Goal: Transaction & Acquisition: Purchase product/service

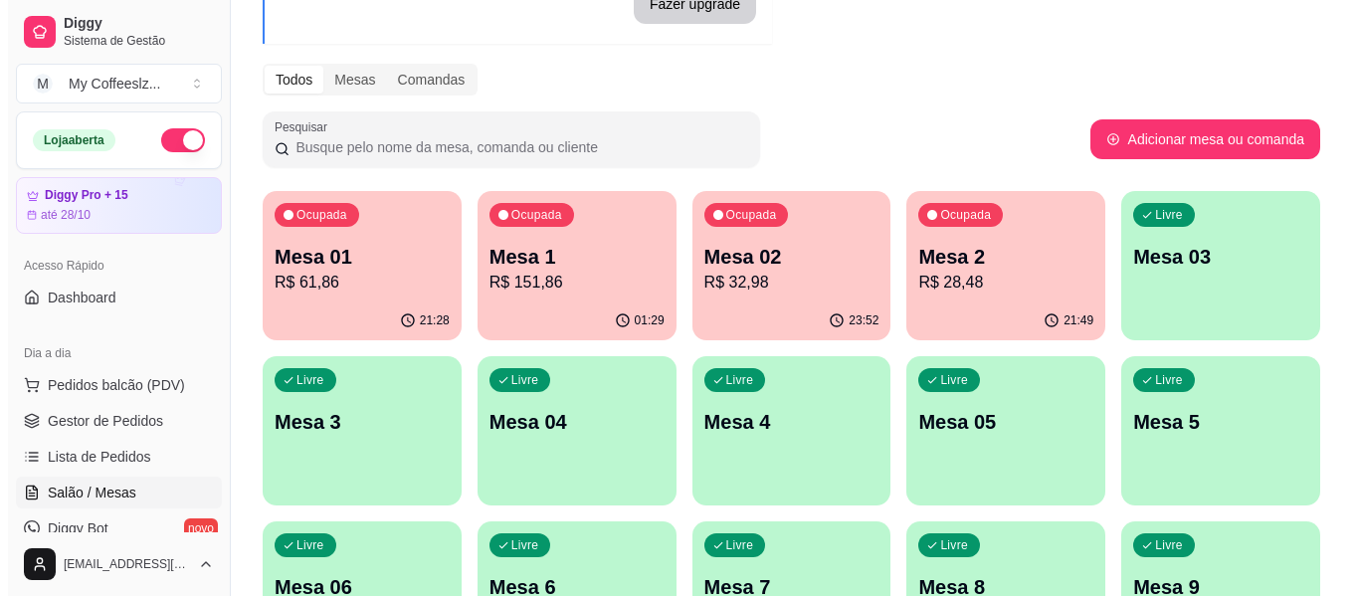
scroll to position [298, 0]
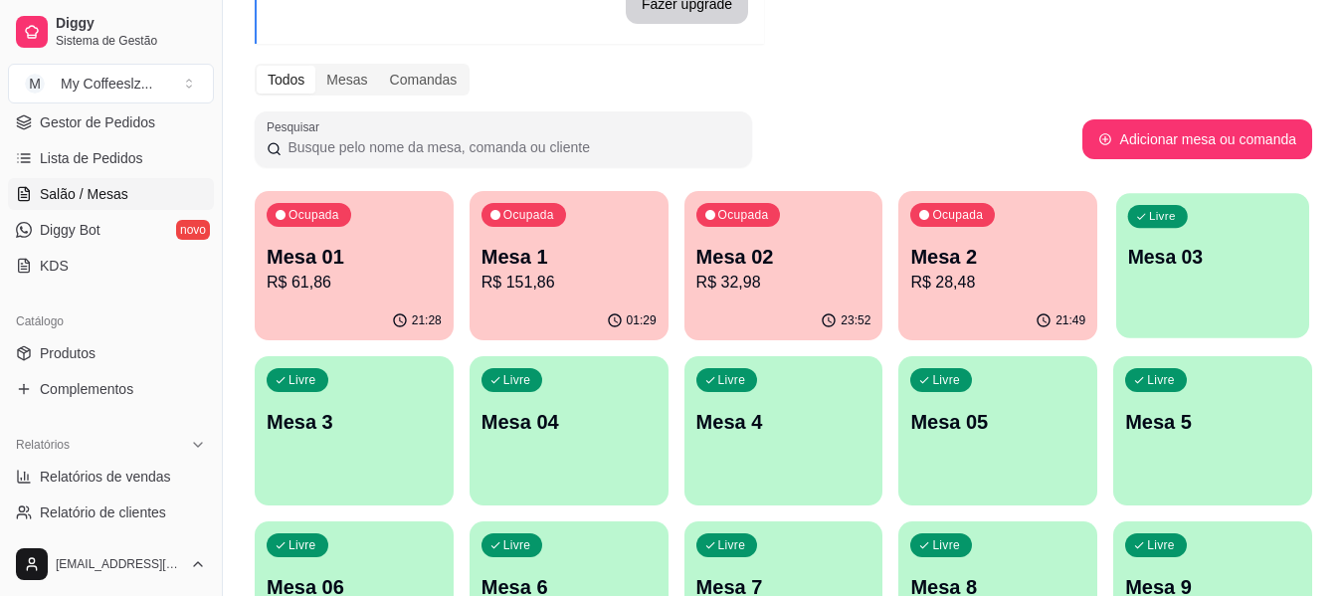
click at [1182, 283] on div "Livre Mesa 03" at bounding box center [1212, 253] width 193 height 121
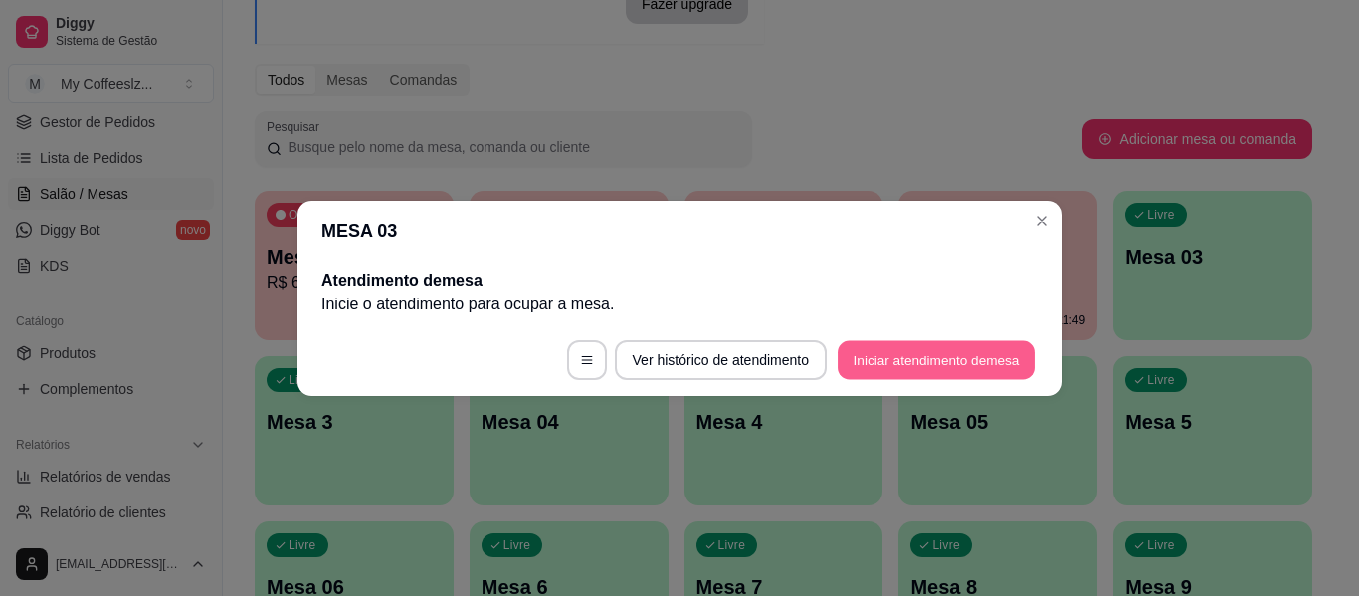
click at [908, 350] on button "Iniciar atendimento de mesa" at bounding box center [936, 359] width 197 height 39
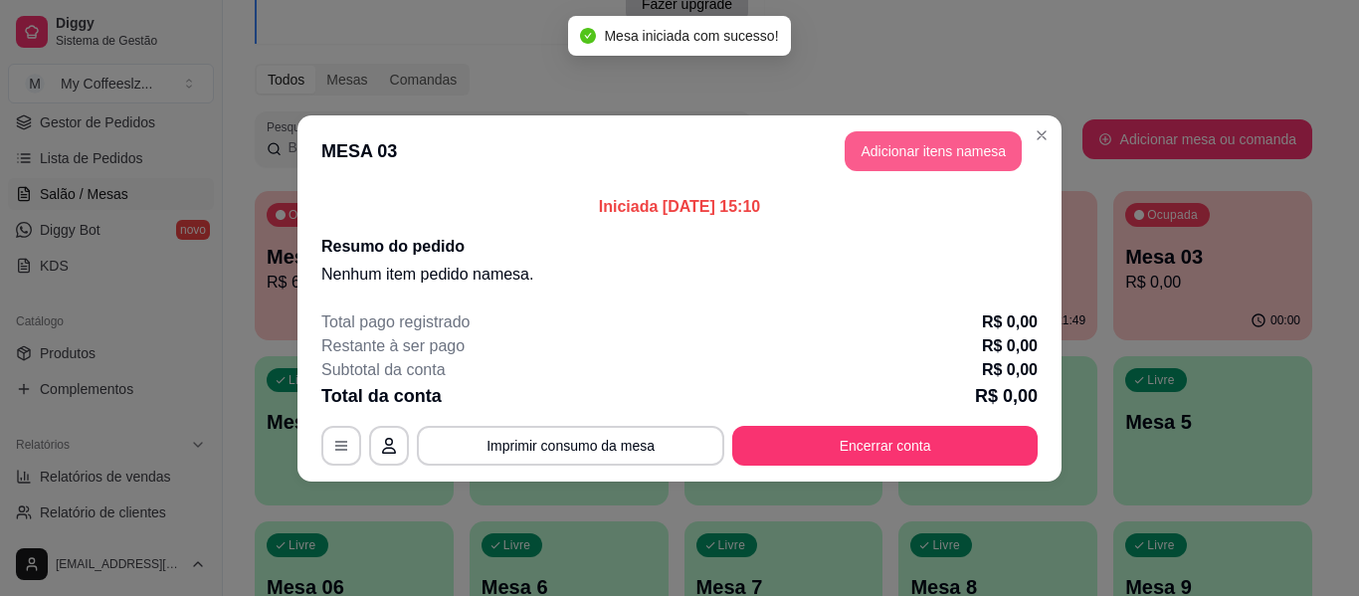
click at [942, 156] on button "Adicionar itens na mesa" at bounding box center [933, 151] width 177 height 40
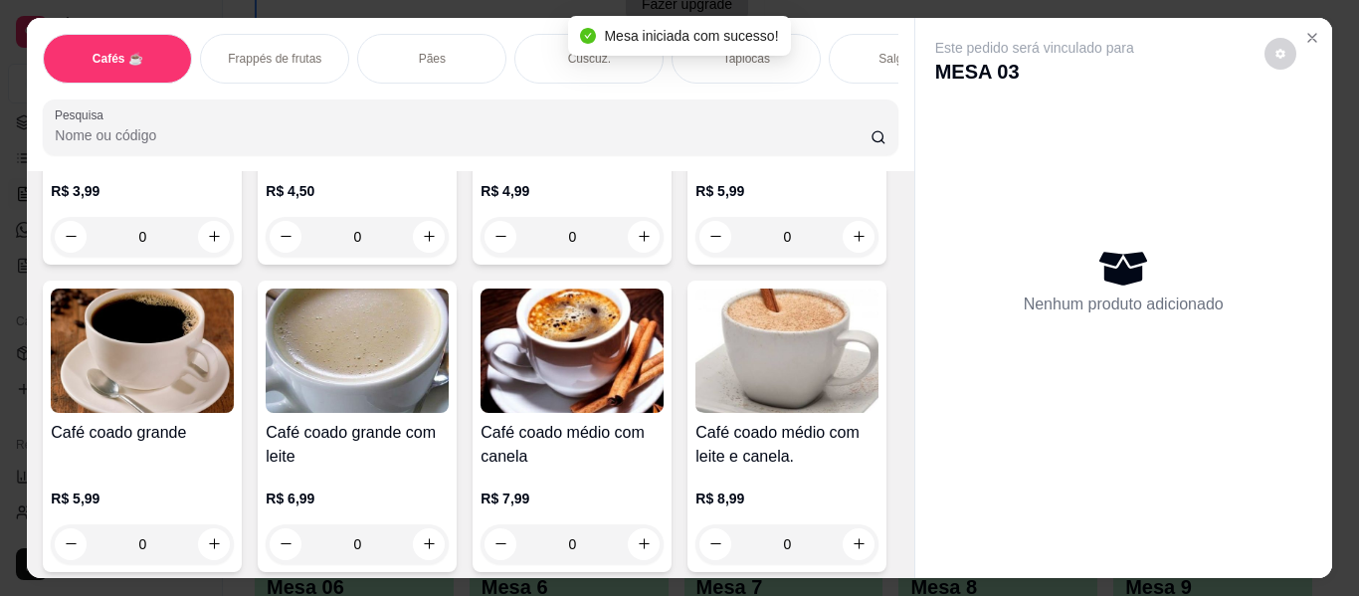
scroll to position [497, 0]
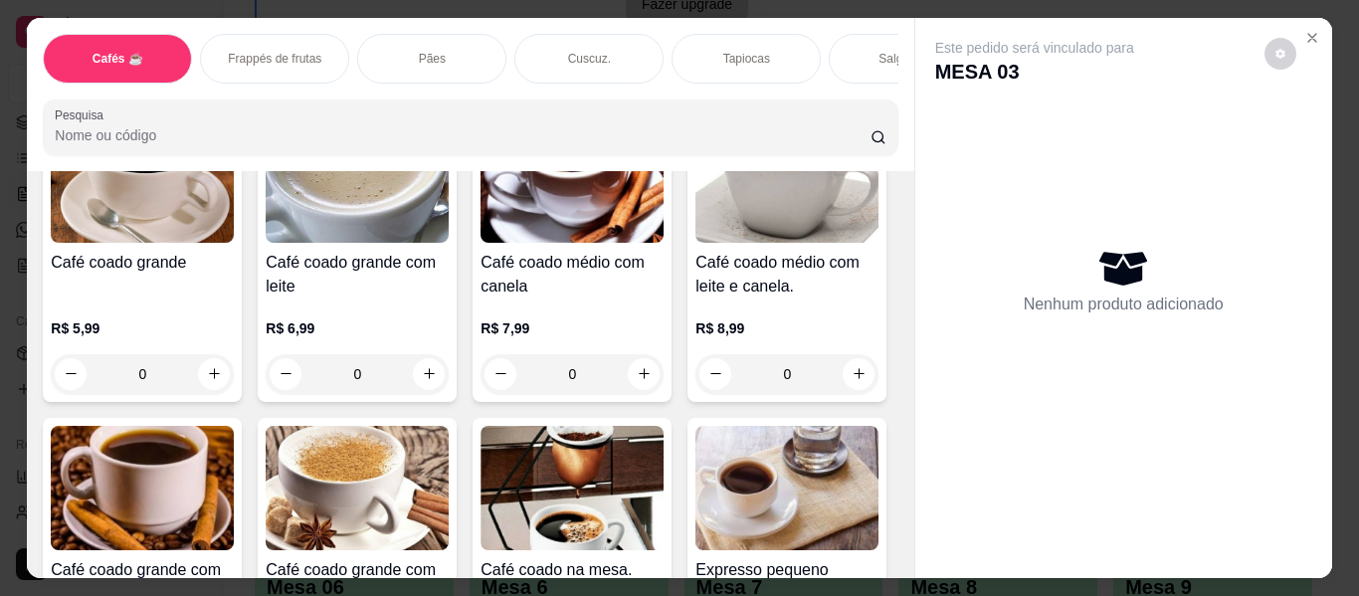
click at [852, 74] on icon "increase-product-quantity" at bounding box center [859, 66] width 15 height 15
type input "1"
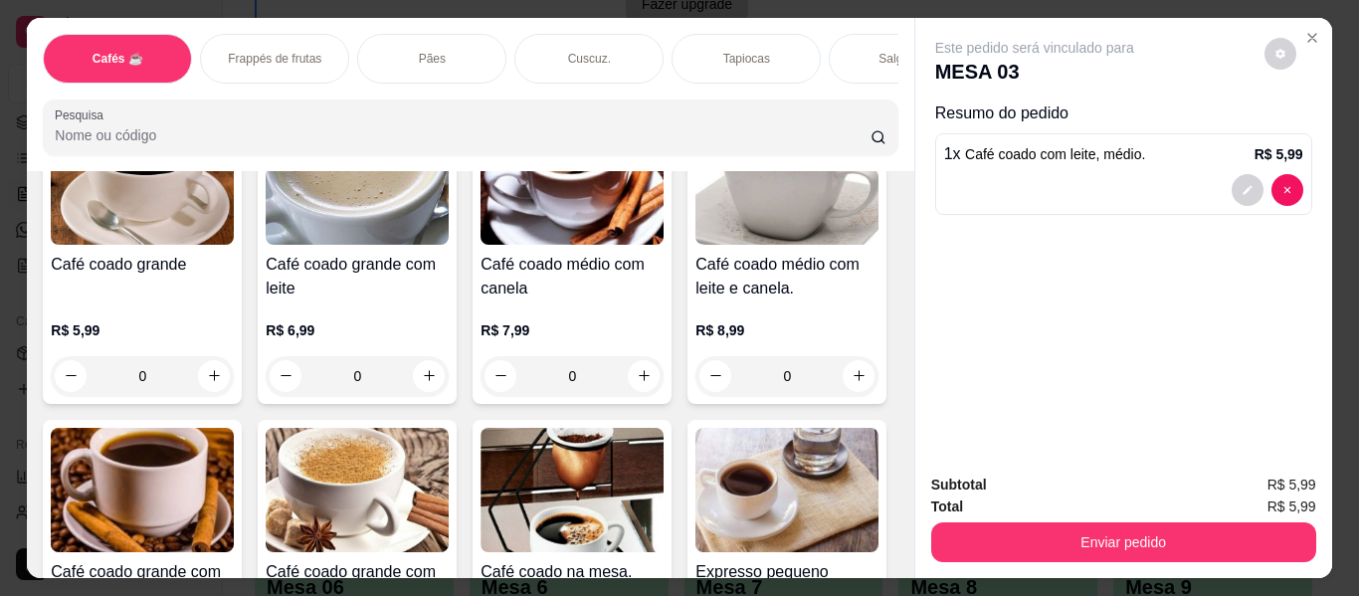
scroll to position [498, 0]
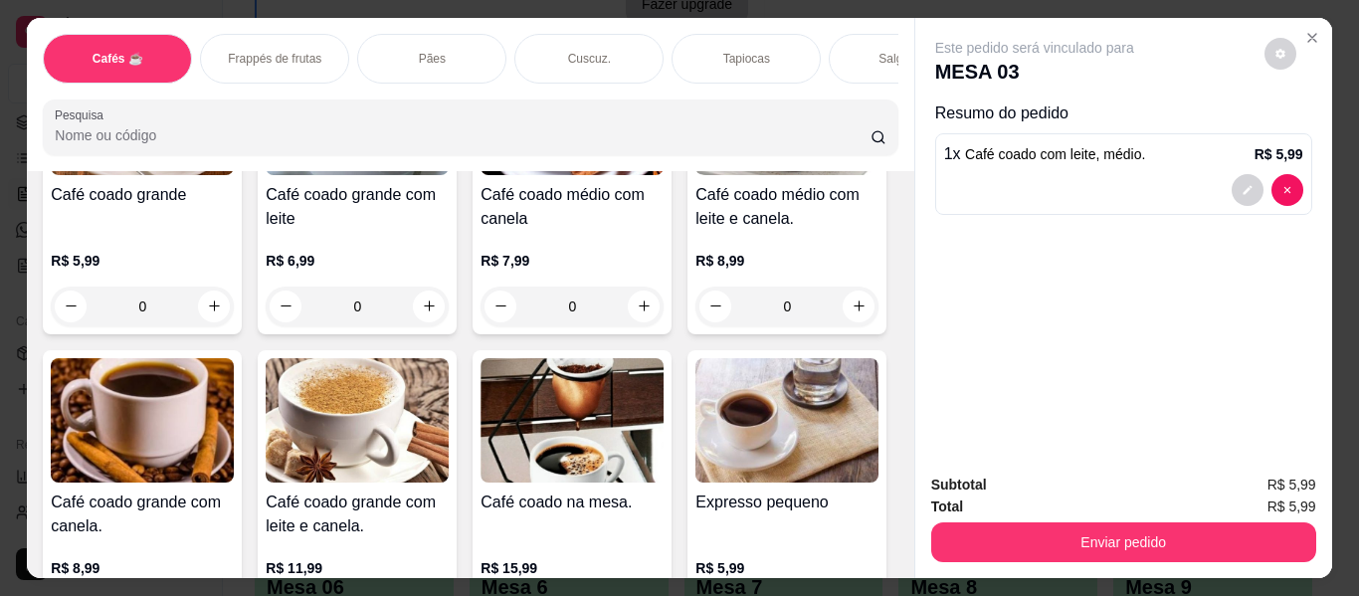
scroll to position [399, 0]
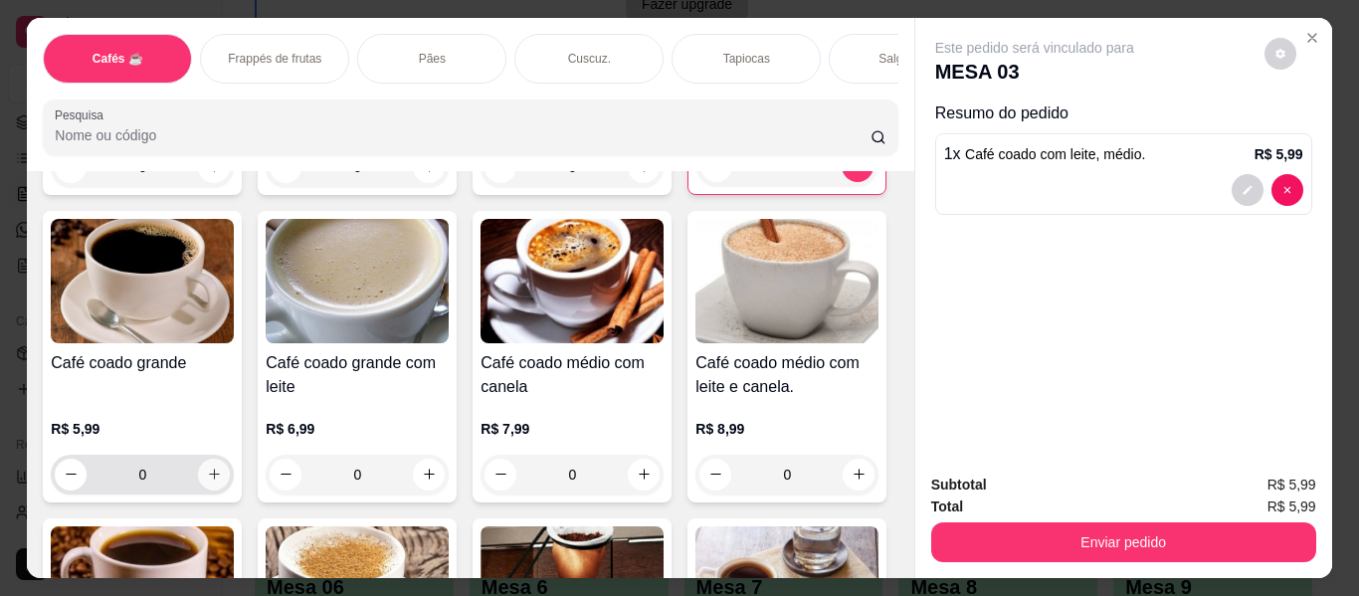
click at [230, 459] on button "increase-product-quantity" at bounding box center [214, 475] width 32 height 32
type input "1"
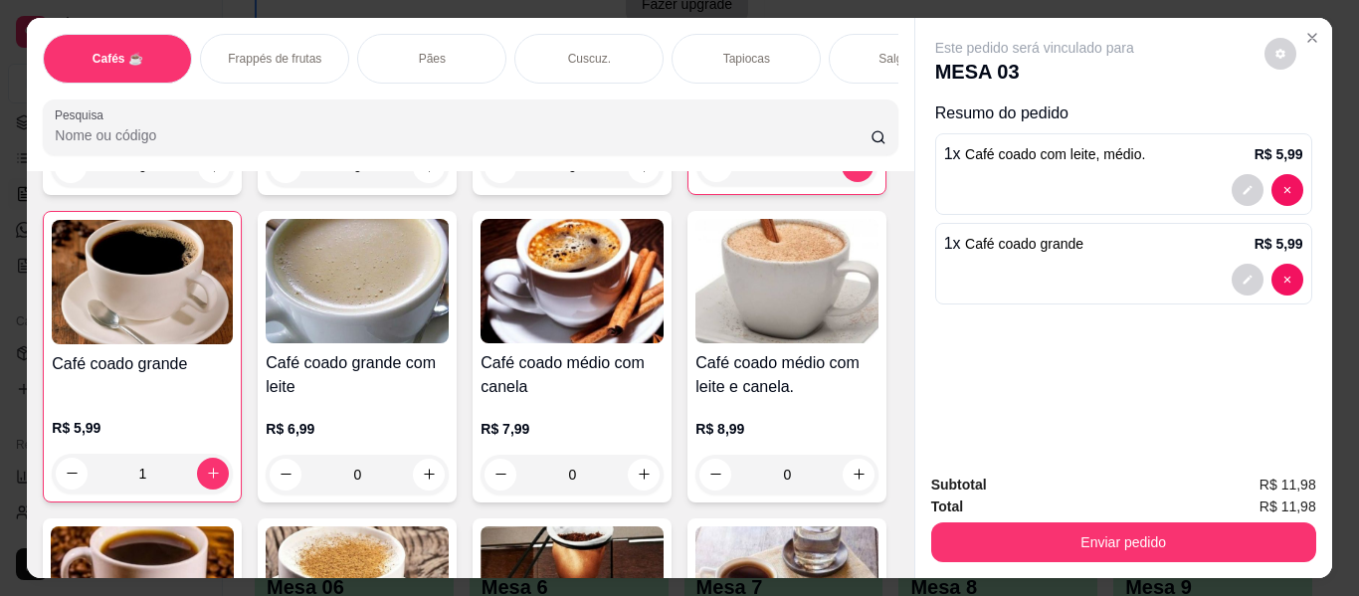
click at [856, 43] on div "Salgados" at bounding box center [903, 59] width 149 height 50
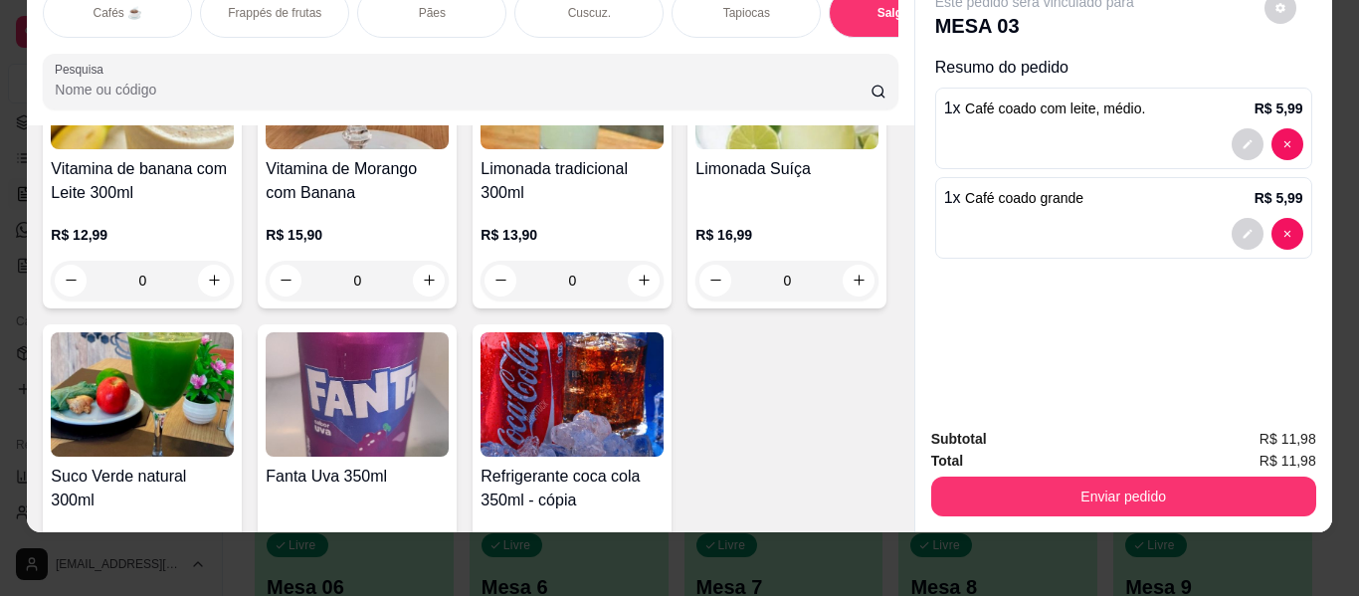
scroll to position [10846, 0]
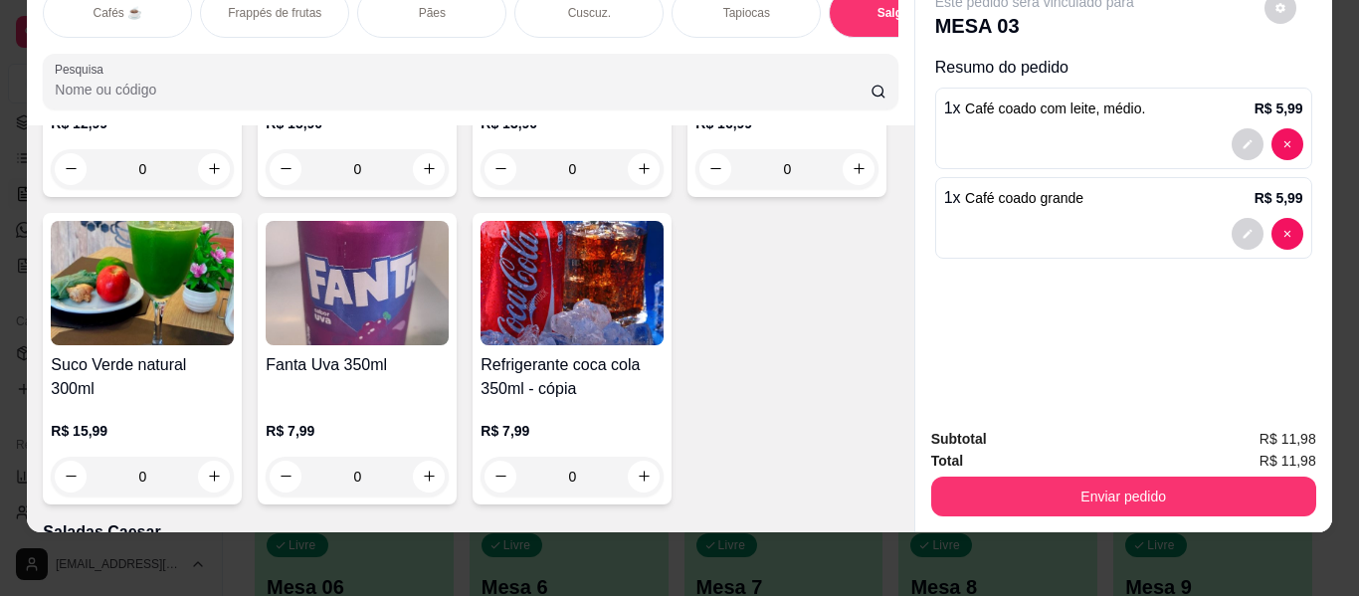
type input "1"
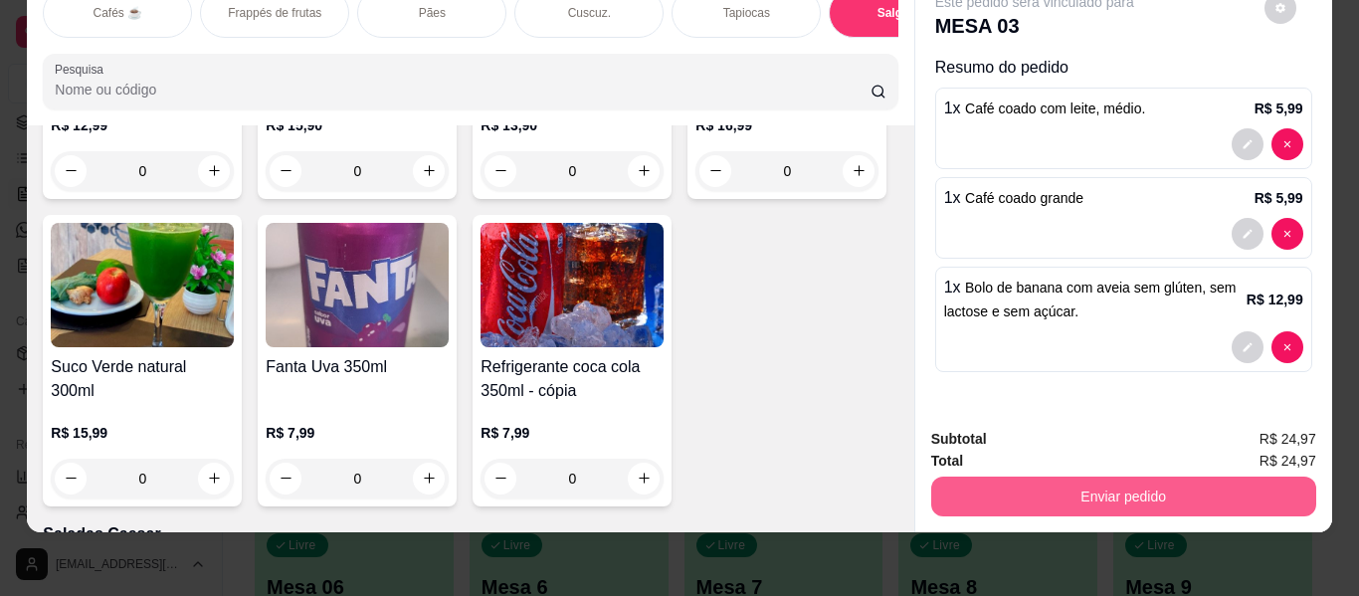
click at [1038, 485] on button "Enviar pedido" at bounding box center [1123, 497] width 385 height 40
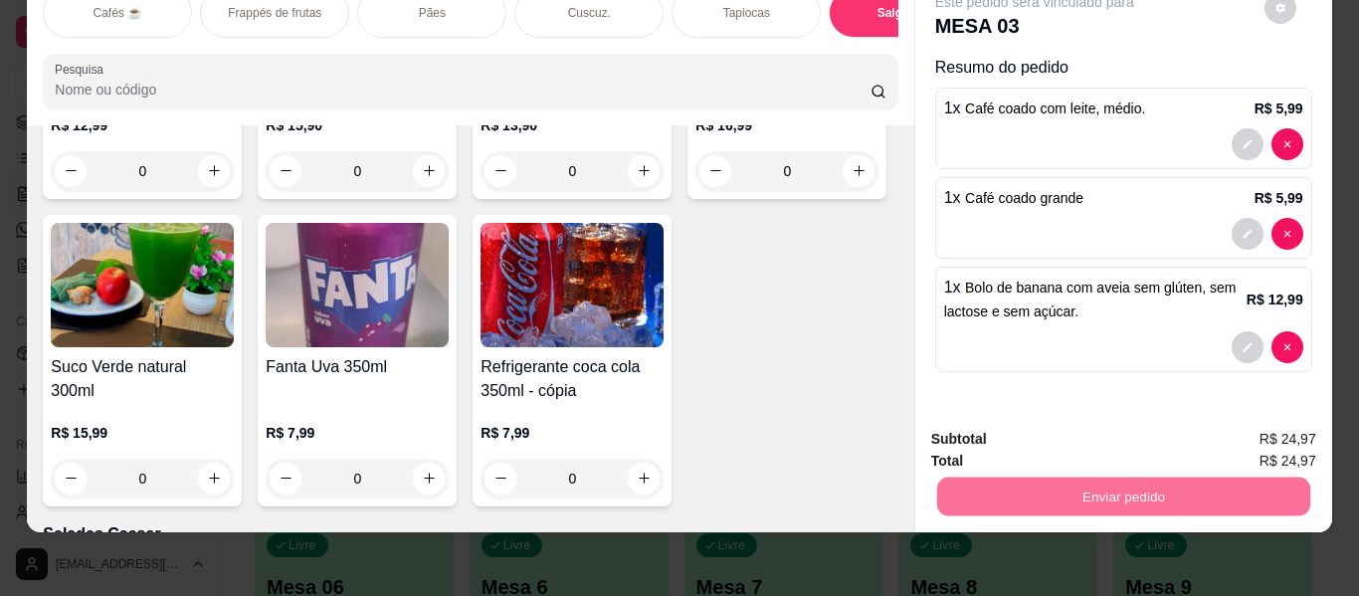
click at [1270, 433] on button "Enviar pedido" at bounding box center [1264, 433] width 112 height 38
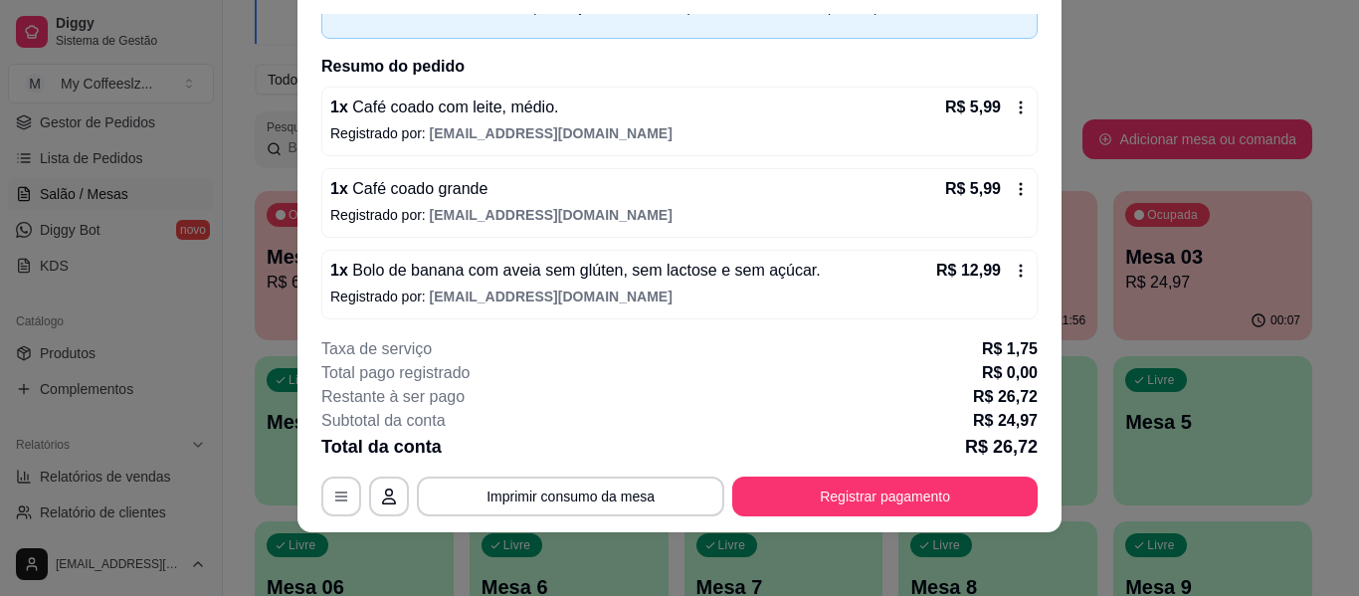
scroll to position [121, 0]
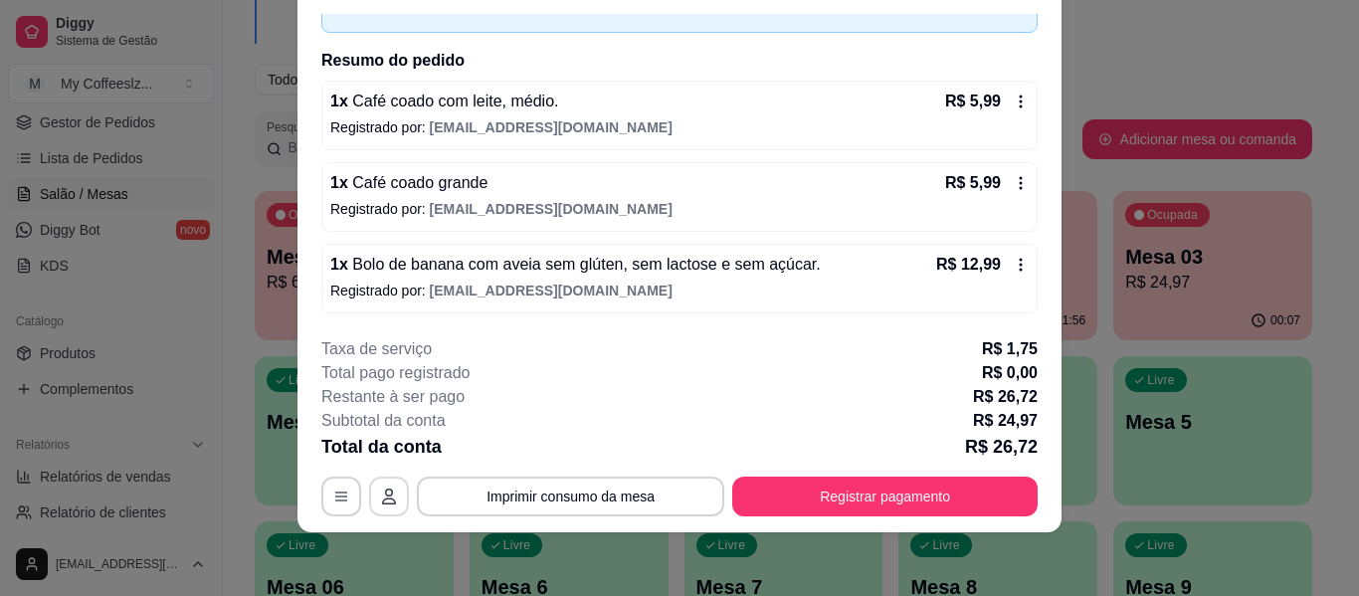
click at [382, 493] on icon "button" at bounding box center [389, 496] width 14 height 16
click at [340, 497] on icon "button" at bounding box center [341, 496] width 16 height 16
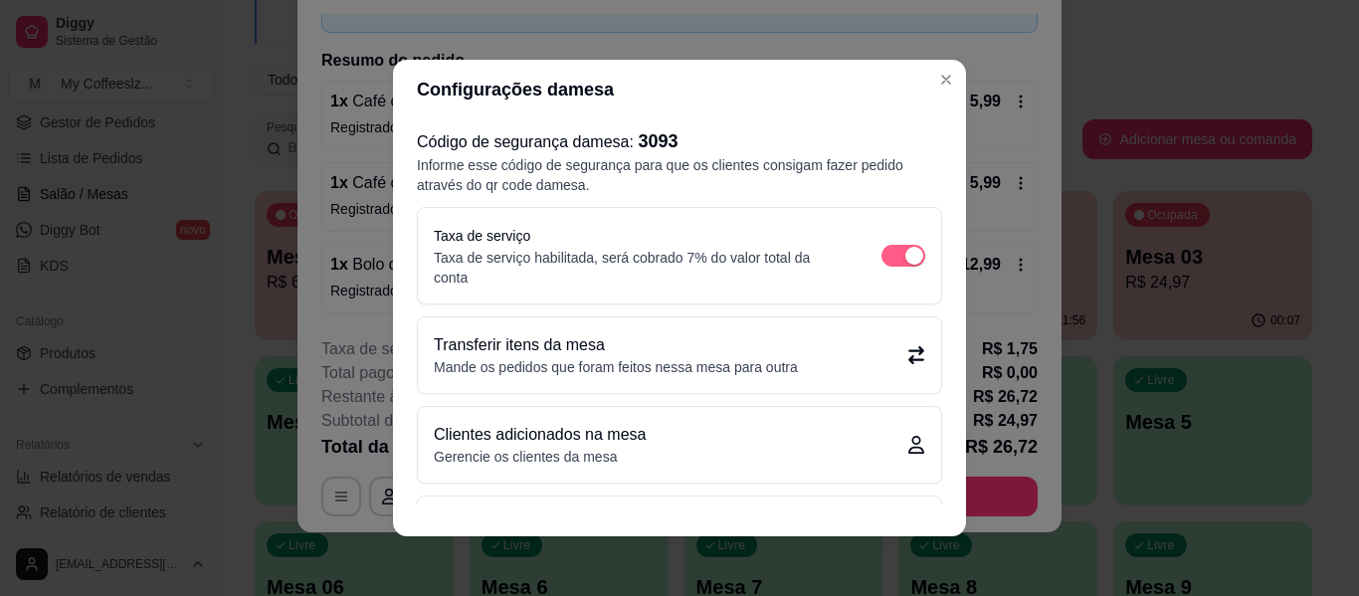
click at [881, 258] on span "button" at bounding box center [903, 256] width 44 height 22
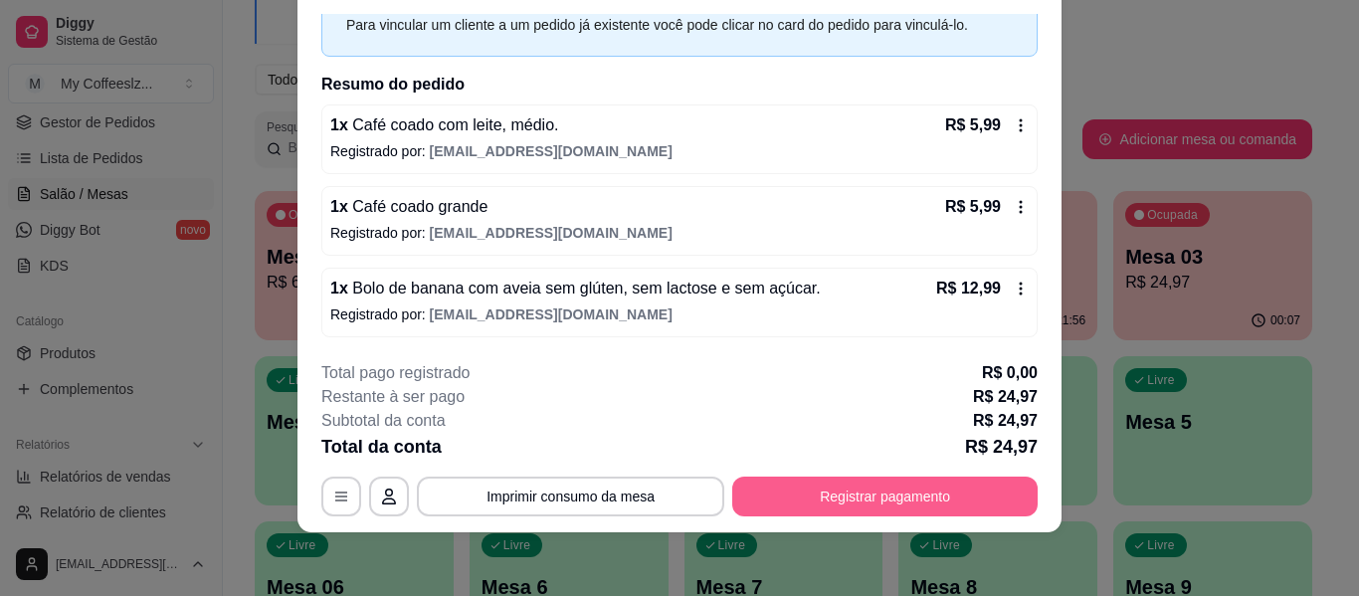
click at [935, 485] on button "Registrar pagamento" at bounding box center [884, 497] width 305 height 40
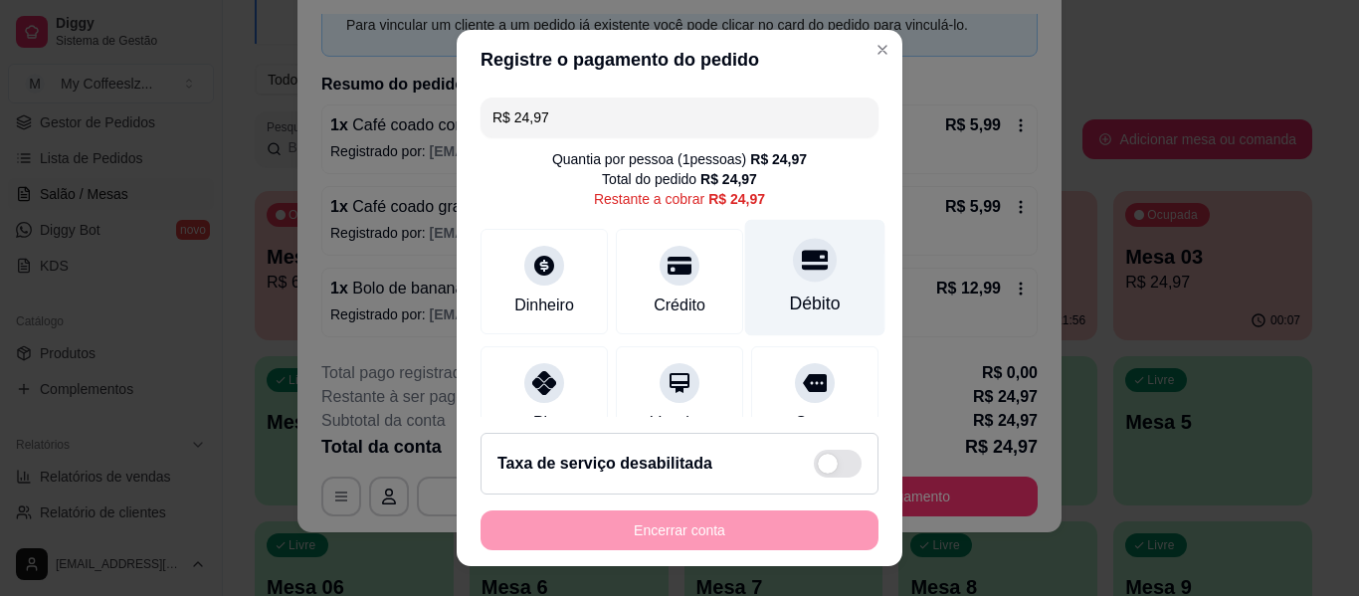
click at [802, 249] on icon at bounding box center [815, 260] width 26 height 26
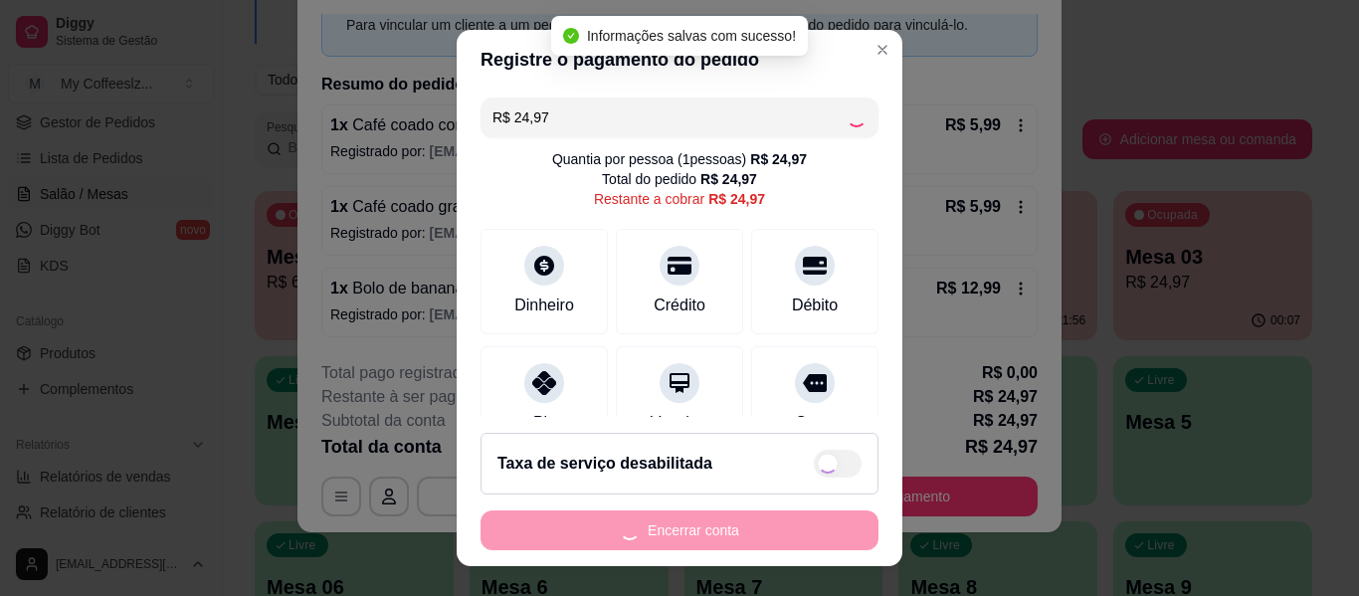
type input "R$ 0,00"
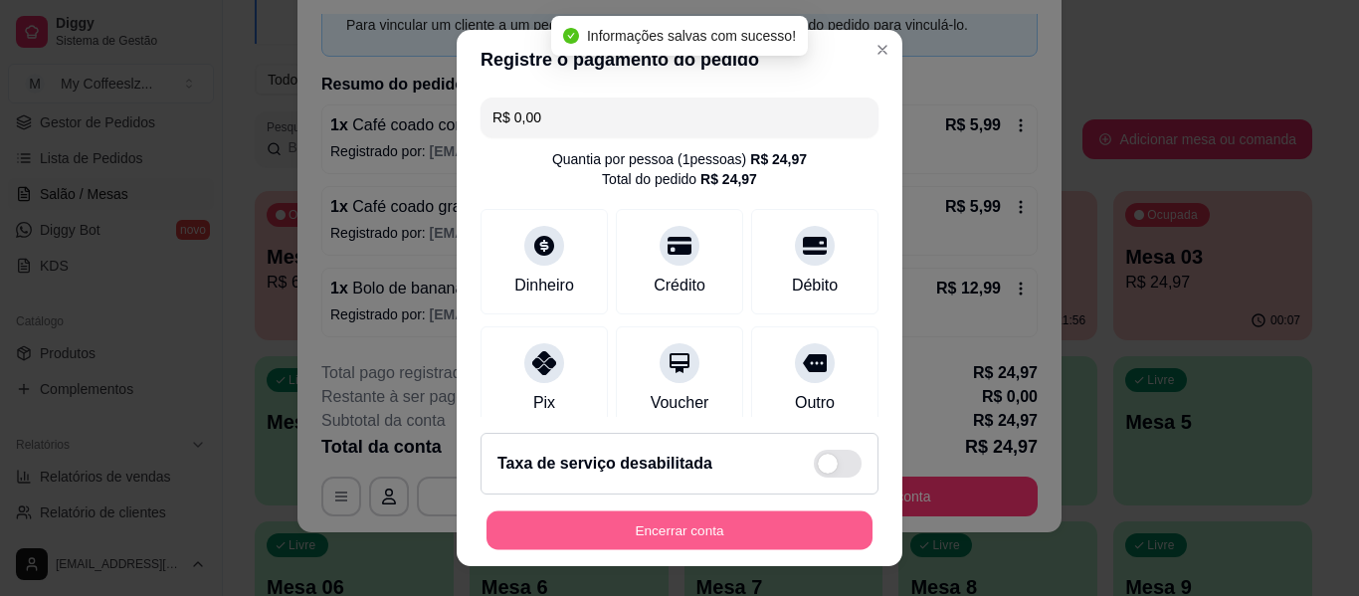
click at [701, 531] on button "Encerrar conta" at bounding box center [679, 530] width 386 height 39
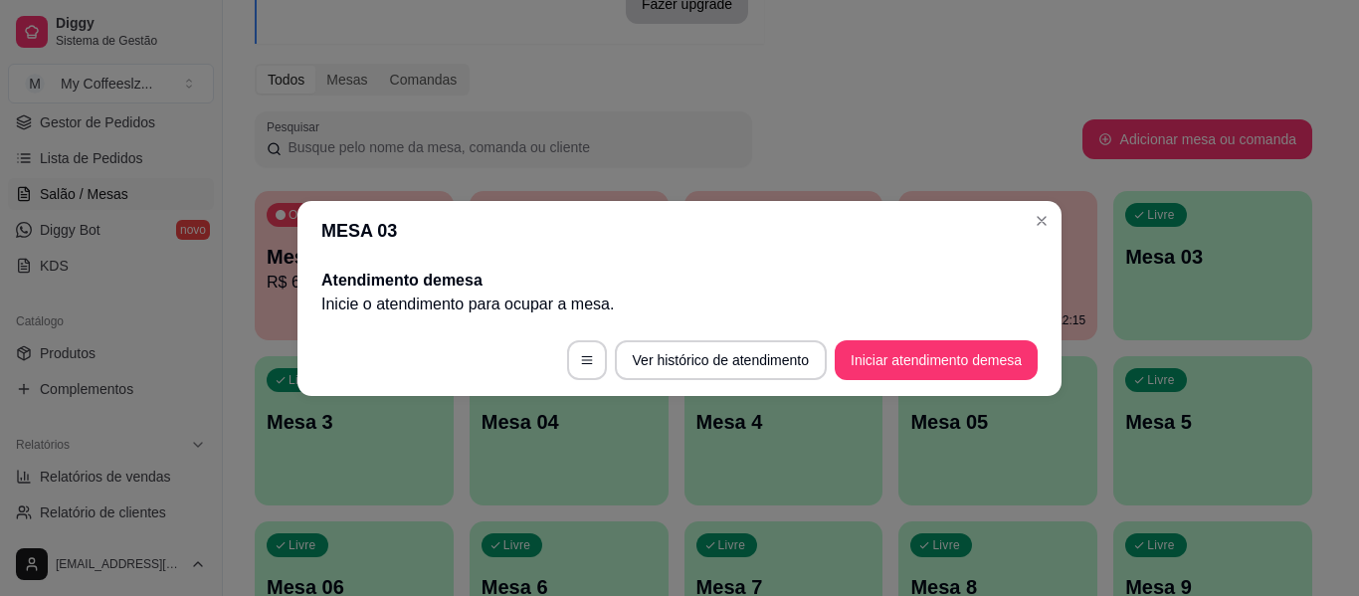
scroll to position [0, 0]
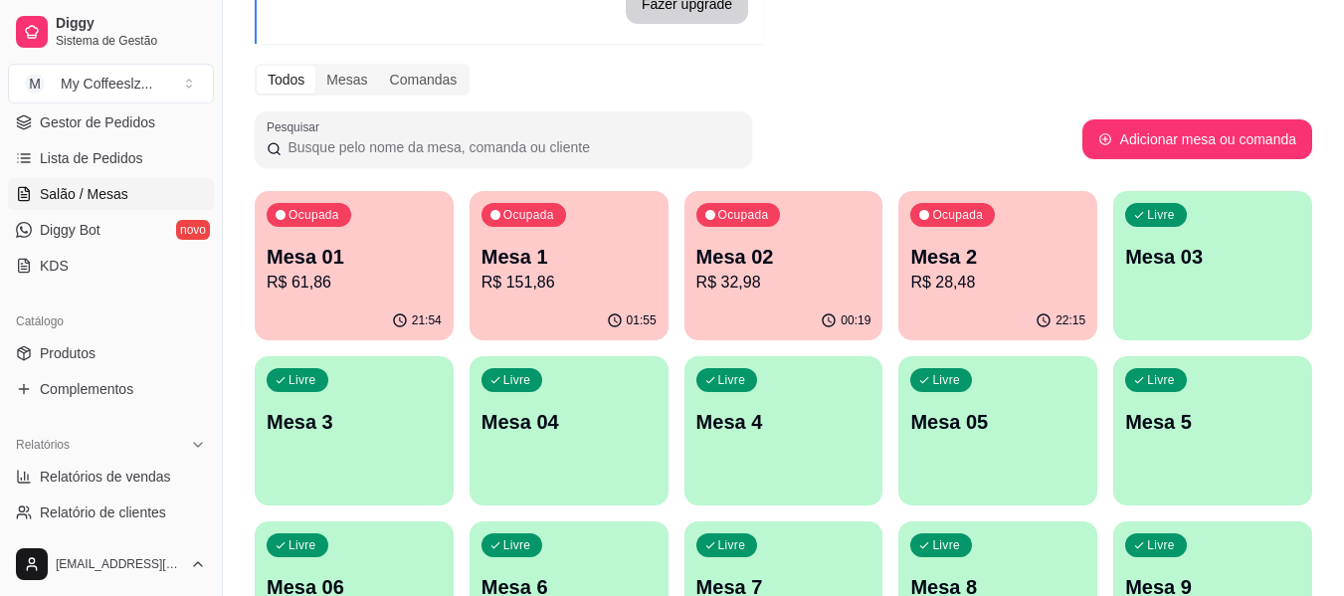
click at [851, 58] on div "Melhore seu plano Você tem 15 mesas / comandas disponíveis. Obtenha o Diggy Pro…" at bounding box center [783, 368] width 1121 height 983
click at [1190, 270] on p "Mesa 03" at bounding box center [1212, 257] width 175 height 28
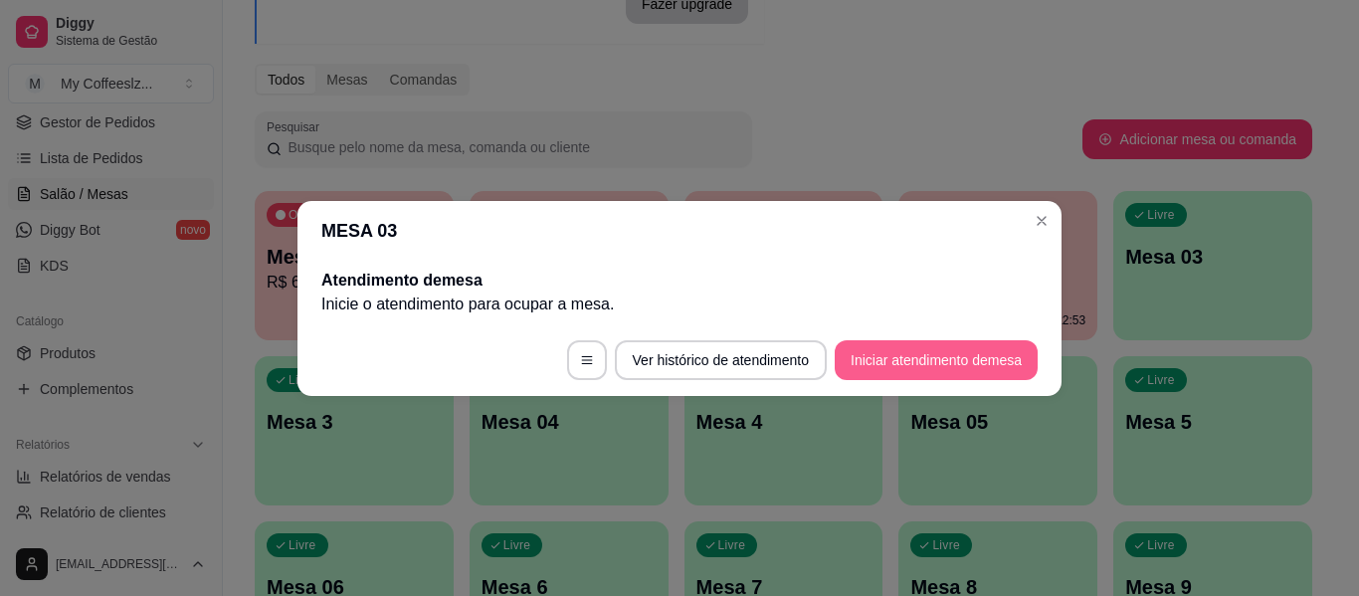
click at [989, 360] on button "Iniciar atendimento de mesa" at bounding box center [936, 360] width 203 height 40
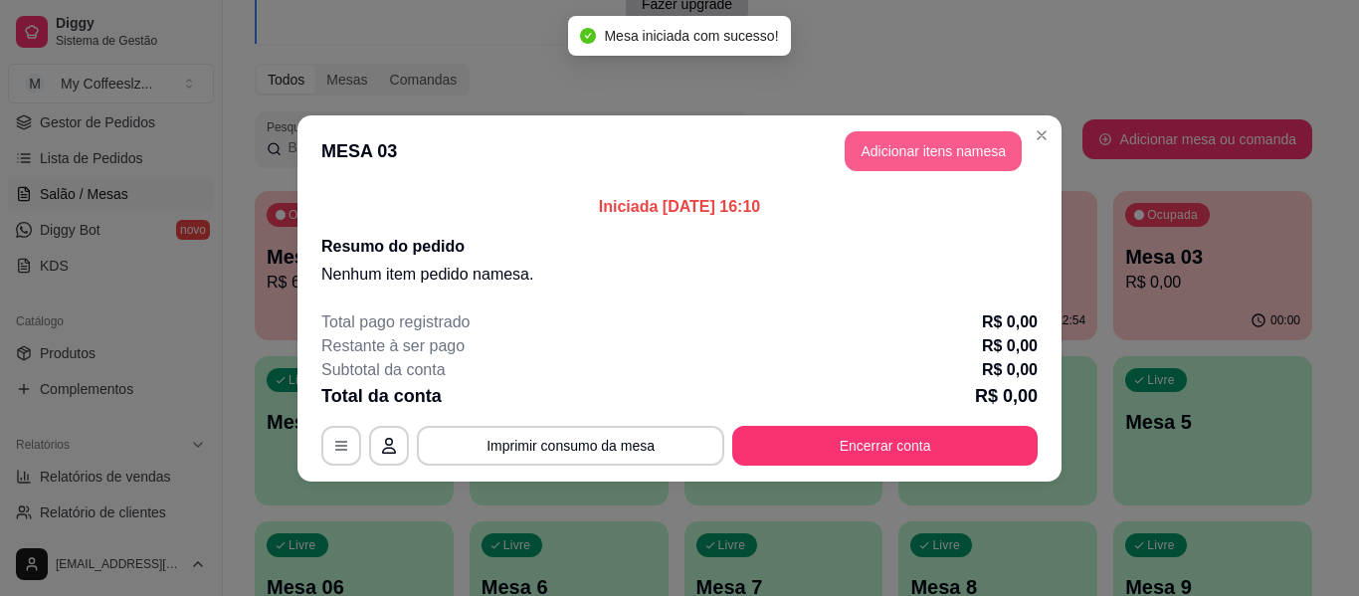
click at [891, 146] on button "Adicionar itens na mesa" at bounding box center [933, 151] width 177 height 40
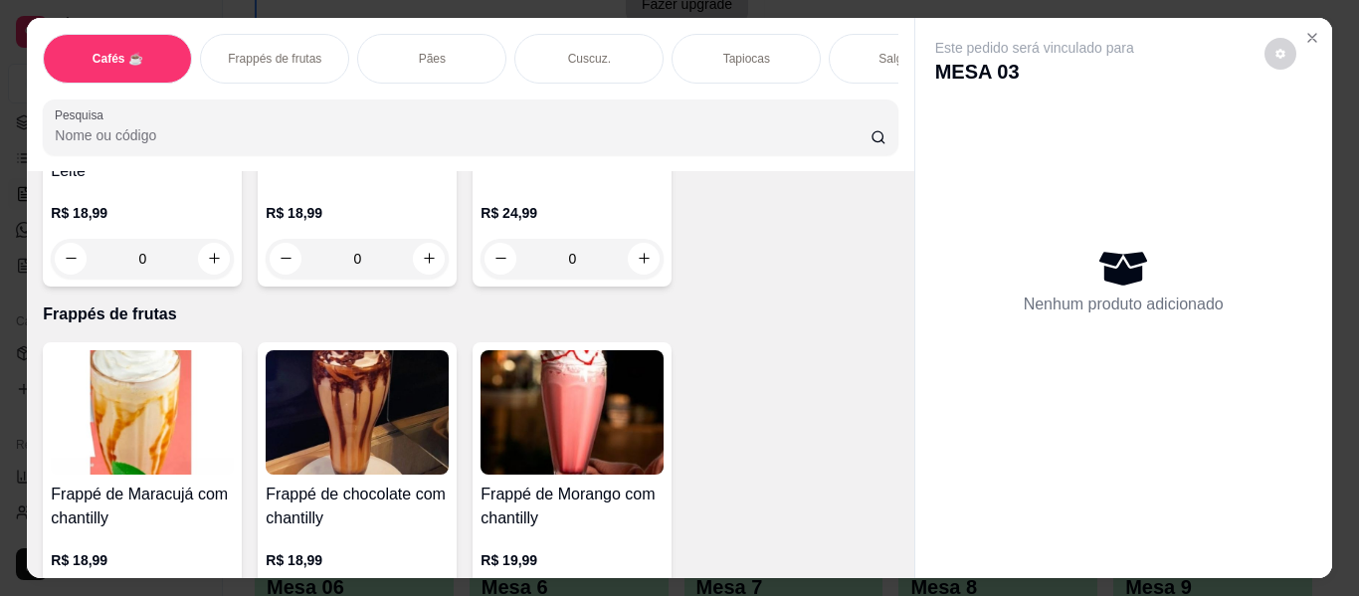
scroll to position [2885, 0]
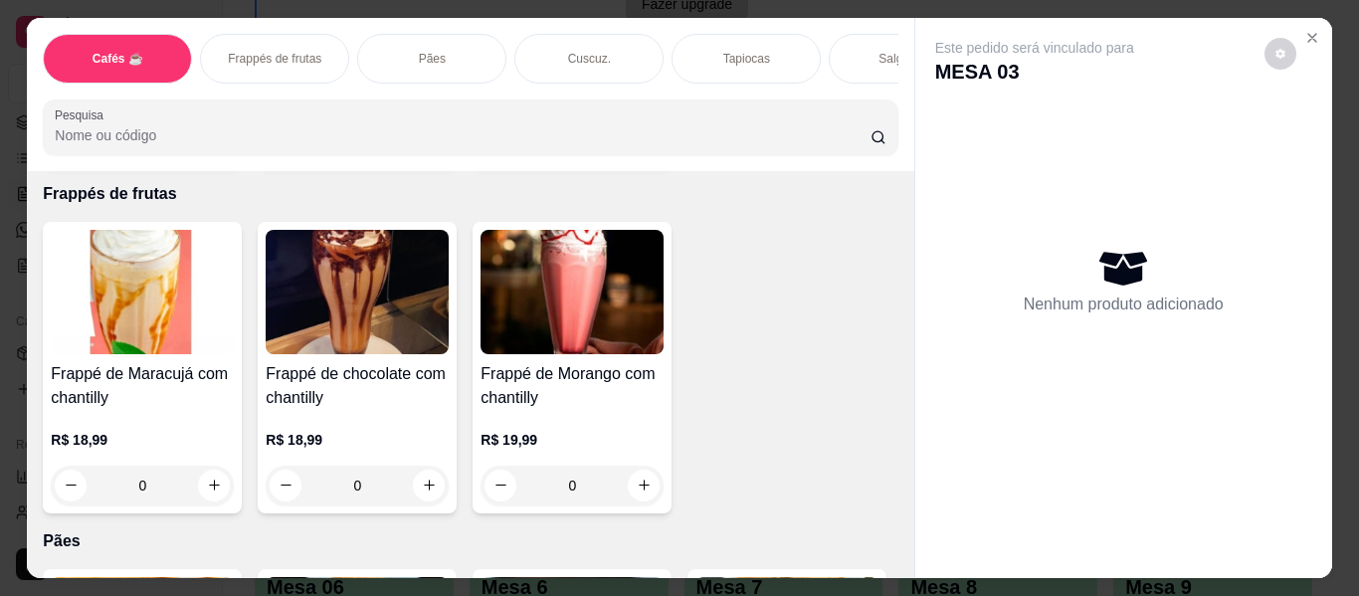
click at [878, 51] on p "Salgados" at bounding box center [903, 59] width 50 height 16
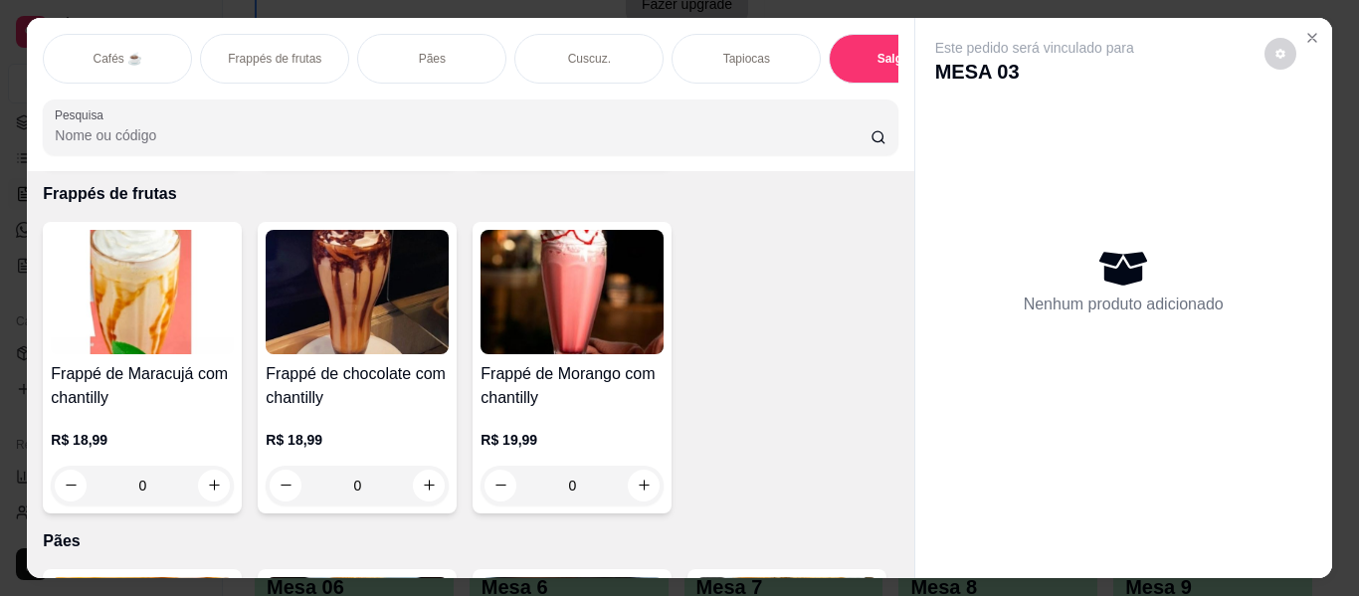
scroll to position [54, 0]
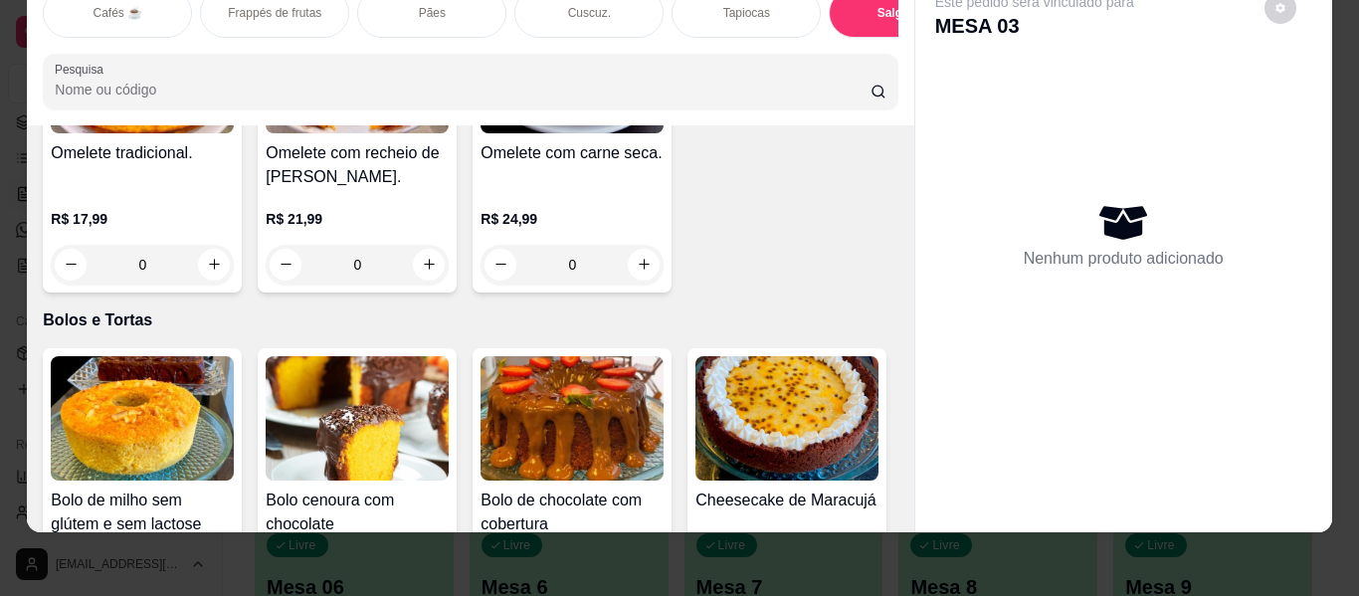
type input "1"
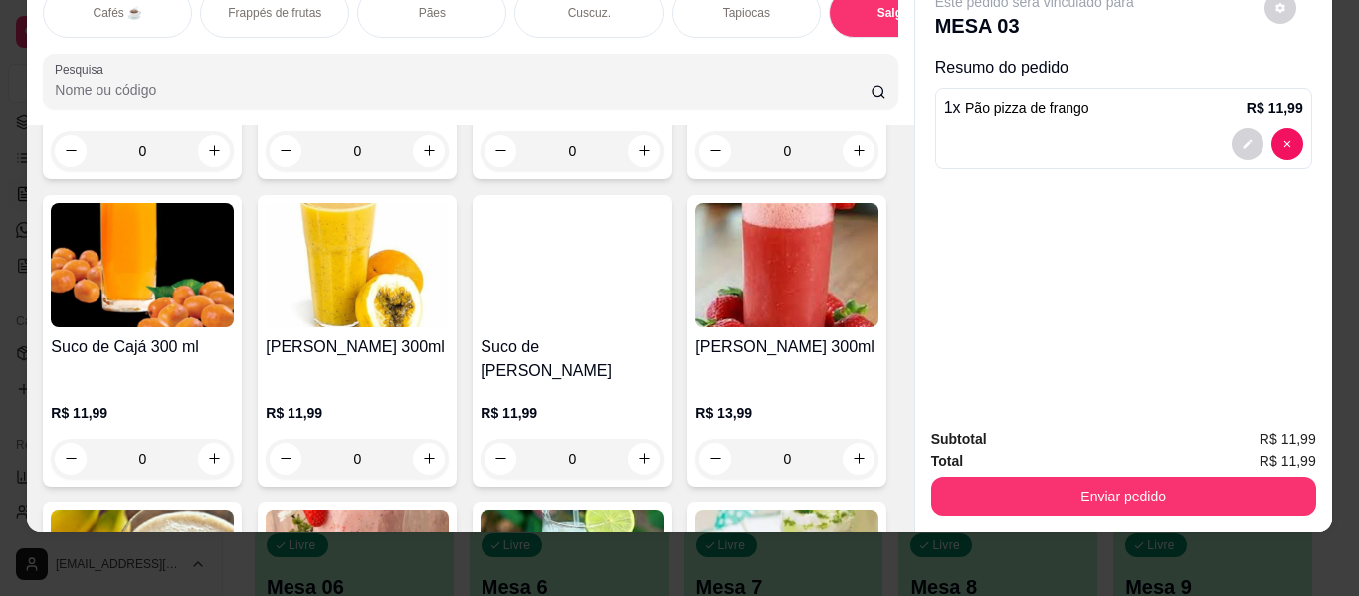
scroll to position [10546, 0]
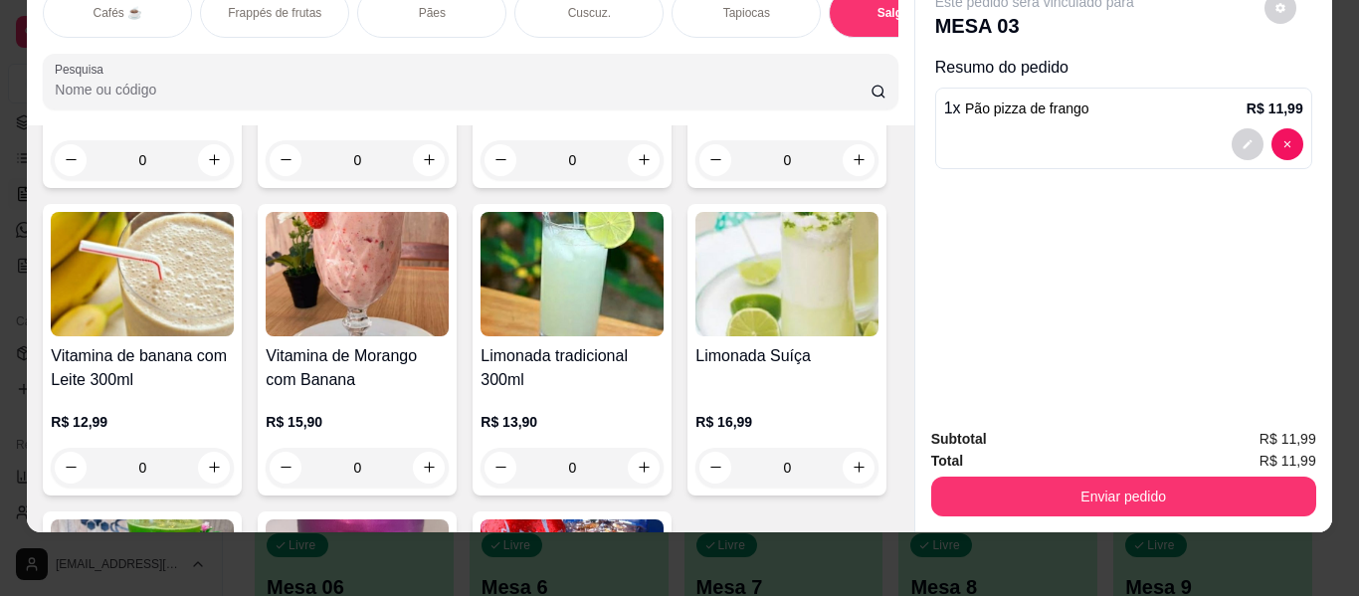
type input "1"
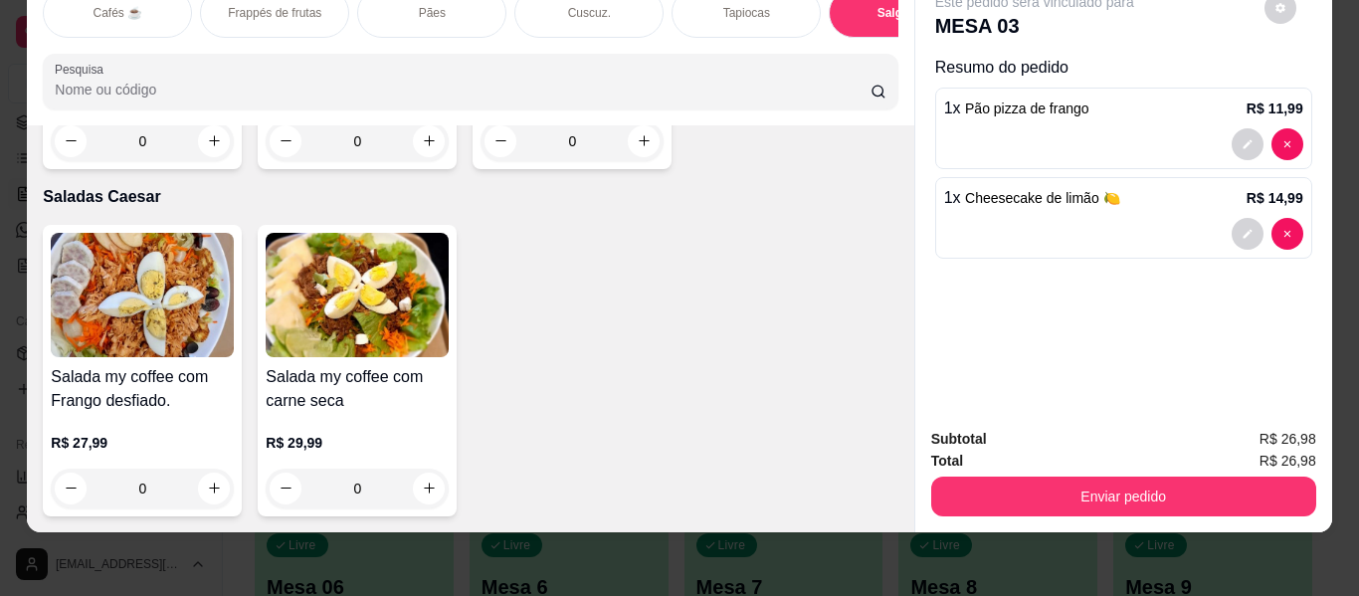
scroll to position [12138, 0]
type input "1"
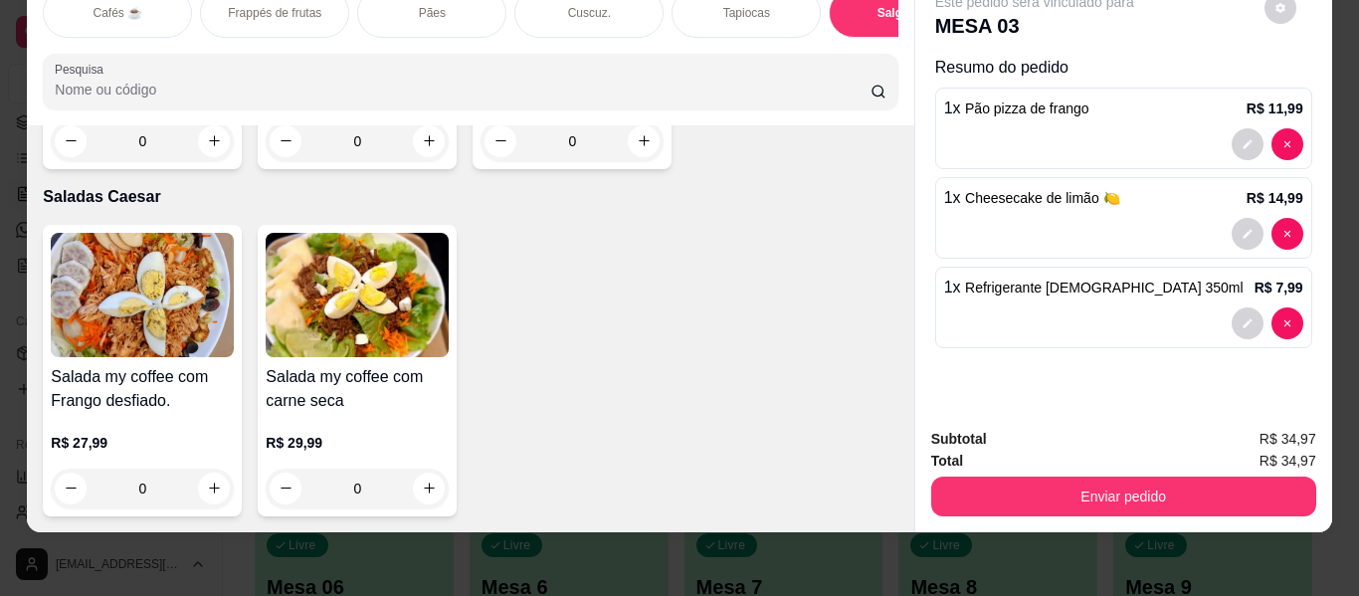
scroll to position [12635, 0]
type input "1"
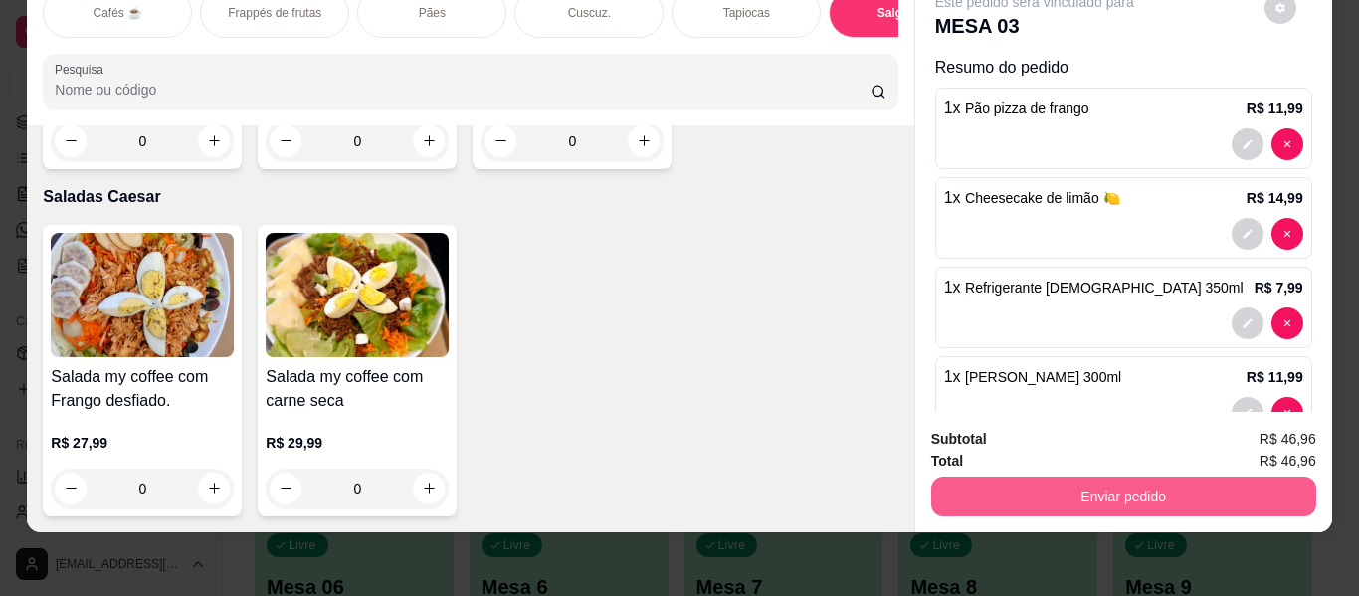
click at [1076, 479] on button "Enviar pedido" at bounding box center [1123, 497] width 385 height 40
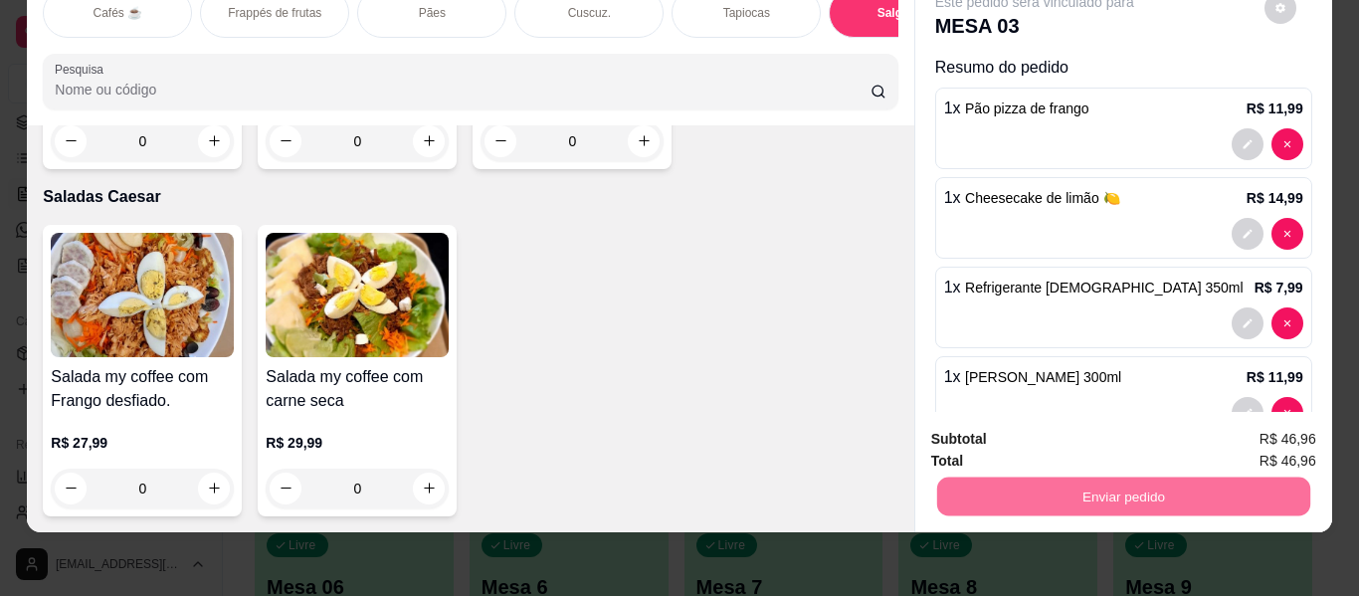
click at [1267, 432] on button "Enviar pedido" at bounding box center [1264, 433] width 112 height 38
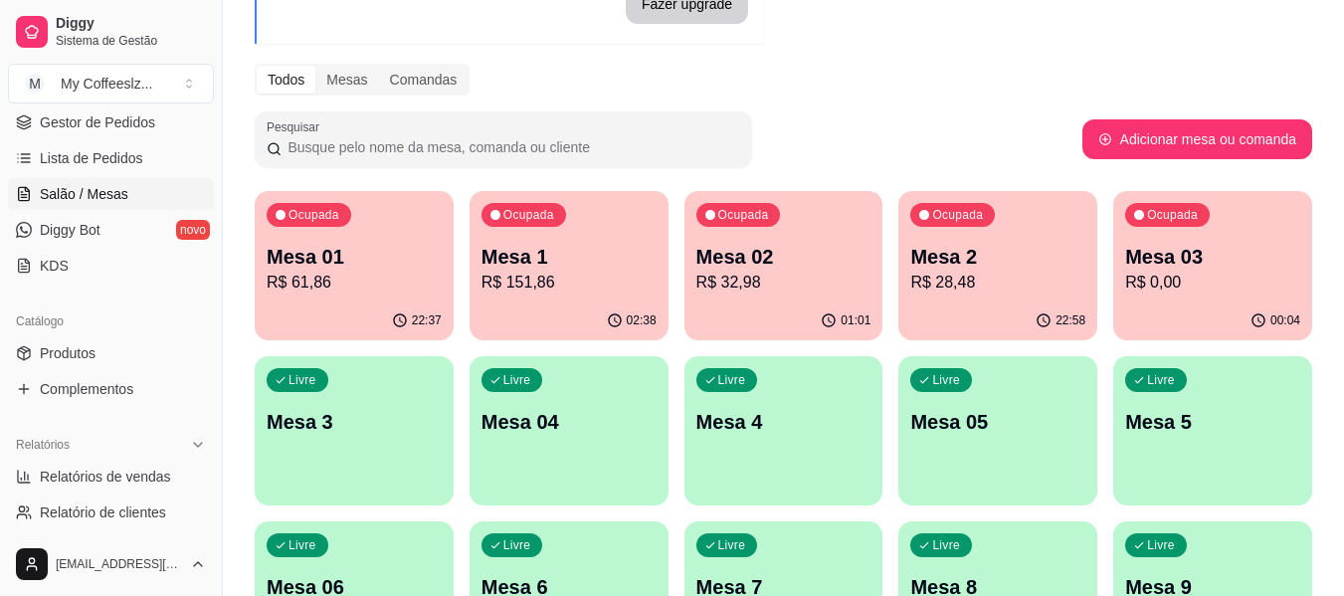
click at [1217, 292] on p "R$ 0,00" at bounding box center [1212, 283] width 175 height 24
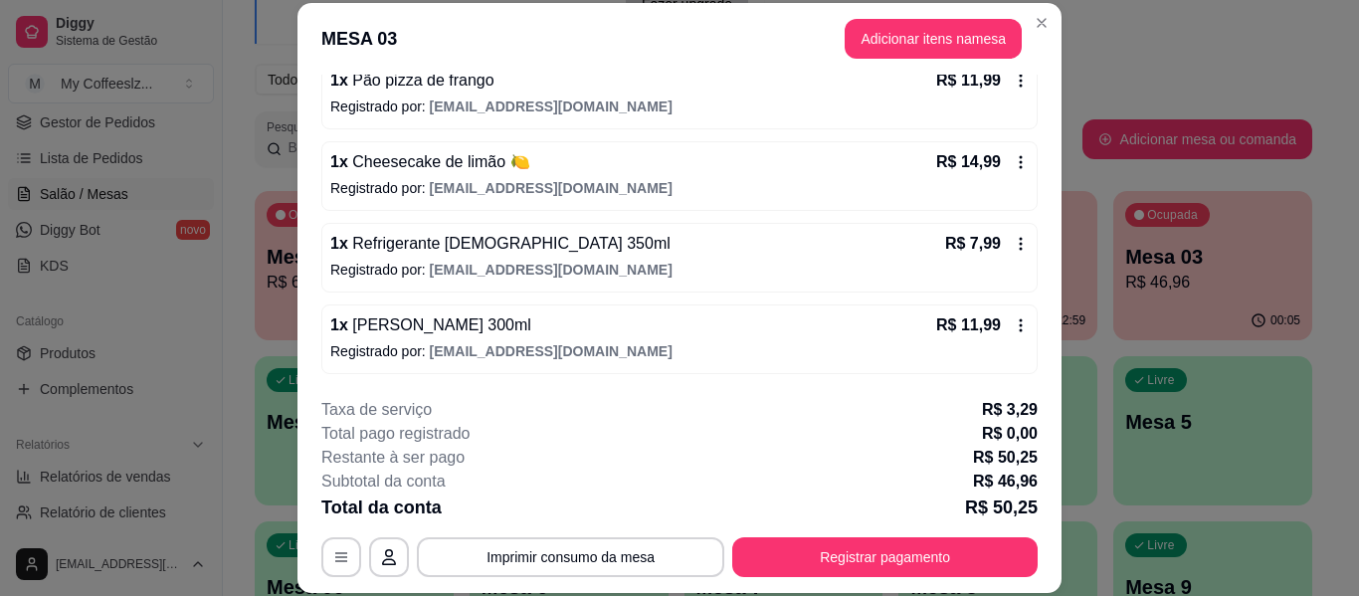
scroll to position [61, 0]
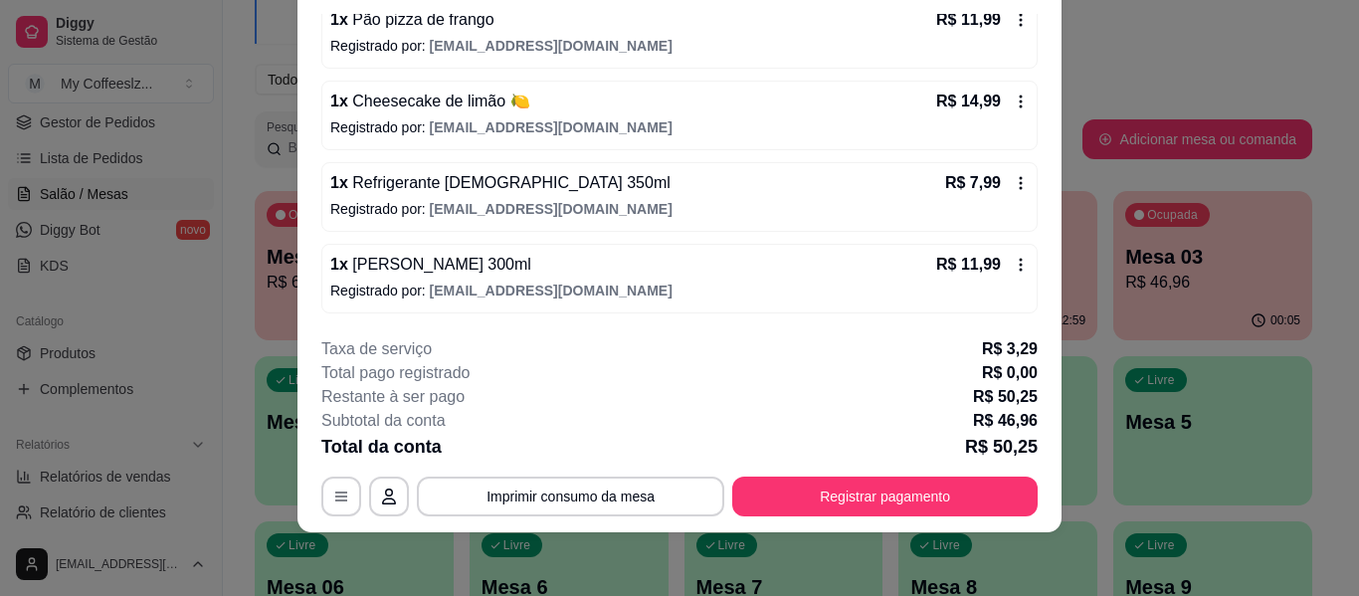
click at [604, 333] on footer "**********" at bounding box center [679, 426] width 764 height 211
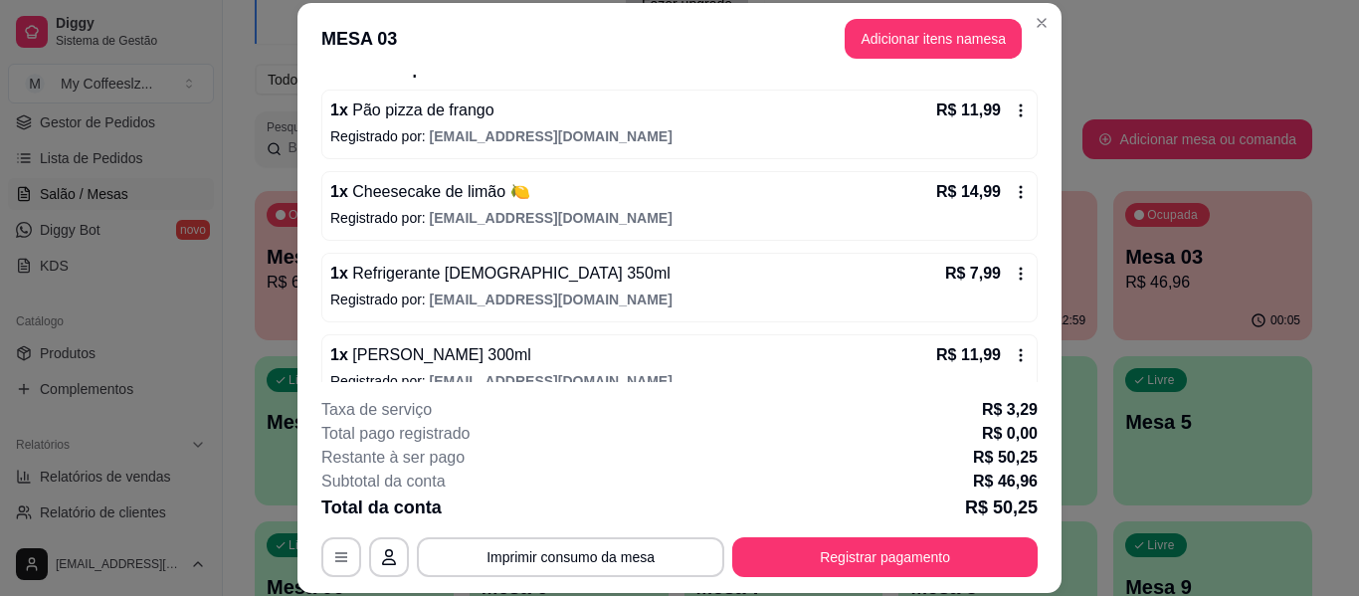
scroll to position [203, 0]
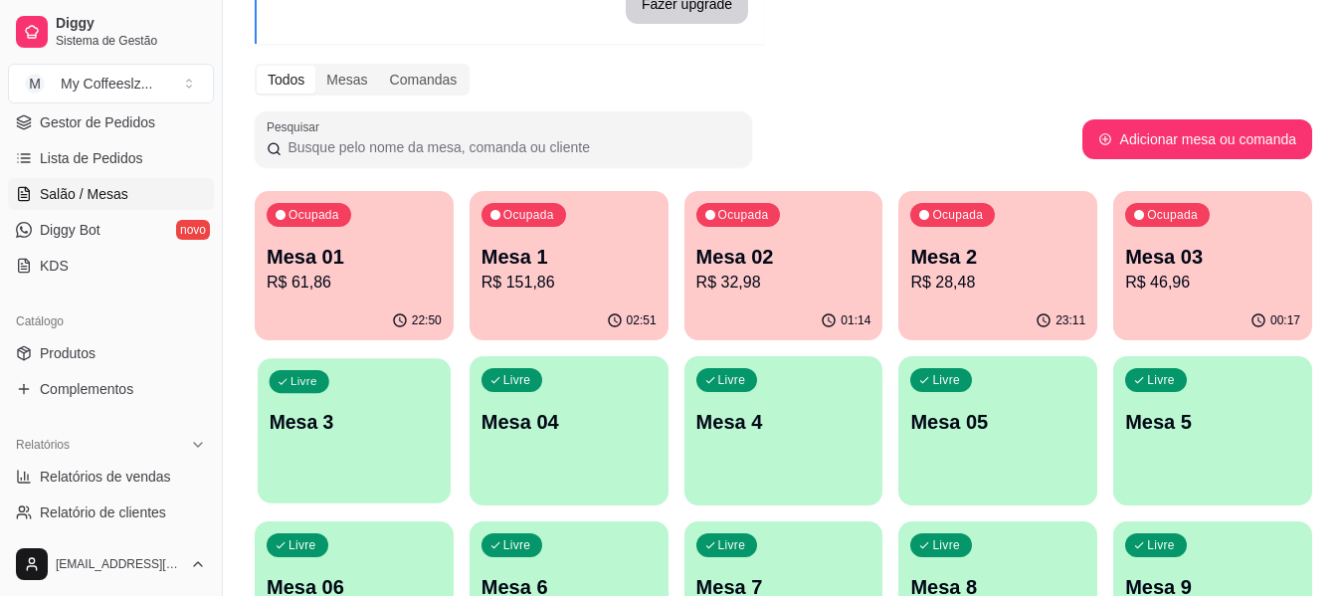
click at [429, 410] on p "Mesa 3" at bounding box center [355, 422] width 170 height 27
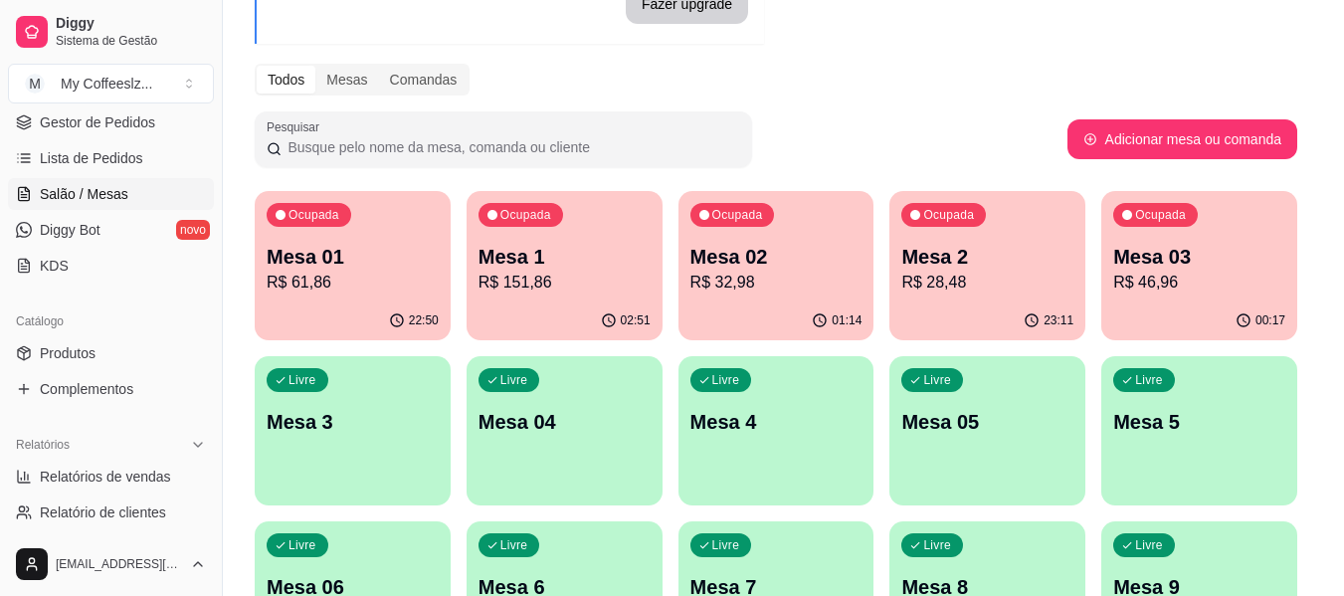
click at [427, 410] on p "Mesa 3" at bounding box center [353, 422] width 172 height 28
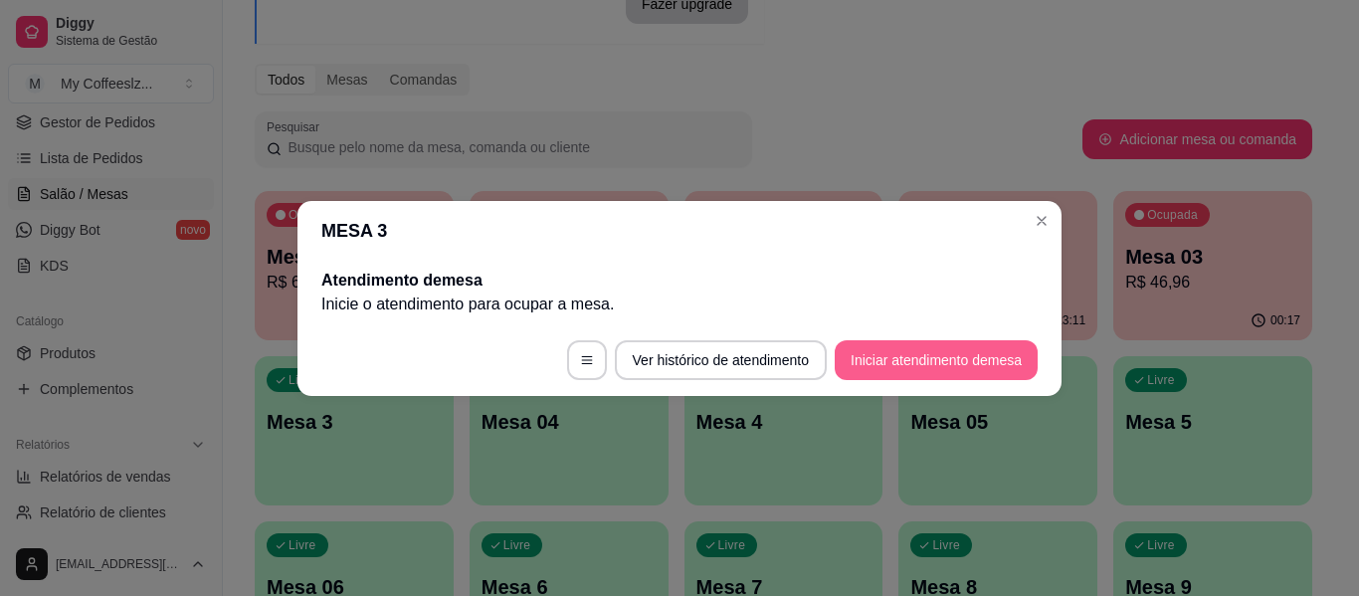
click at [910, 349] on button "Iniciar atendimento de mesa" at bounding box center [936, 360] width 203 height 40
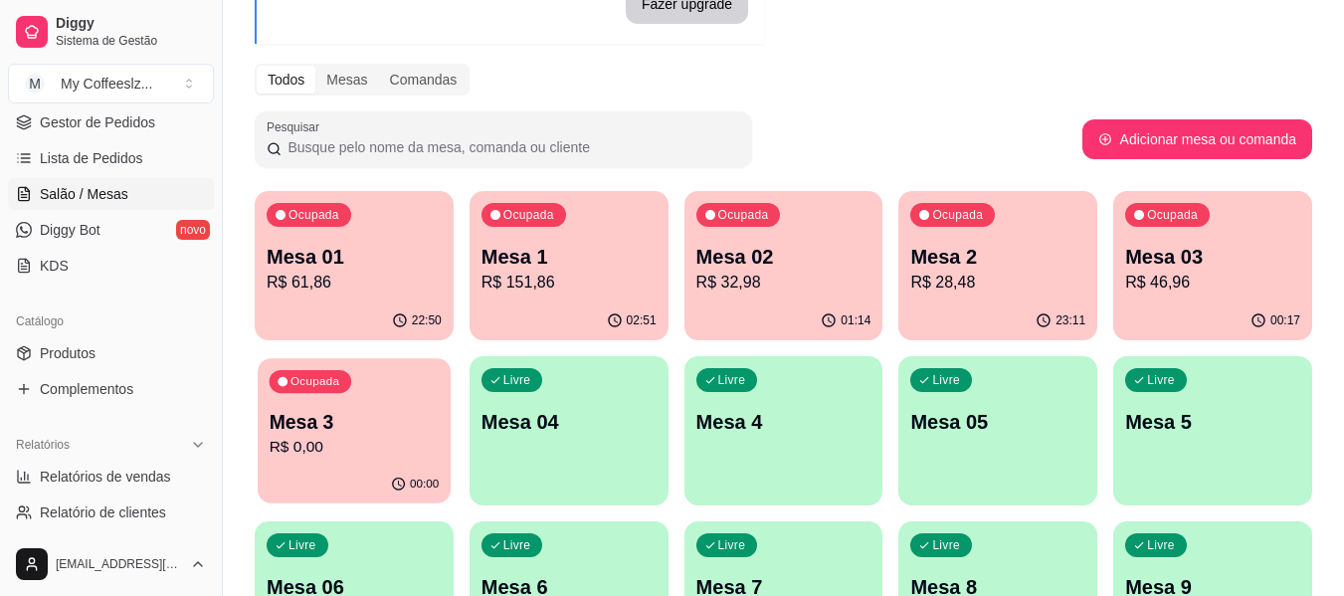
click at [367, 460] on div "Ocupada Mesa 3 R$ 0,00" at bounding box center [354, 411] width 193 height 107
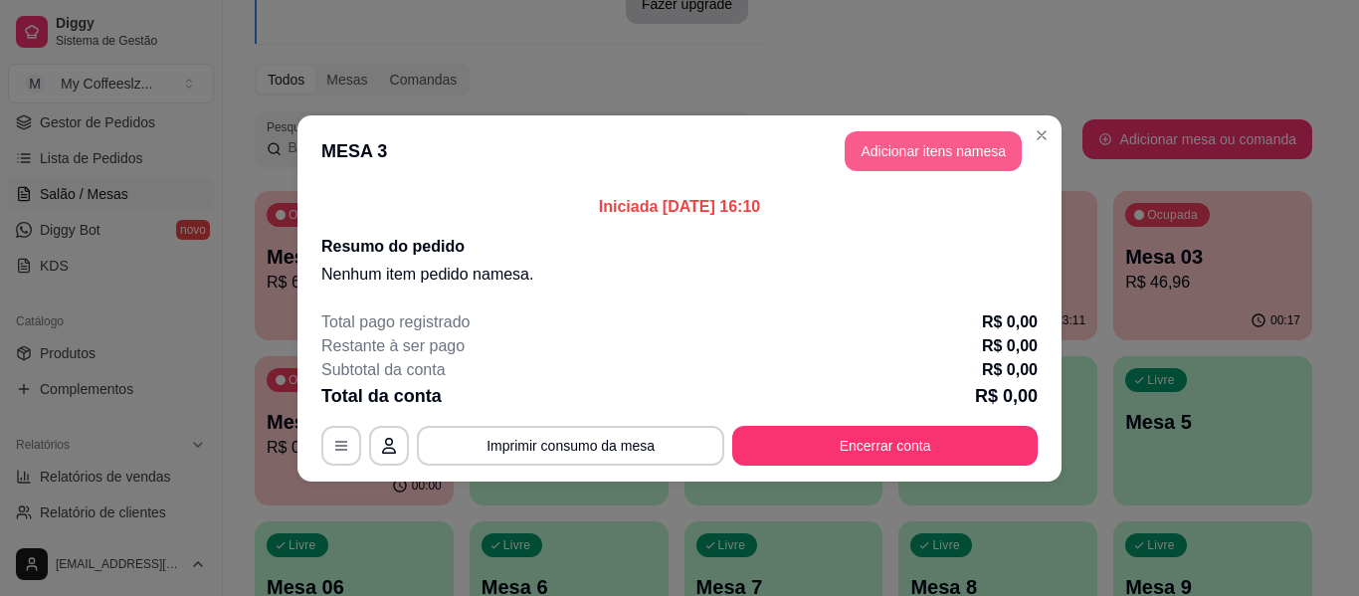
click at [990, 163] on button "Adicionar itens na mesa" at bounding box center [933, 151] width 177 height 40
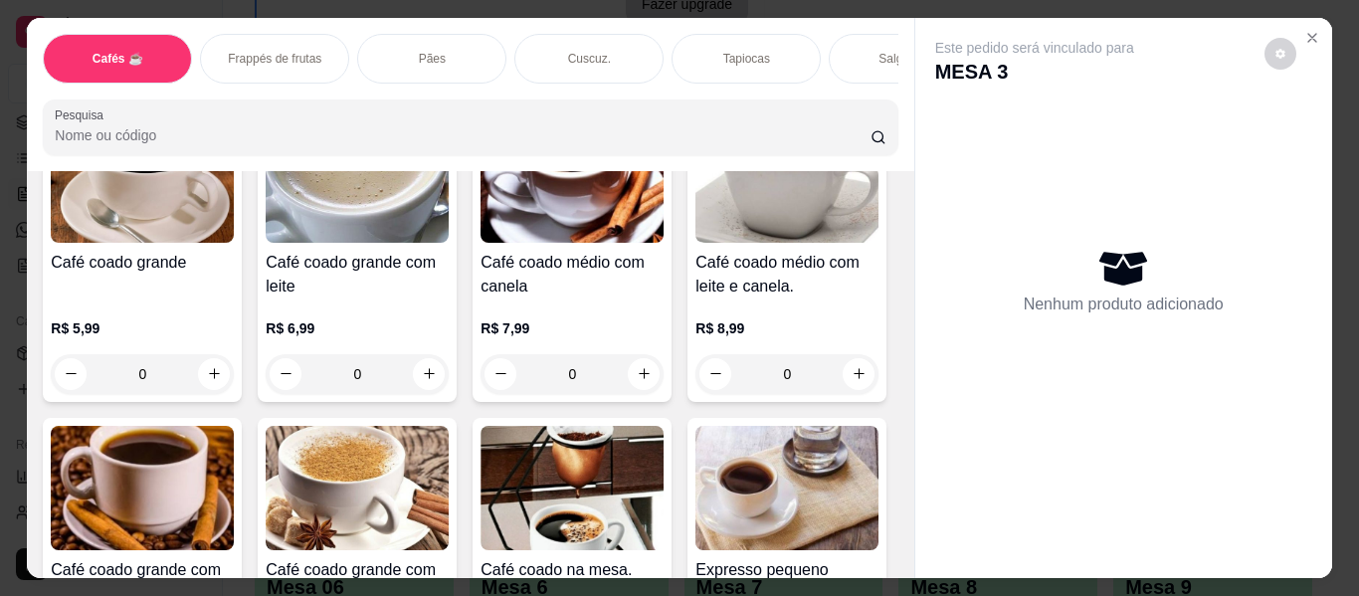
click at [860, 45] on div "Salgados" at bounding box center [903, 59] width 149 height 50
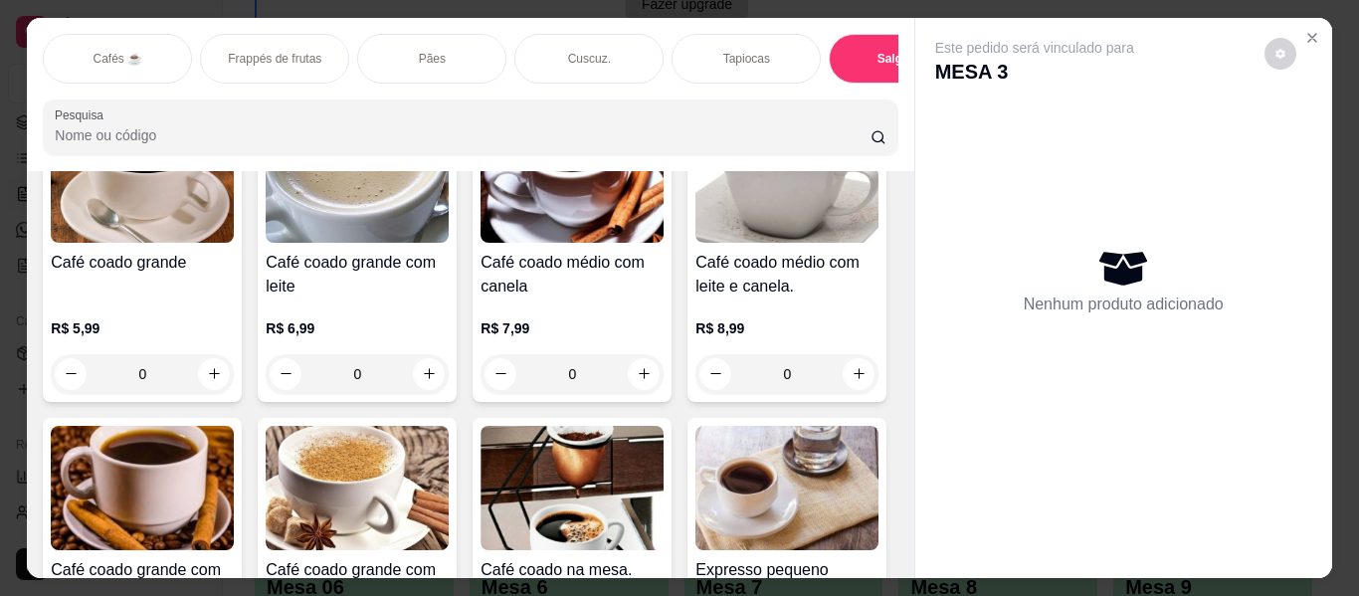
scroll to position [54, 0]
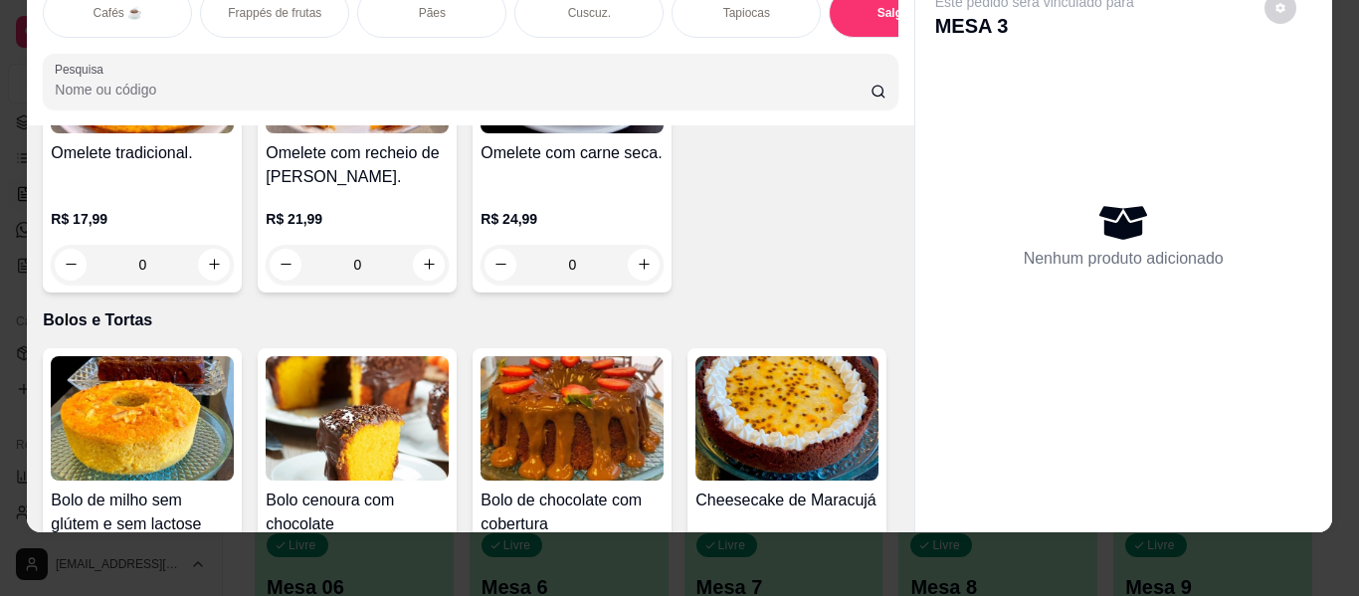
type input "1"
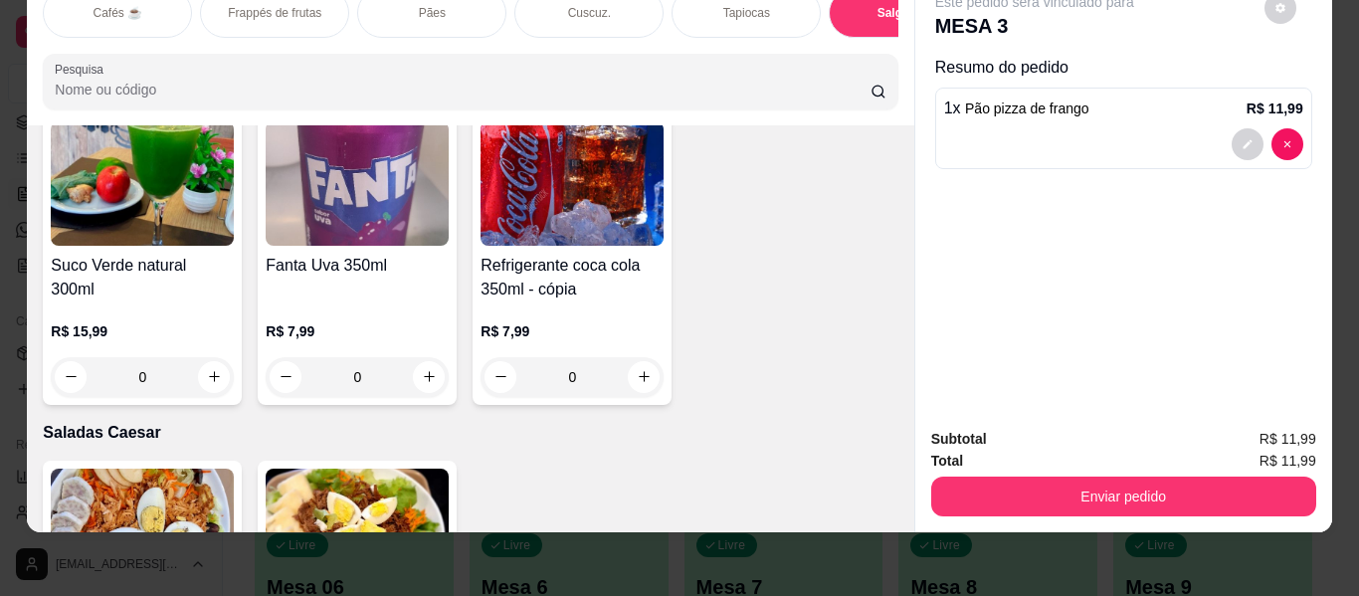
scroll to position [10546, 0]
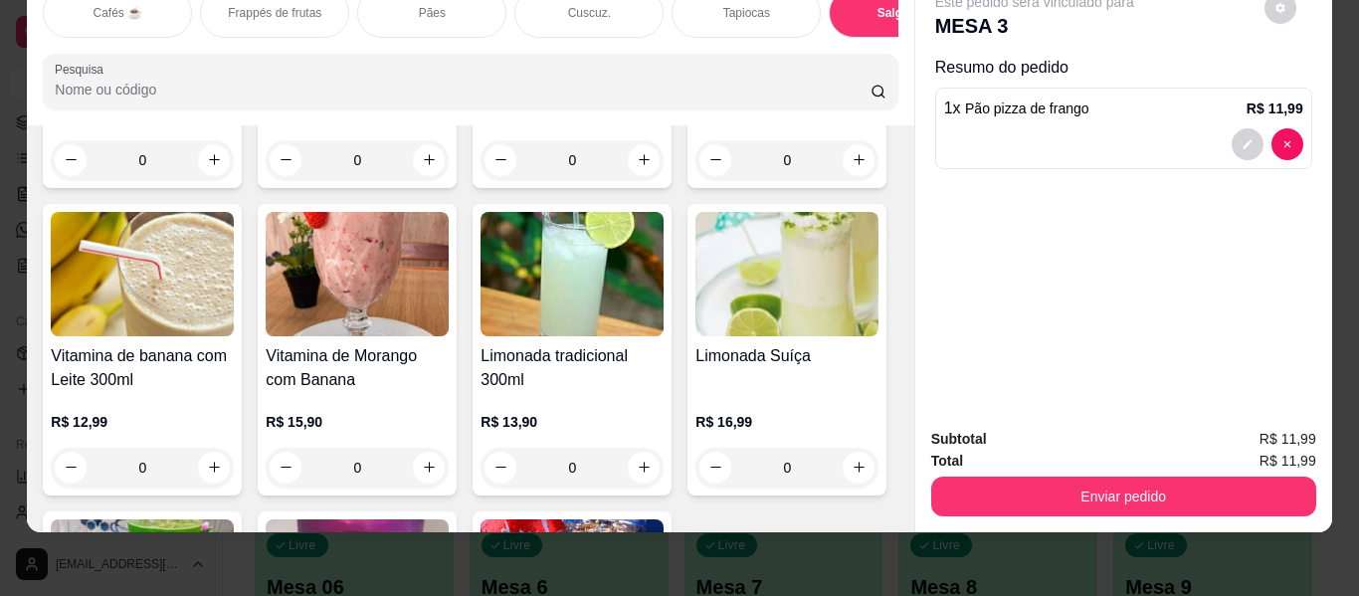
type input "1"
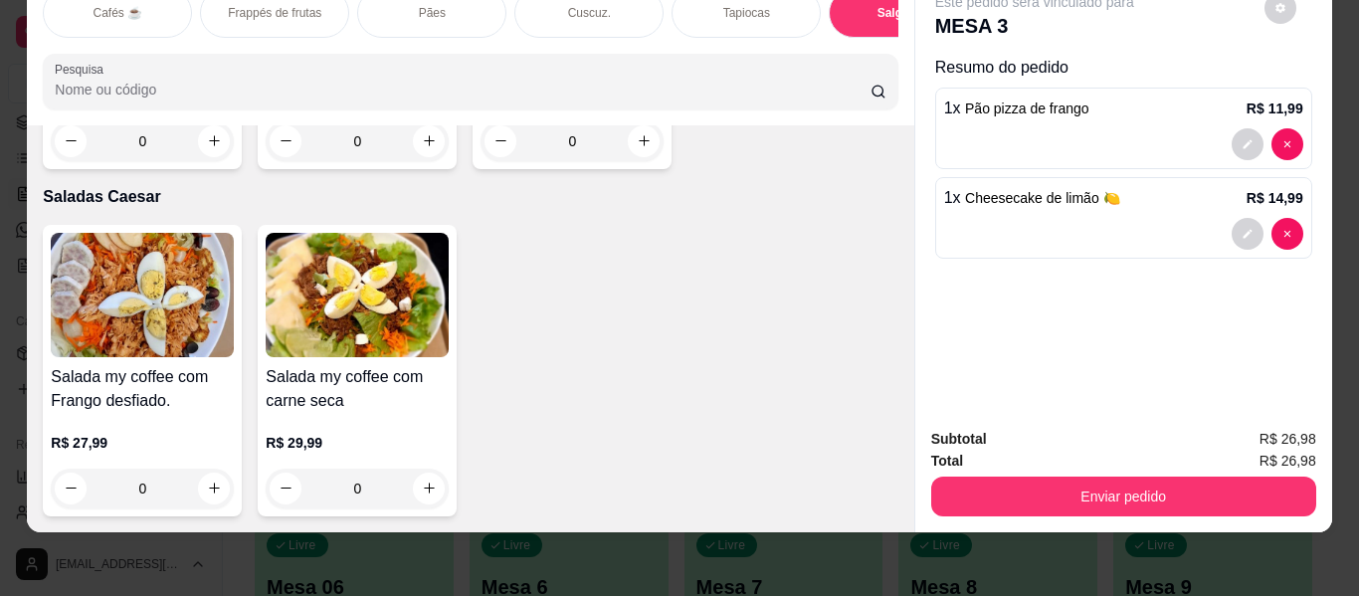
scroll to position [12237, 0]
type input "1"
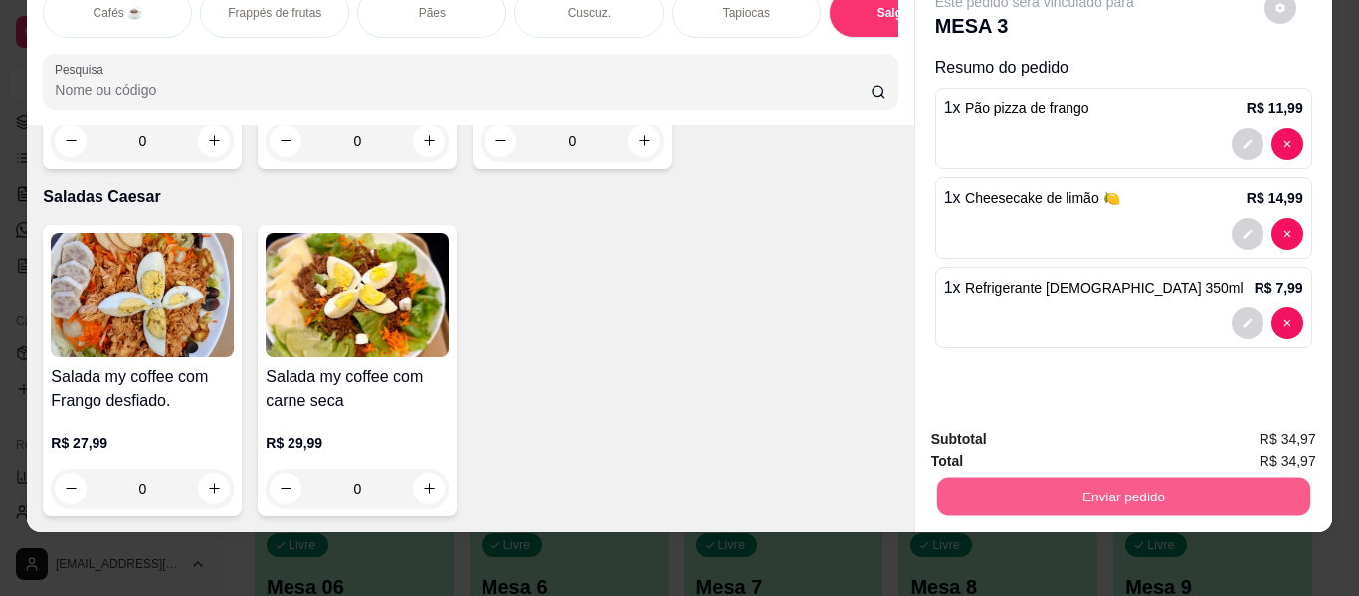
click at [1073, 484] on button "Enviar pedido" at bounding box center [1122, 497] width 373 height 39
click at [1238, 421] on button "Enviar pedido" at bounding box center [1264, 433] width 112 height 38
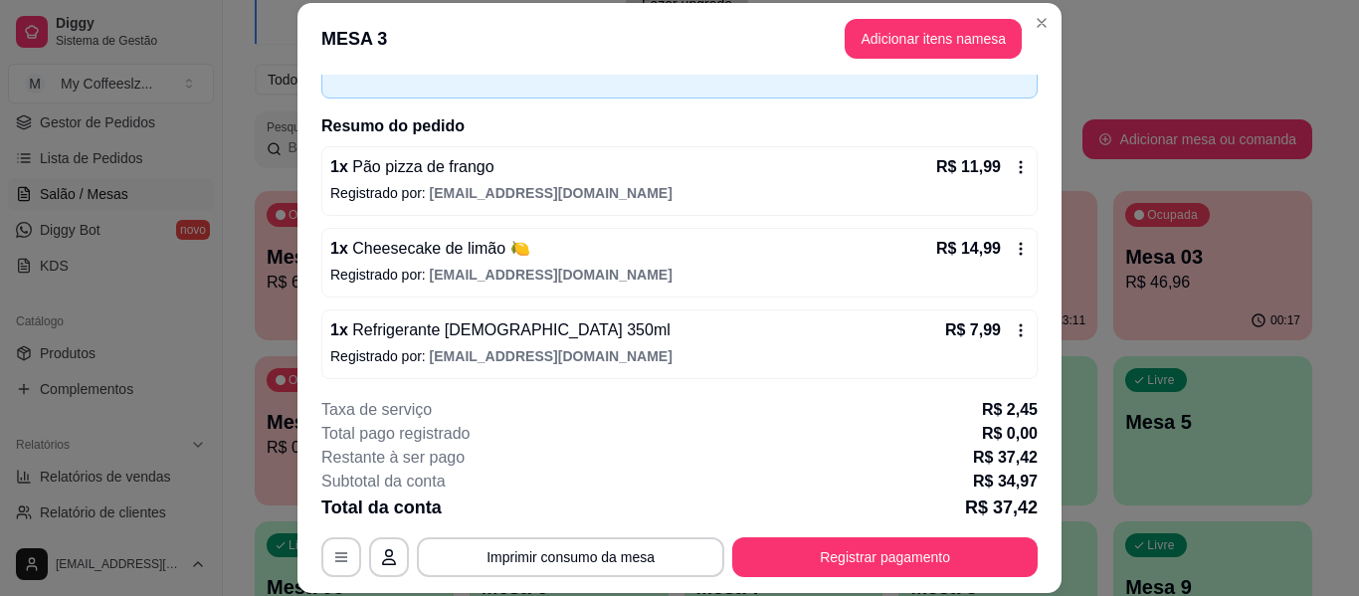
scroll to position [121, 0]
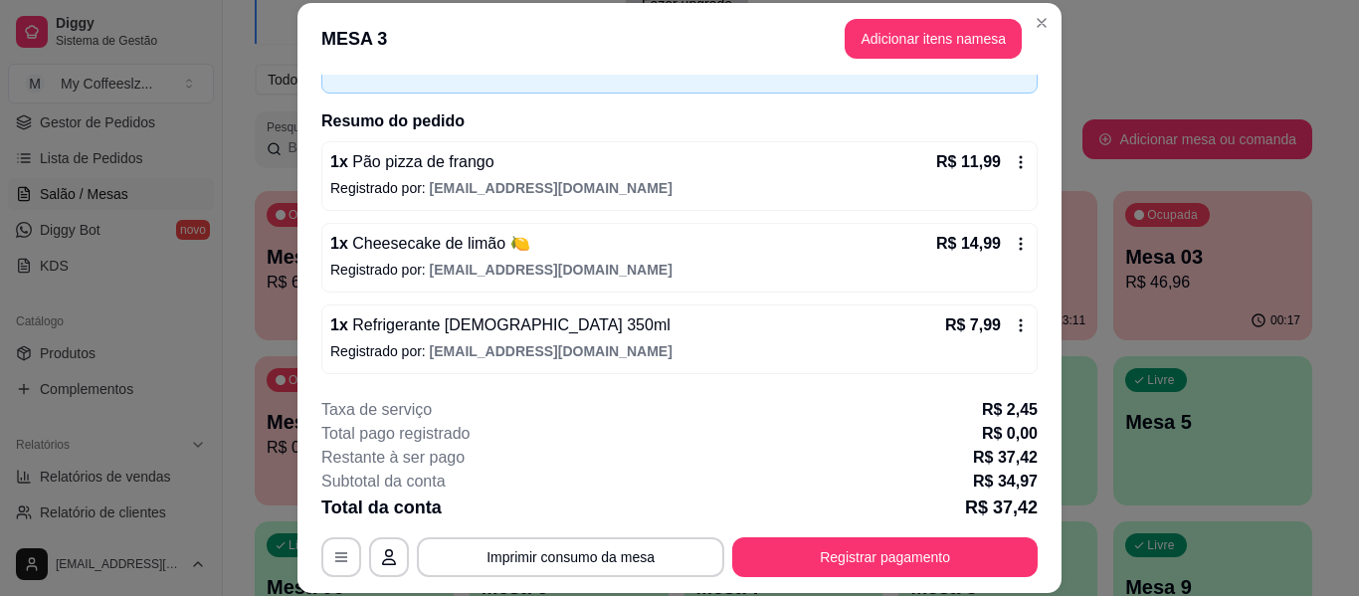
click at [844, 586] on footer "**********" at bounding box center [679, 487] width 764 height 211
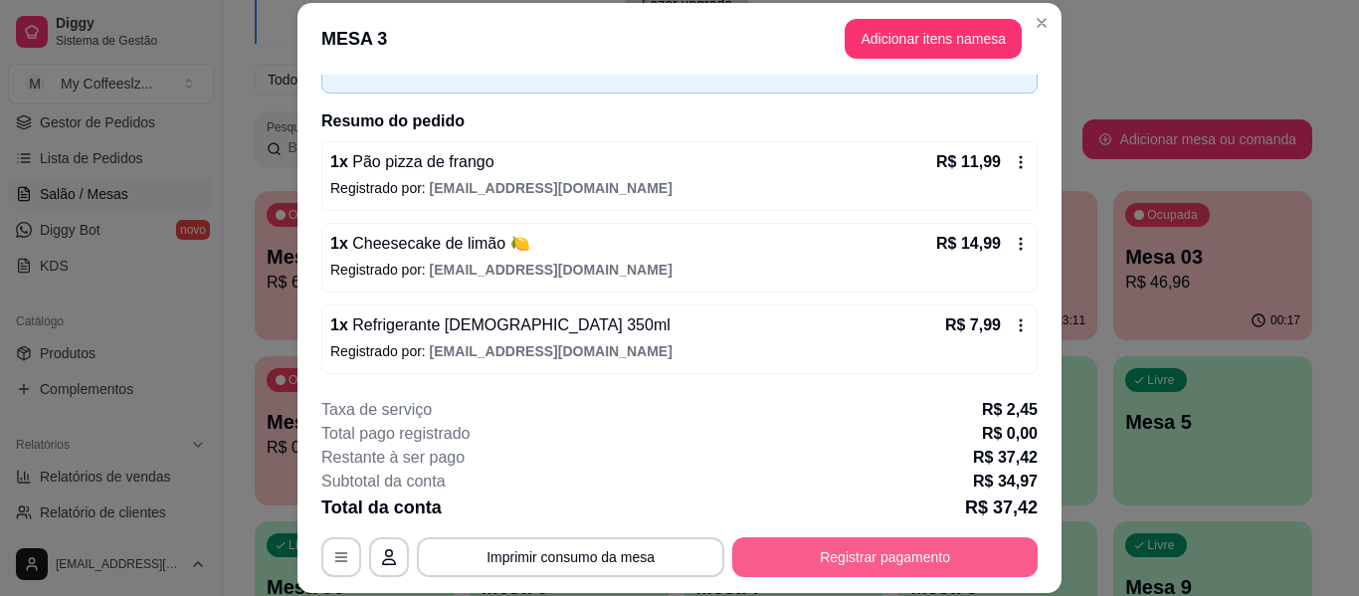
click at [862, 553] on button "Registrar pagamento" at bounding box center [884, 557] width 305 height 40
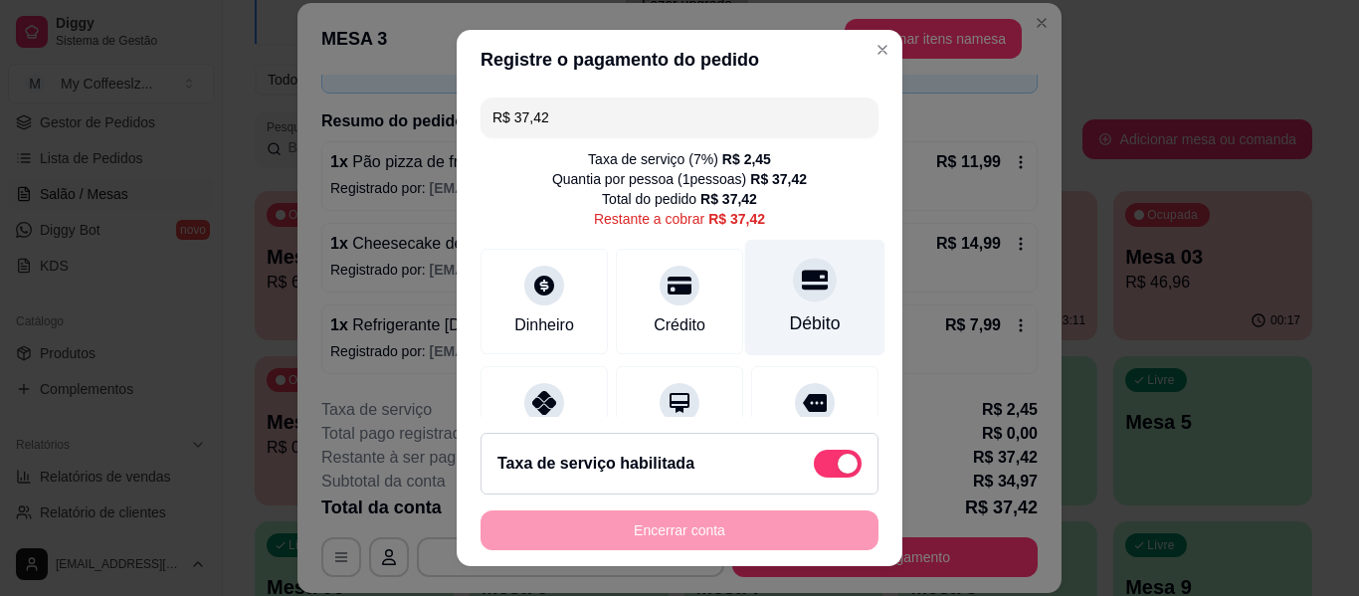
click at [798, 308] on div "Débito" at bounding box center [815, 298] width 140 height 116
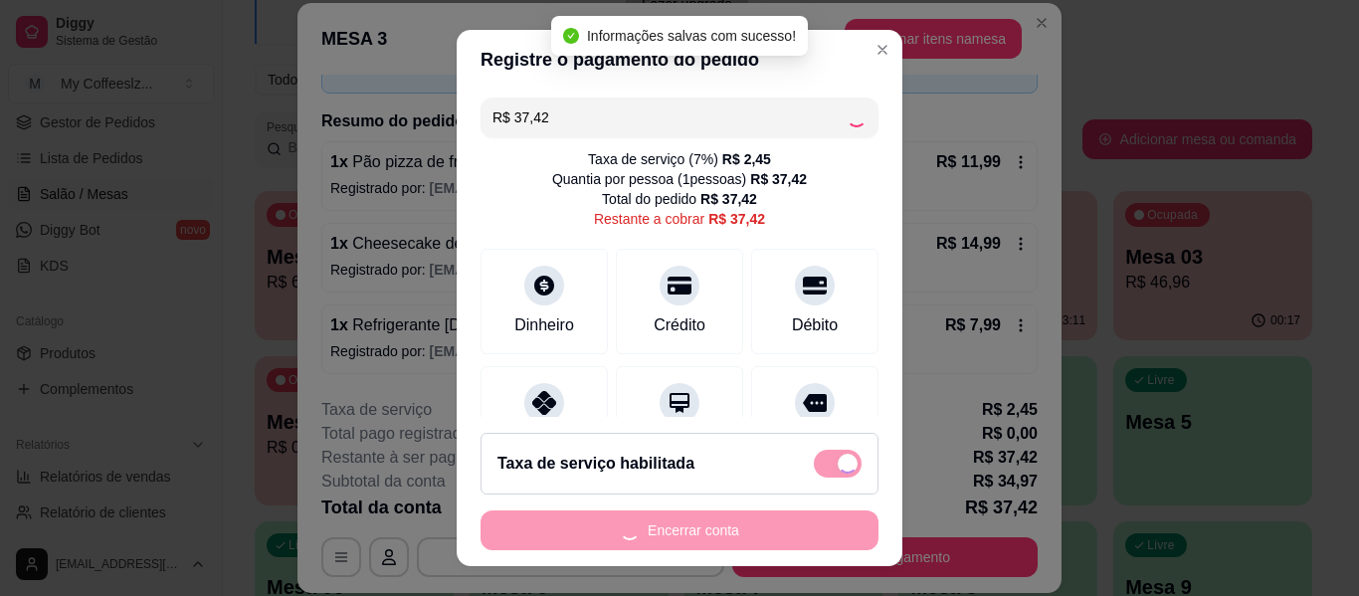
type input "R$ 0,00"
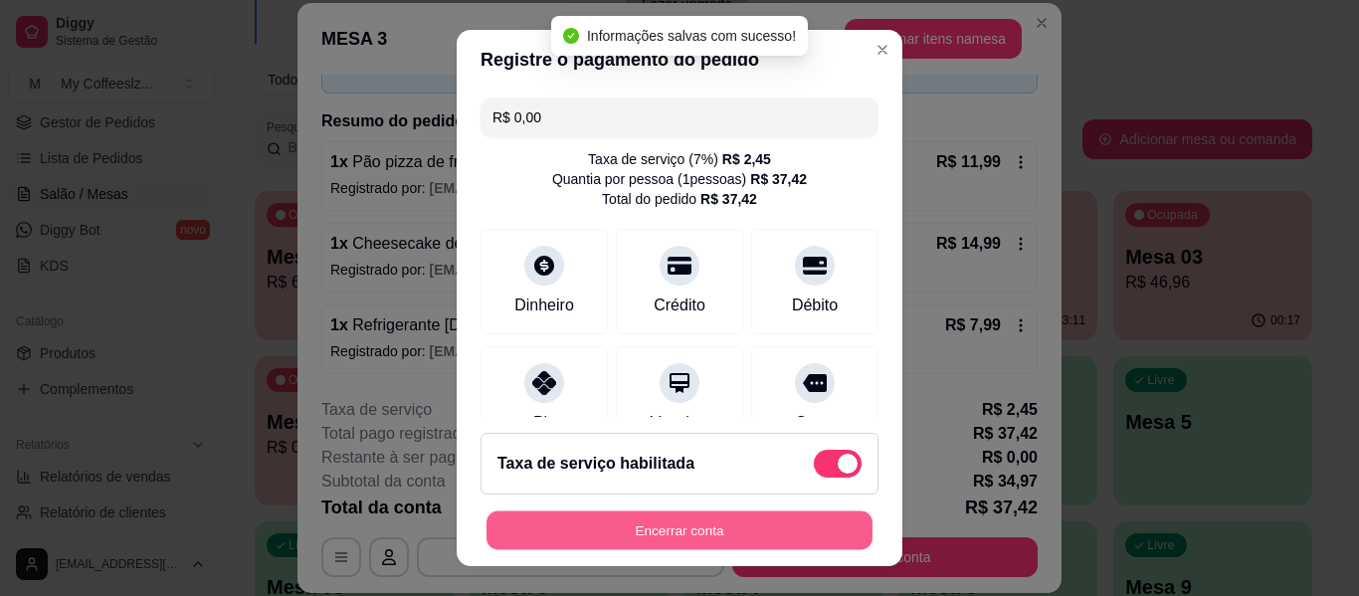
click at [667, 525] on button "Encerrar conta" at bounding box center [679, 530] width 386 height 39
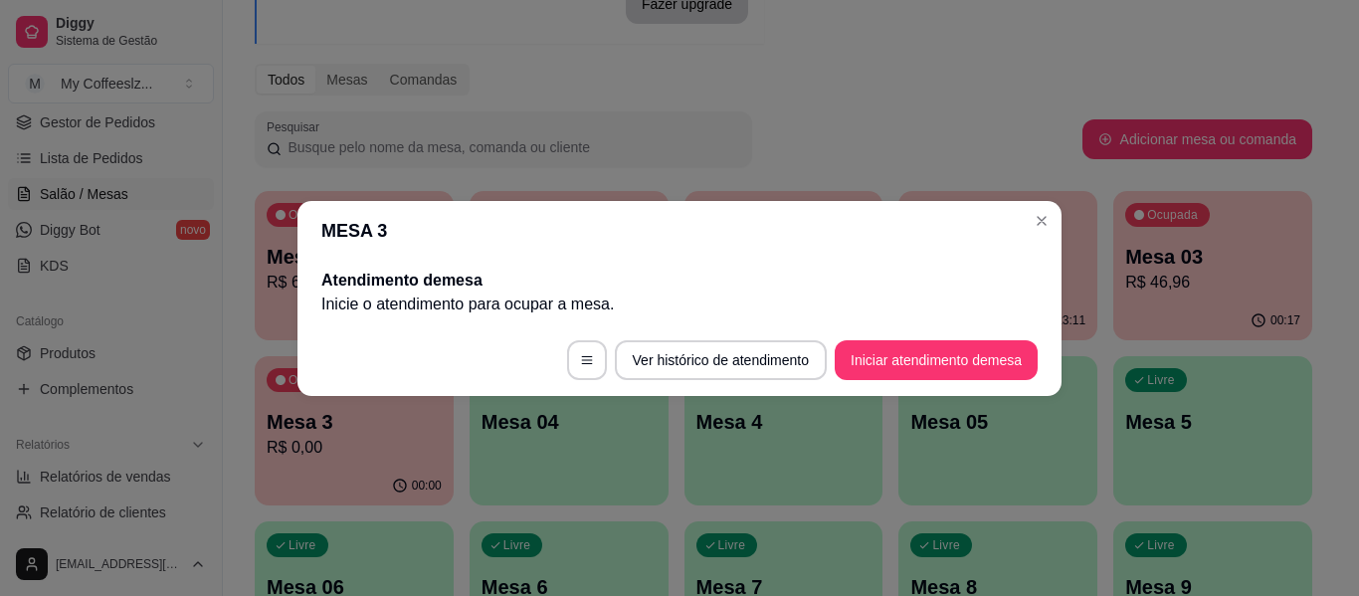
scroll to position [0, 0]
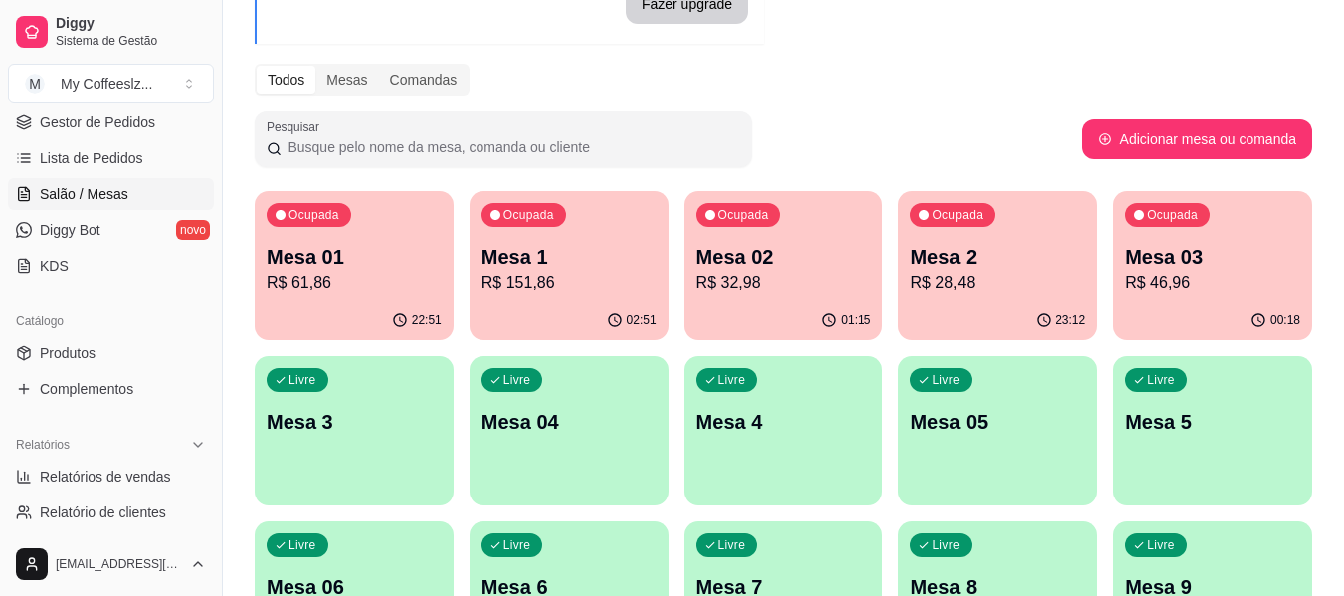
click at [1192, 278] on p "R$ 46,96" at bounding box center [1212, 283] width 175 height 24
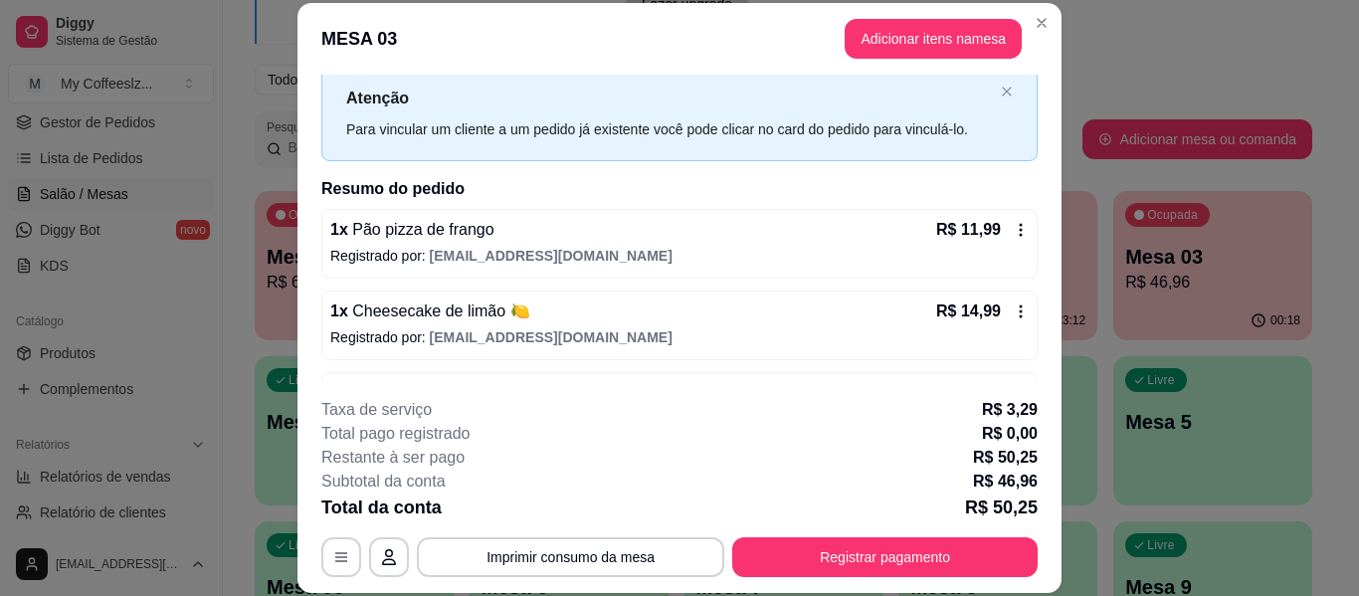
scroll to position [99, 0]
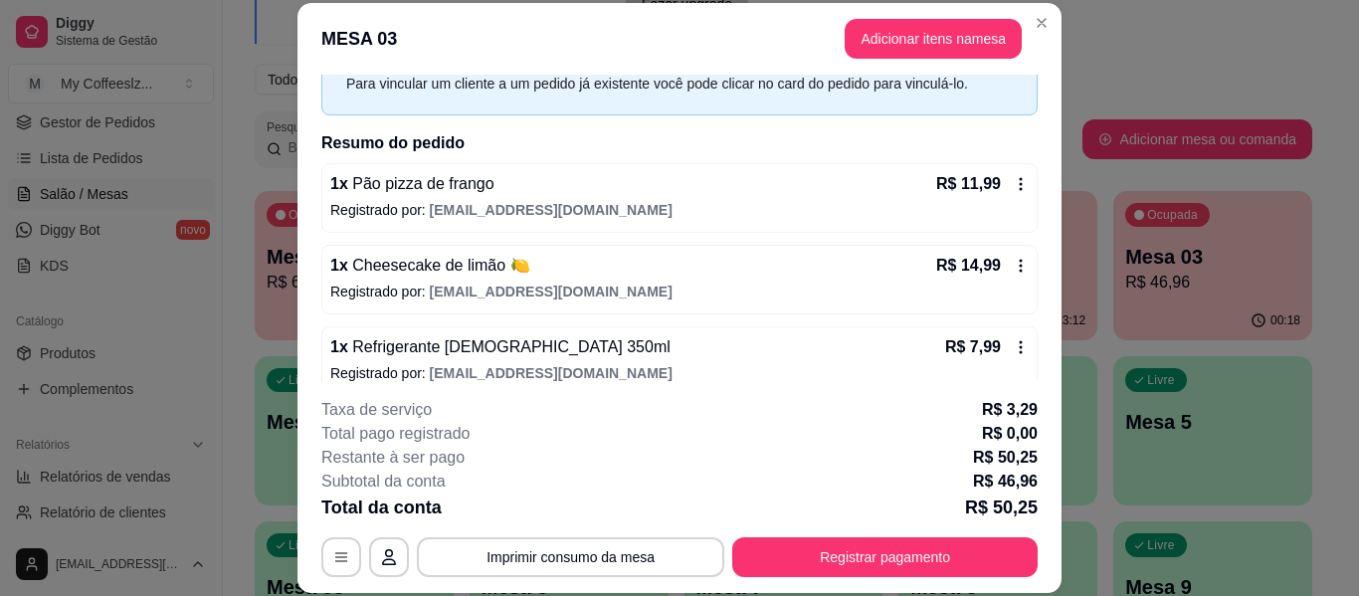
click at [1013, 177] on icon at bounding box center [1021, 184] width 16 height 16
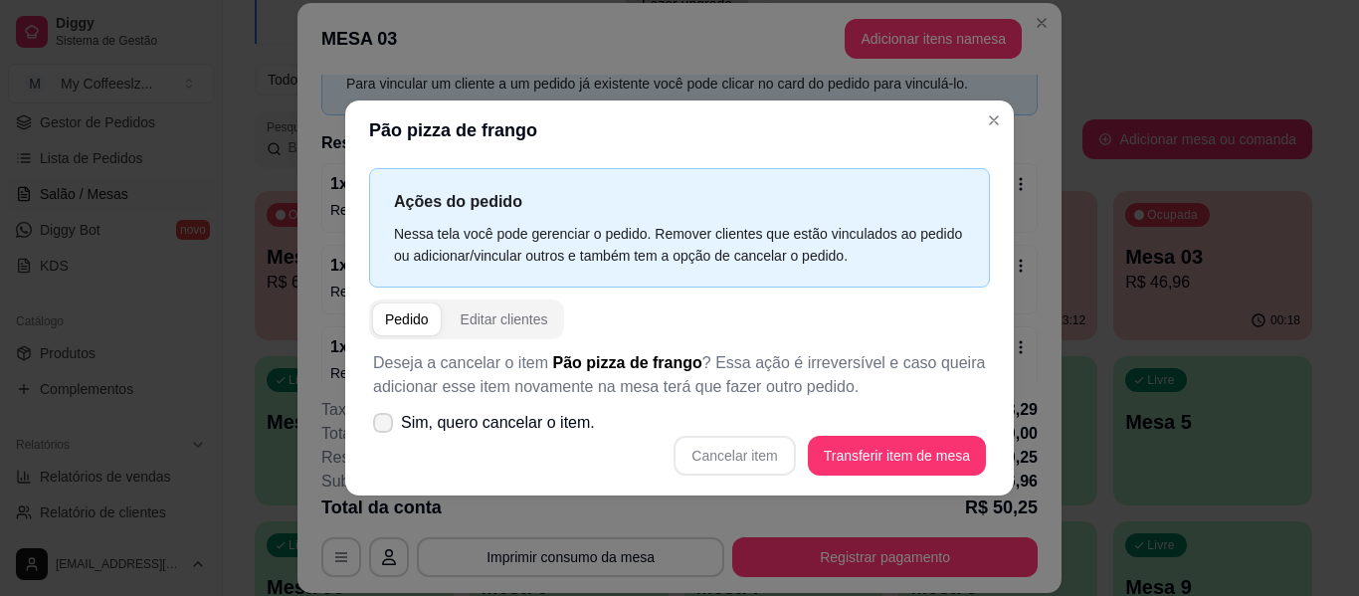
click at [388, 409] on label "Sim, quero cancelar o item." at bounding box center [484, 423] width 238 height 40
click at [385, 426] on input "Sim, quero cancelar o item." at bounding box center [378, 432] width 13 height 13
checkbox input "true"
click at [780, 452] on button "Cancelar item" at bounding box center [734, 456] width 121 height 40
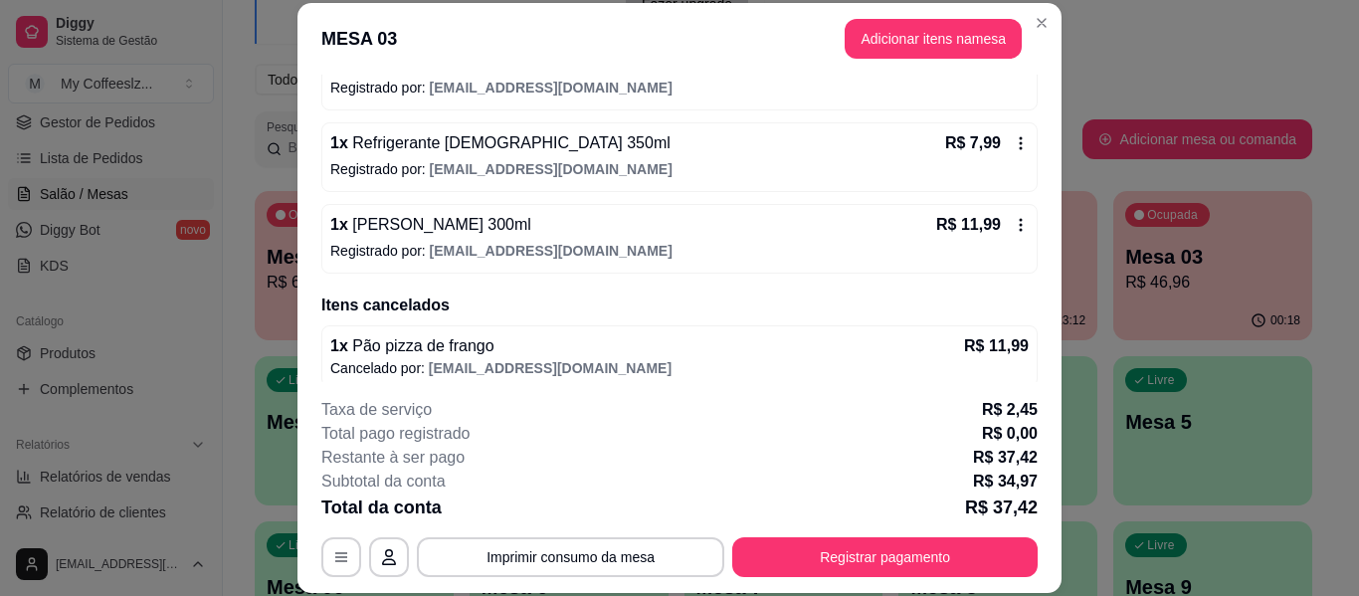
scroll to position [235, 0]
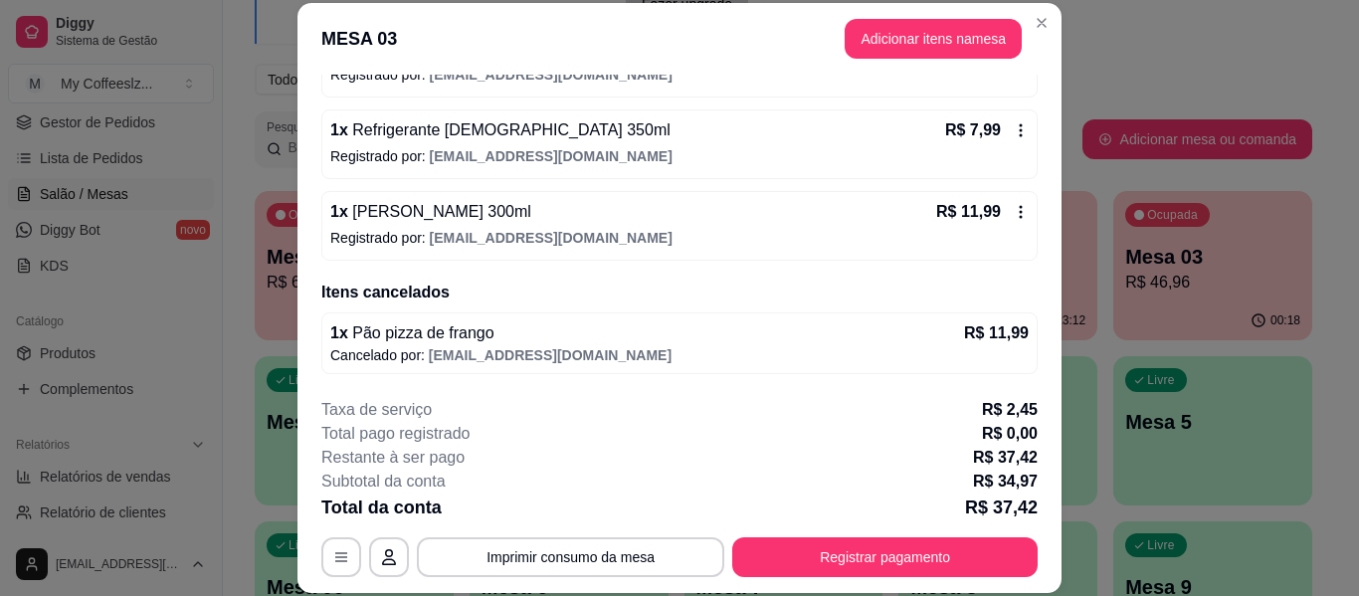
click at [1013, 130] on icon at bounding box center [1021, 130] width 16 height 16
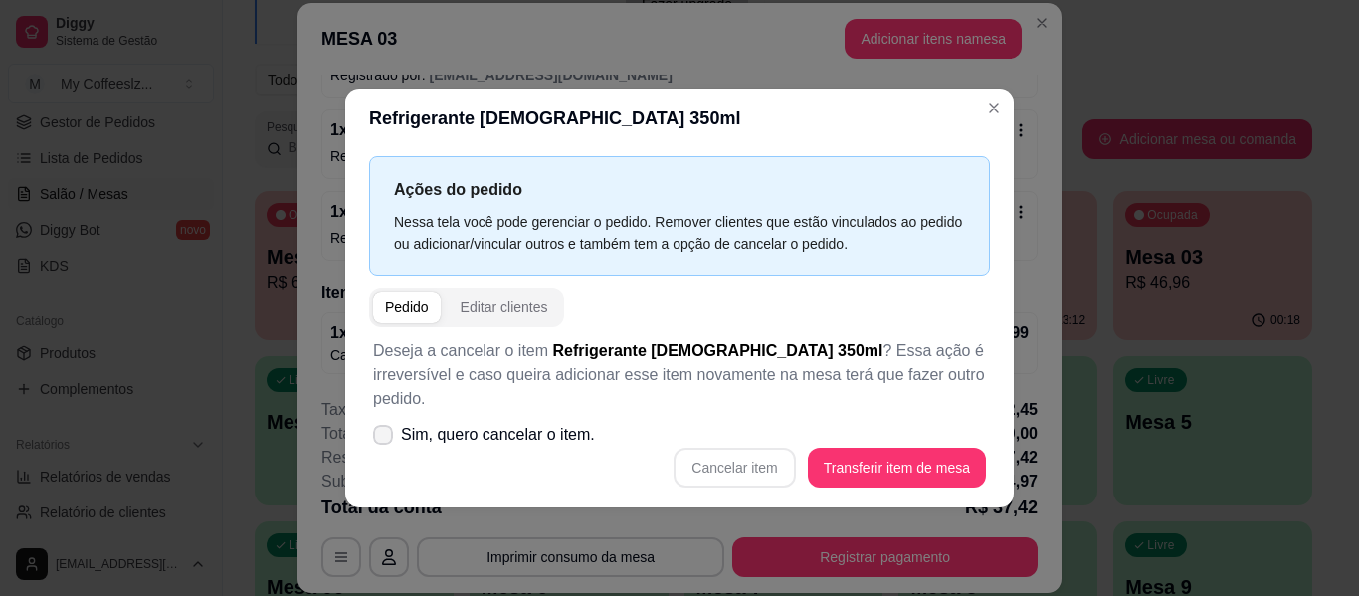
click at [387, 425] on span at bounding box center [383, 435] width 20 height 20
click at [385, 438] on input "Sim, quero cancelar o item." at bounding box center [378, 444] width 13 height 13
checkbox input "true"
click at [764, 450] on button "Cancelar item" at bounding box center [734, 468] width 121 height 40
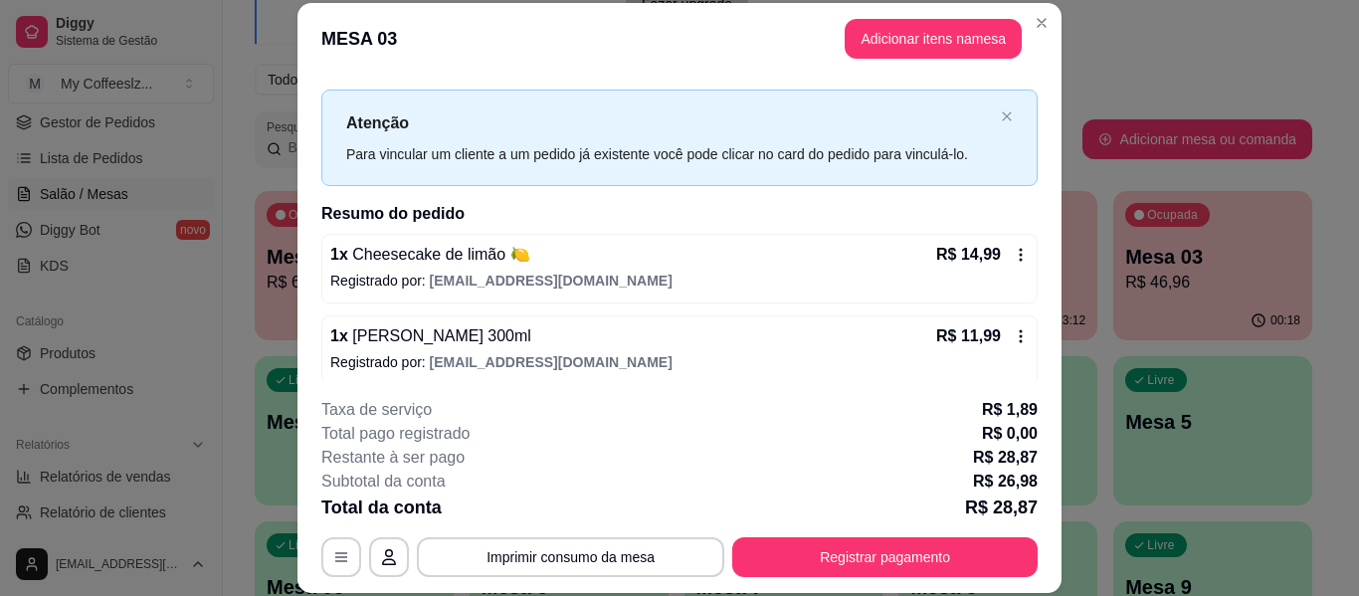
scroll to position [28, 0]
click at [909, 43] on button "Adicionar itens na mesa" at bounding box center [933, 39] width 177 height 40
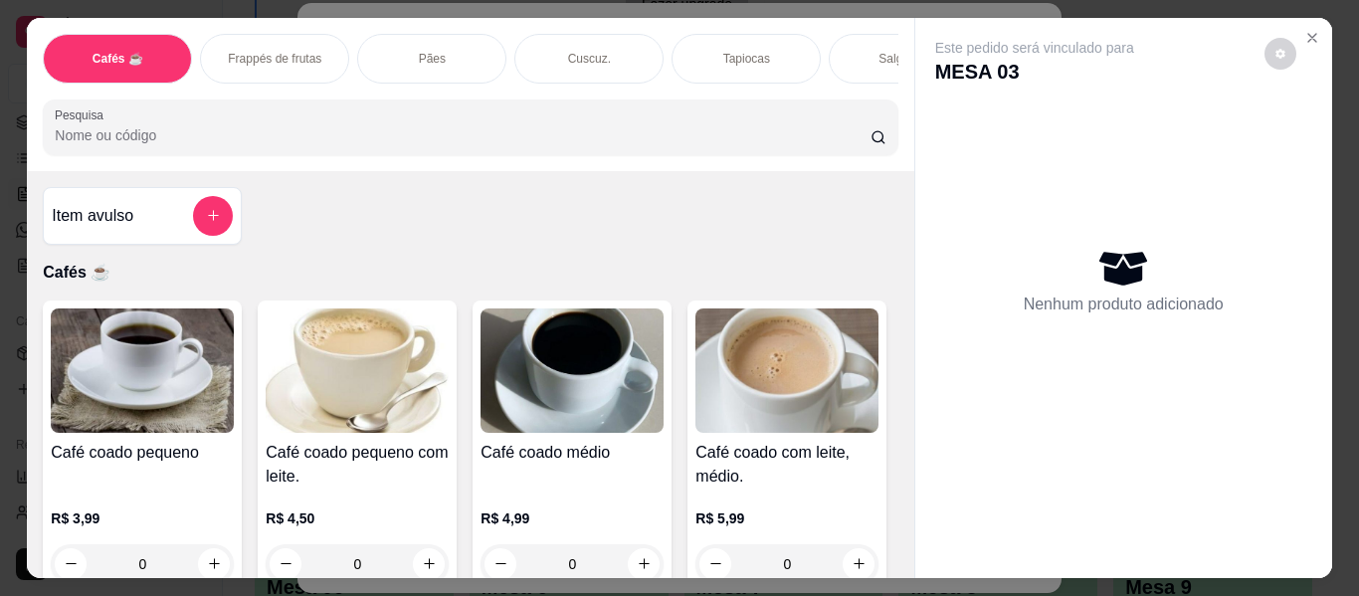
click at [849, 39] on div "Salgados" at bounding box center [903, 59] width 149 height 50
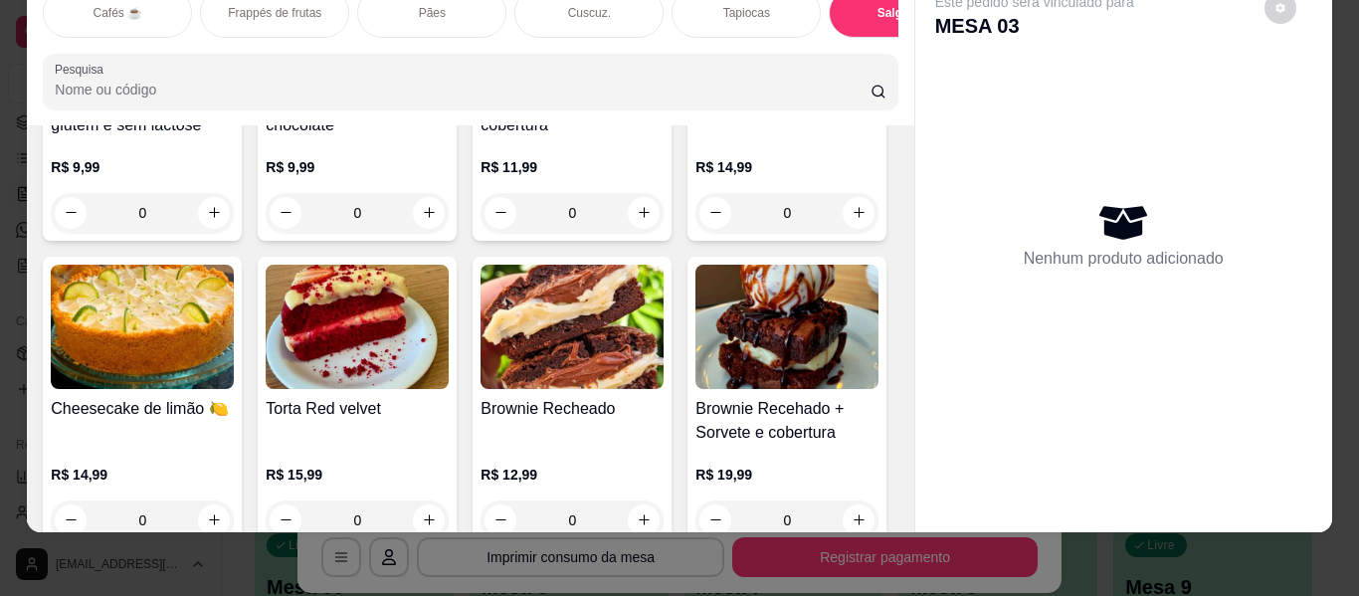
scroll to position [8854, 0]
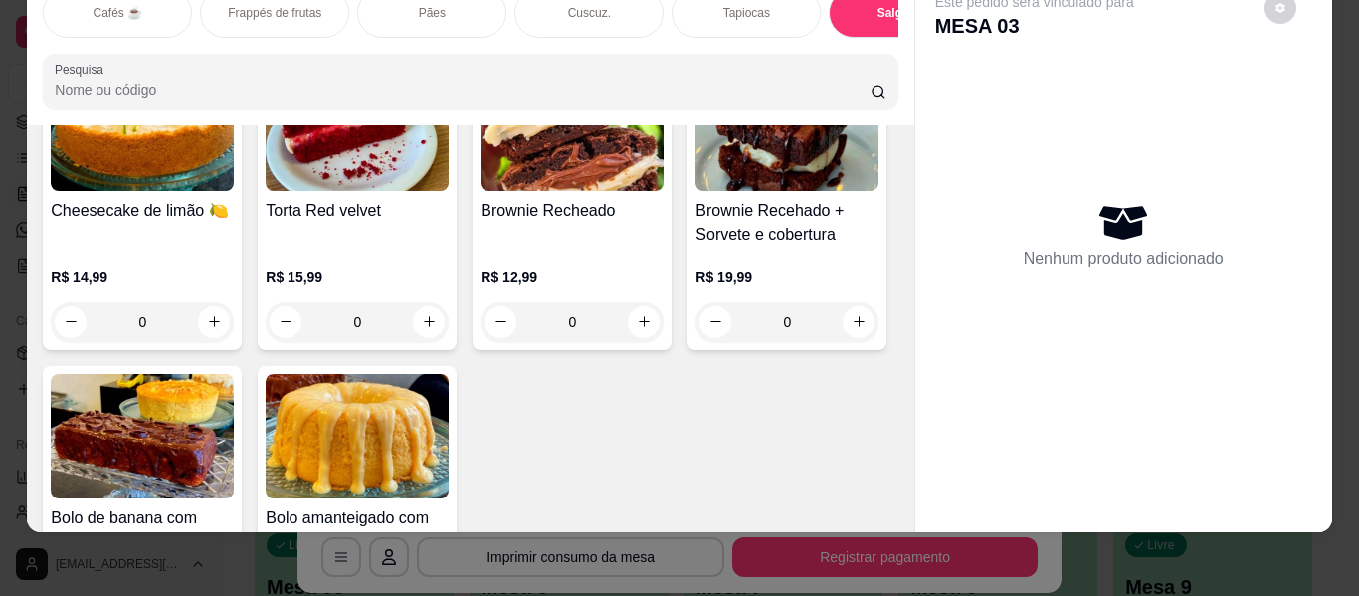
type input "1"
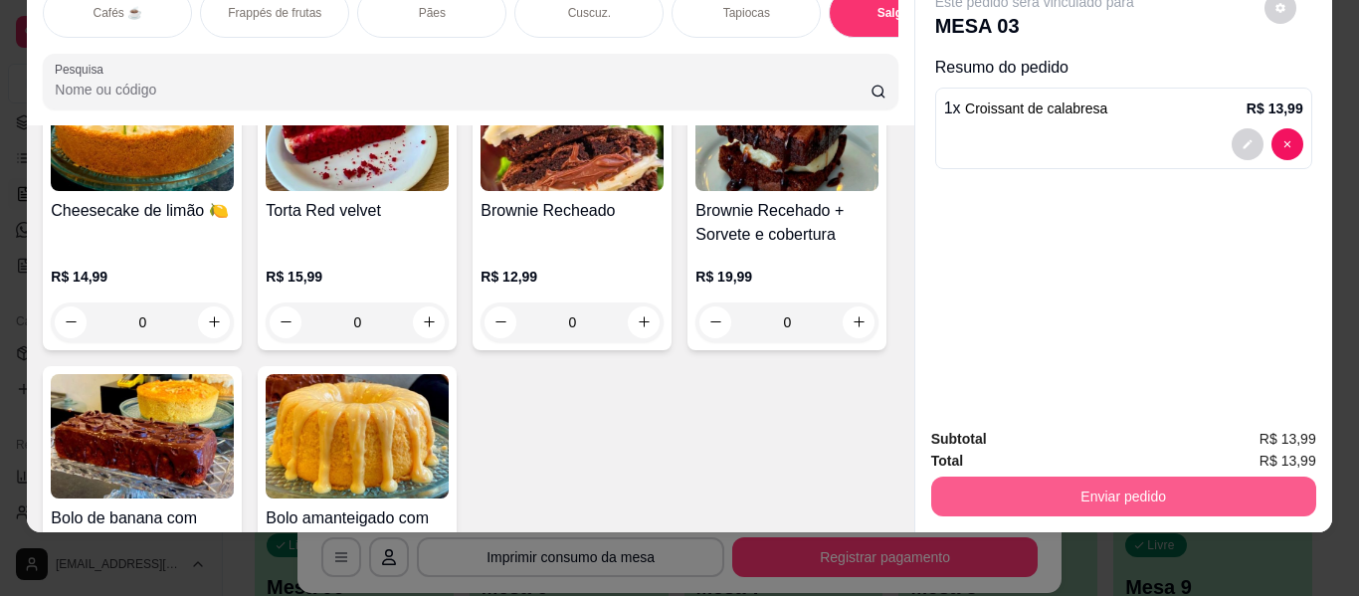
click at [969, 485] on button "Enviar pedido" at bounding box center [1123, 497] width 385 height 40
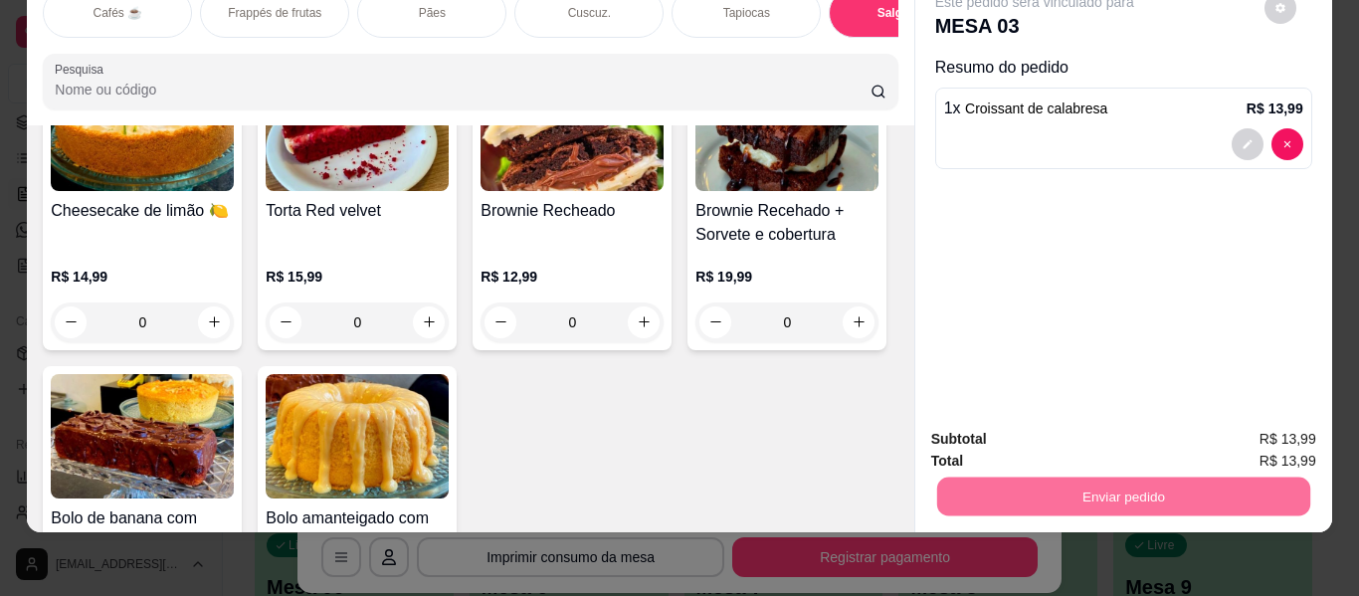
click at [1265, 429] on button "Enviar pedido" at bounding box center [1264, 431] width 109 height 37
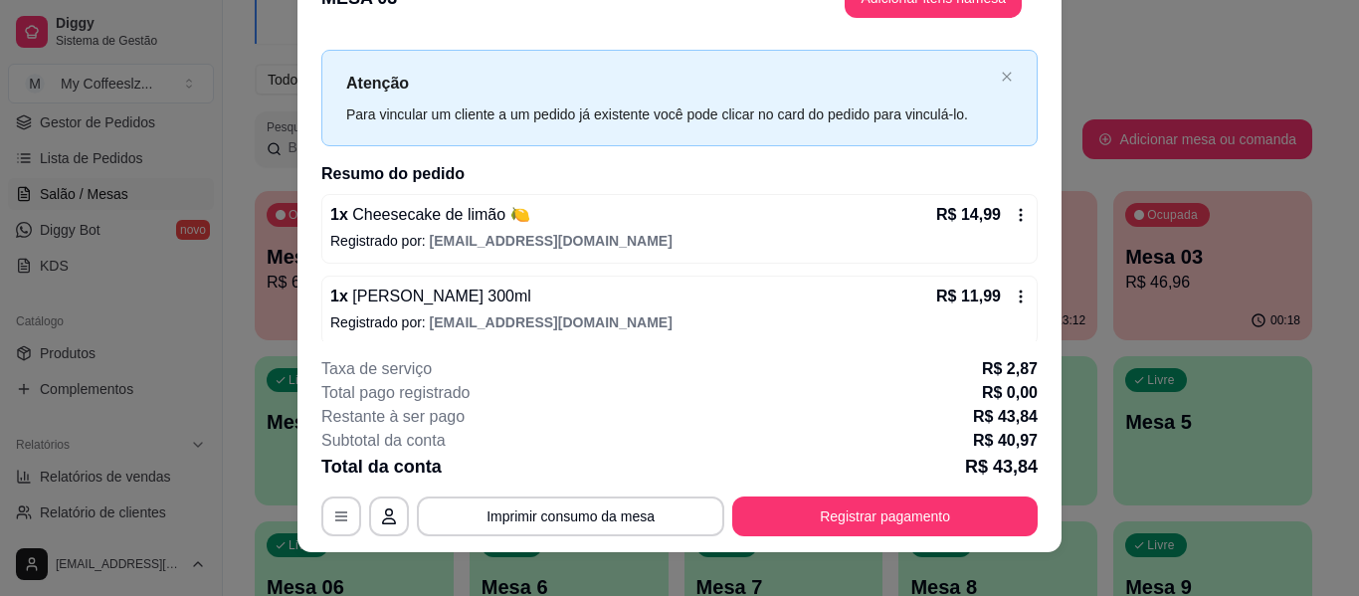
scroll to position [61, 0]
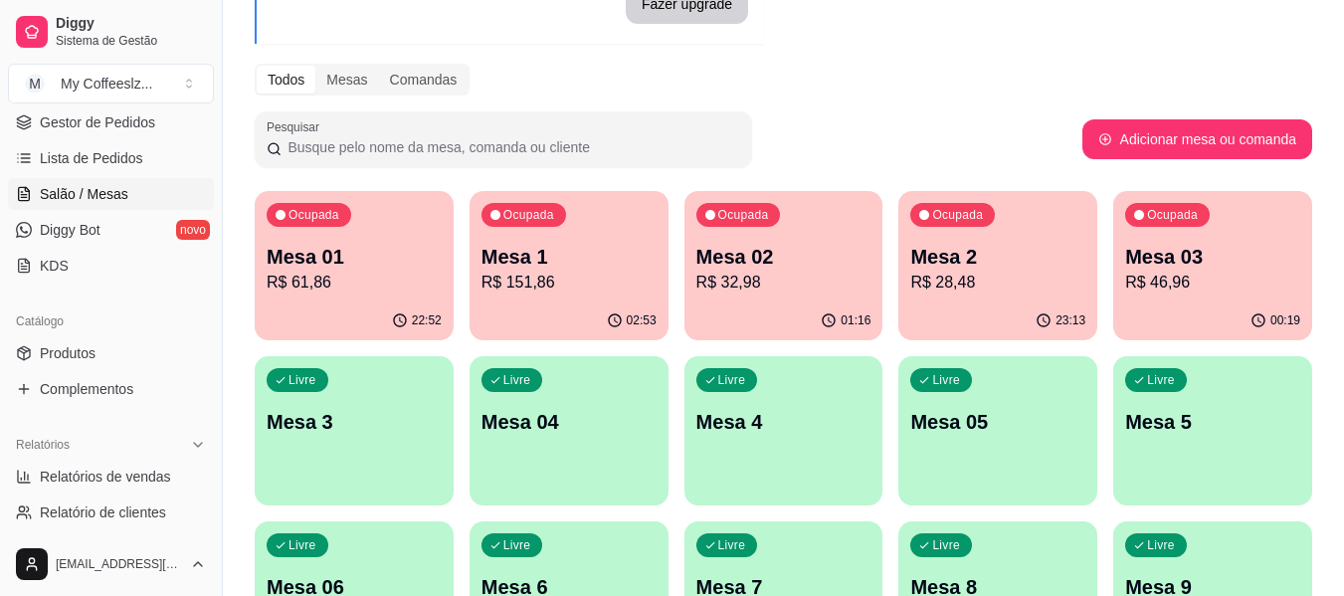
click at [1008, 274] on p "R$ 28,48" at bounding box center [997, 283] width 175 height 24
click at [1253, 304] on div "00:19" at bounding box center [1212, 319] width 193 height 38
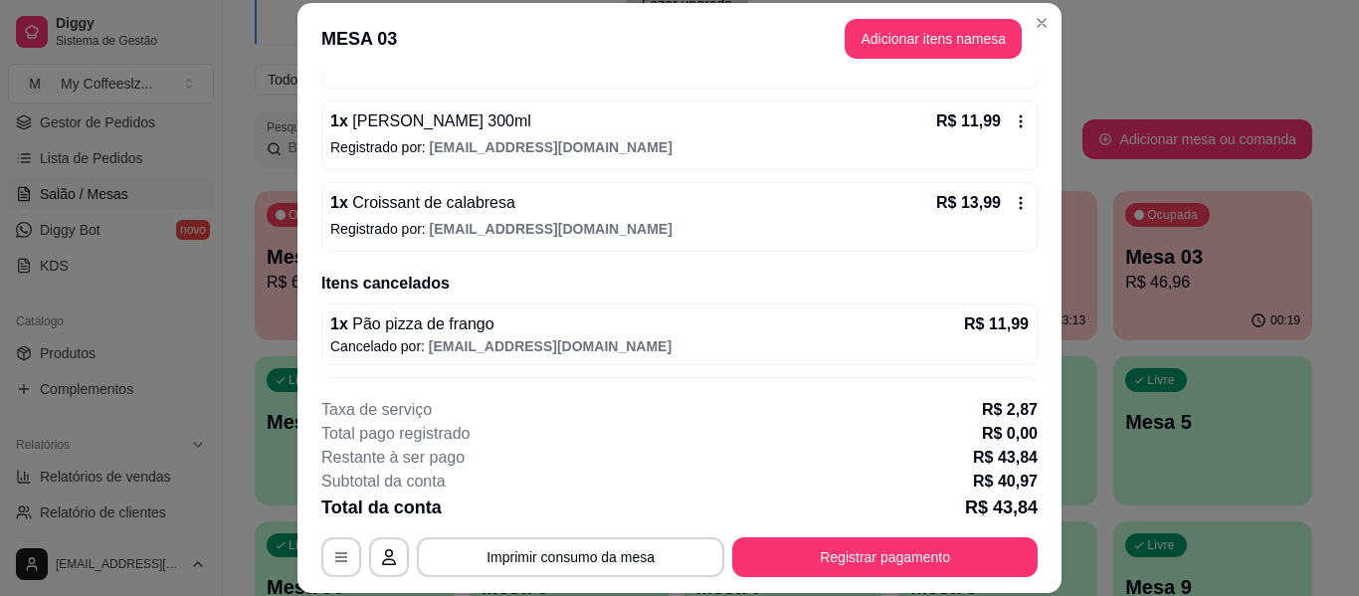
scroll to position [209, 0]
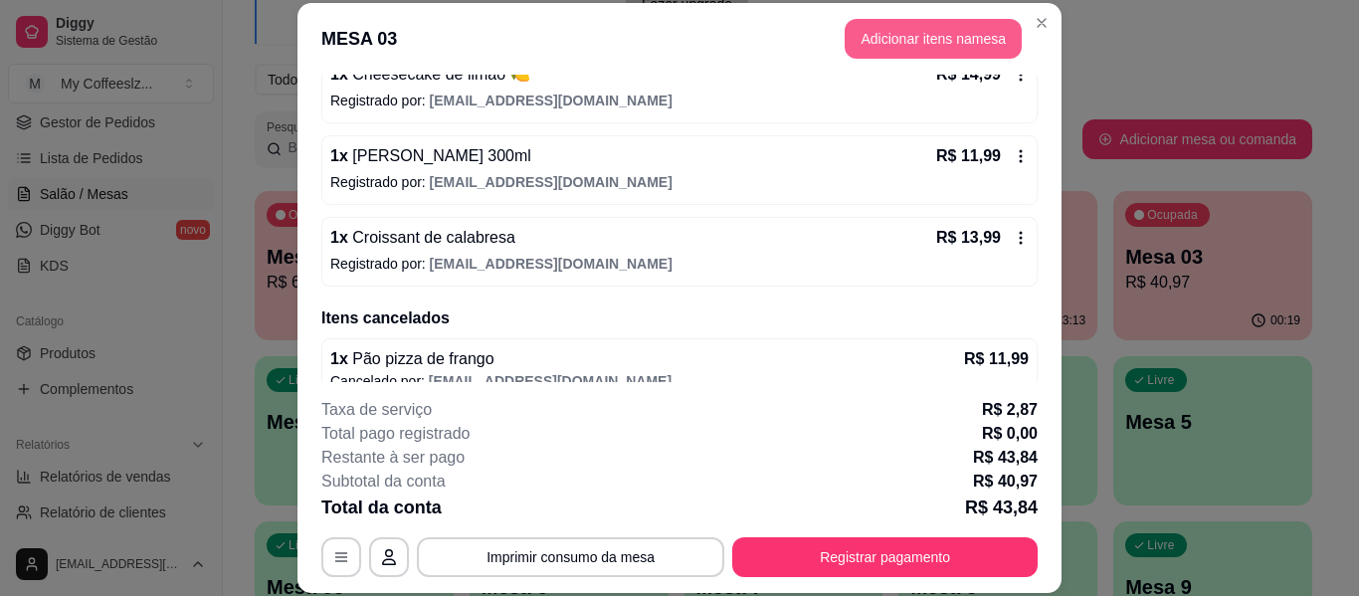
click at [917, 36] on button "Adicionar itens na mesa" at bounding box center [933, 39] width 177 height 40
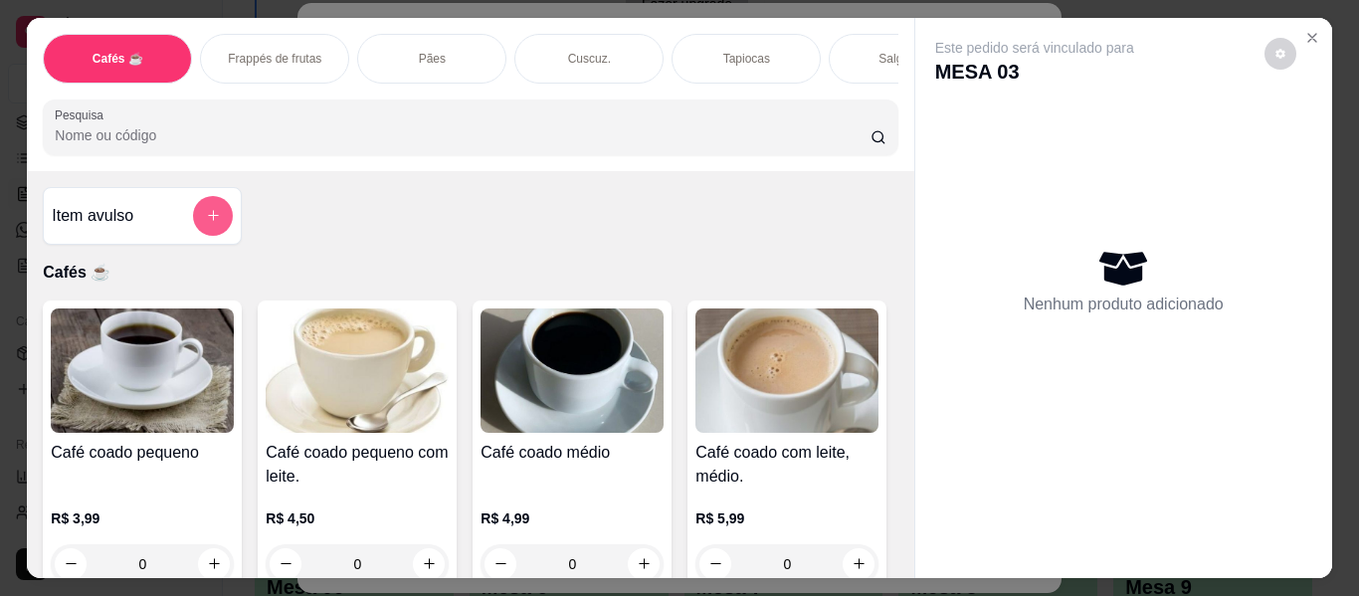
click at [206, 208] on icon "add-separate-item" at bounding box center [213, 215] width 15 height 15
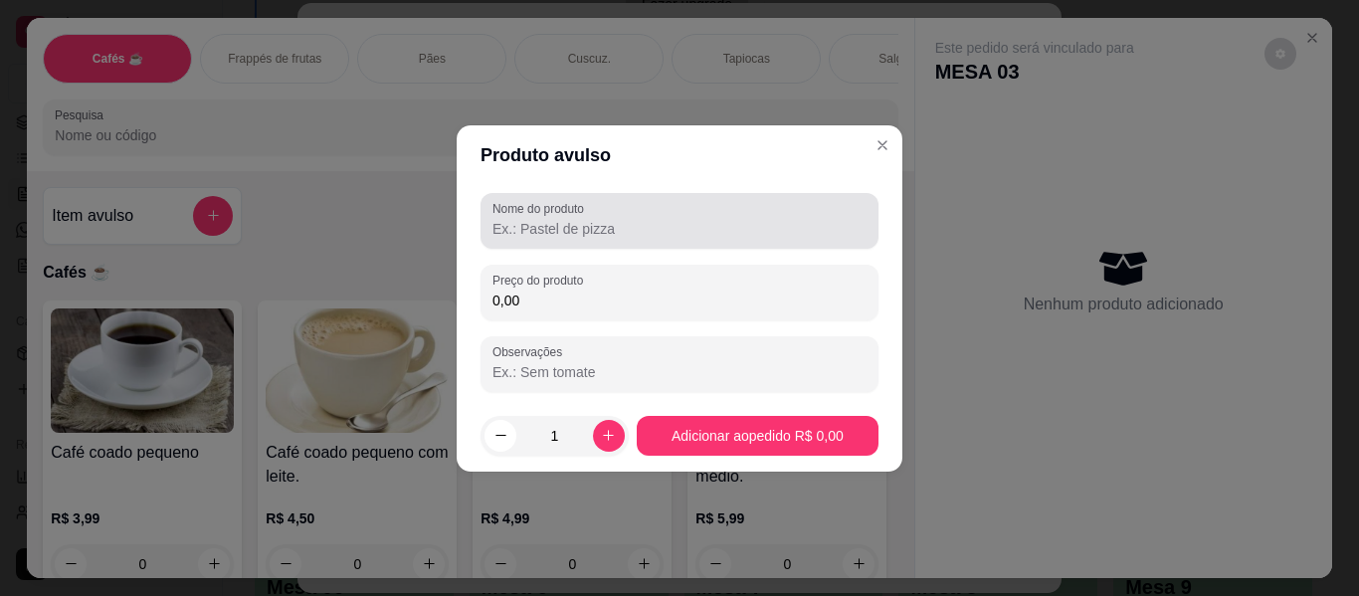
click at [581, 238] on input "Nome do produto" at bounding box center [679, 229] width 374 height 20
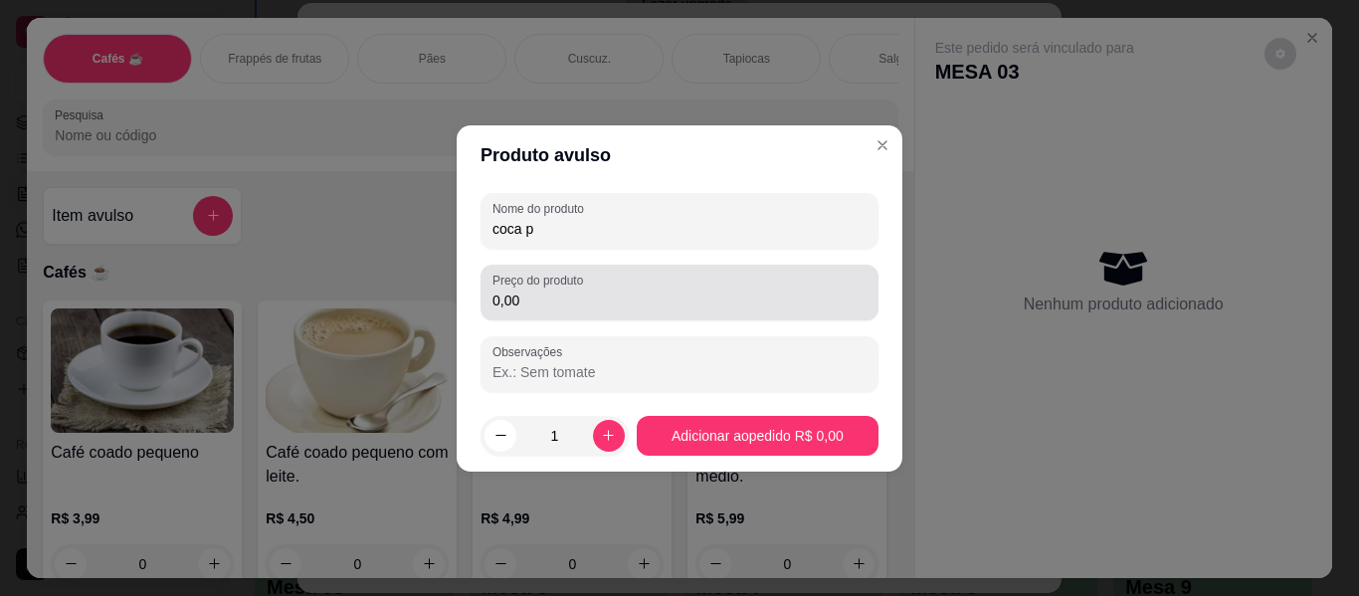
type input "coca p"
click at [569, 299] on input "0,00" at bounding box center [679, 301] width 374 height 20
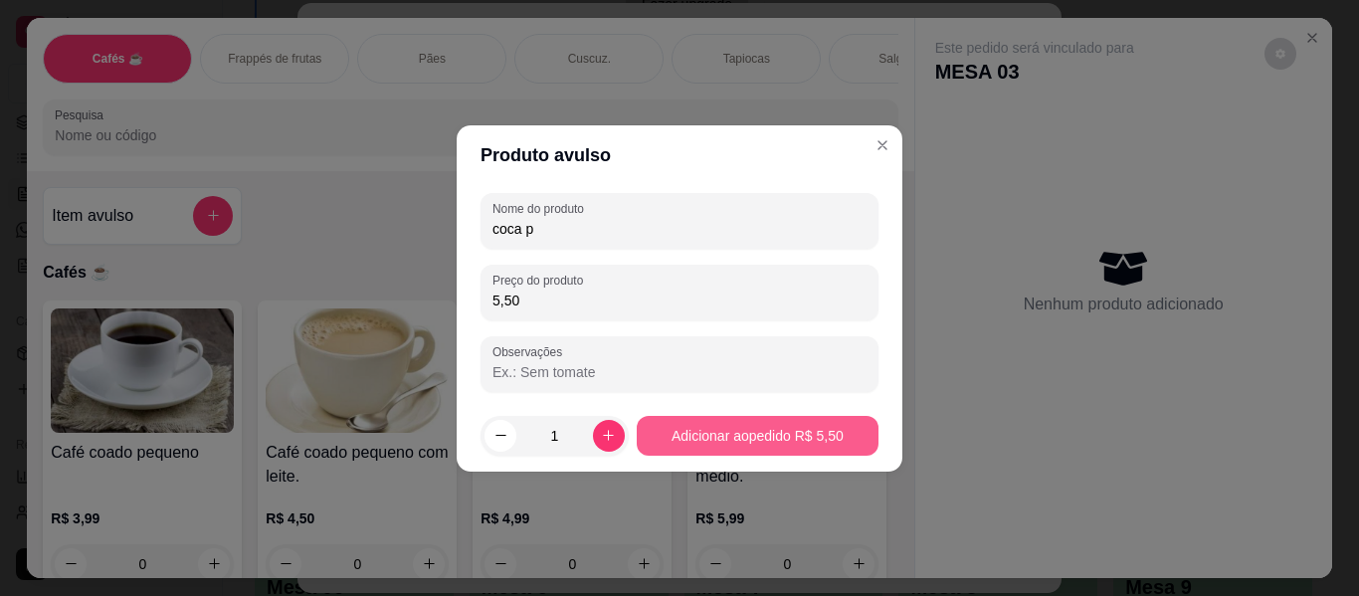
type input "5,50"
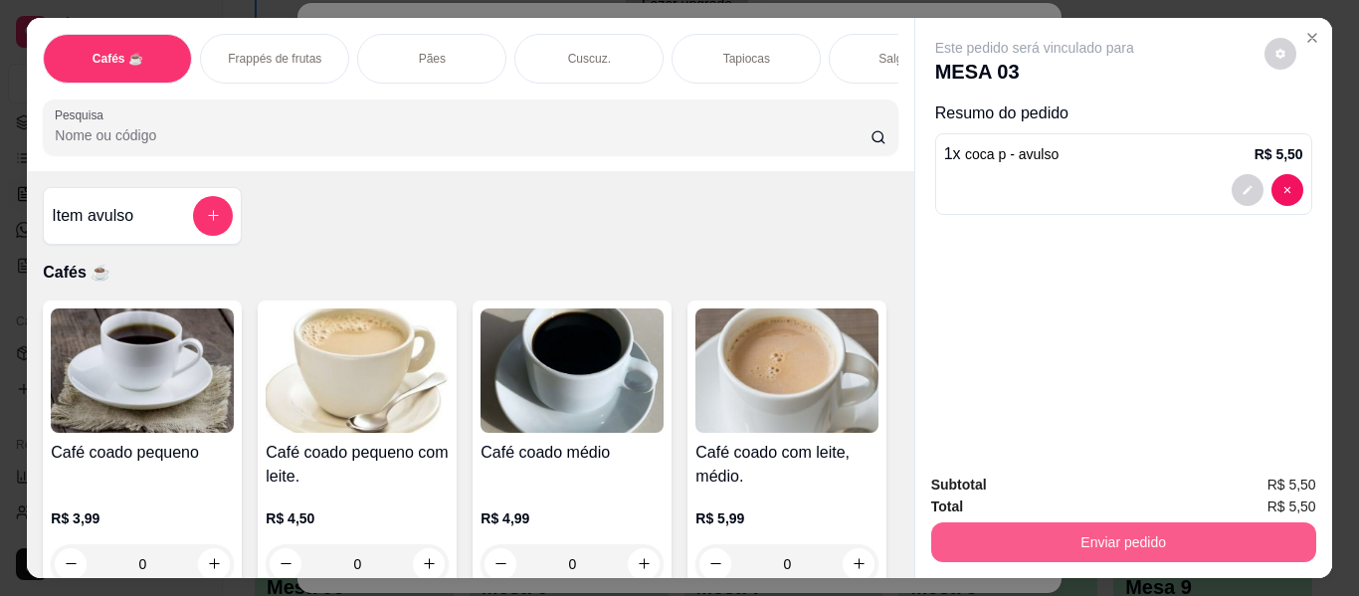
click at [1141, 523] on button "Enviar pedido" at bounding box center [1123, 542] width 385 height 40
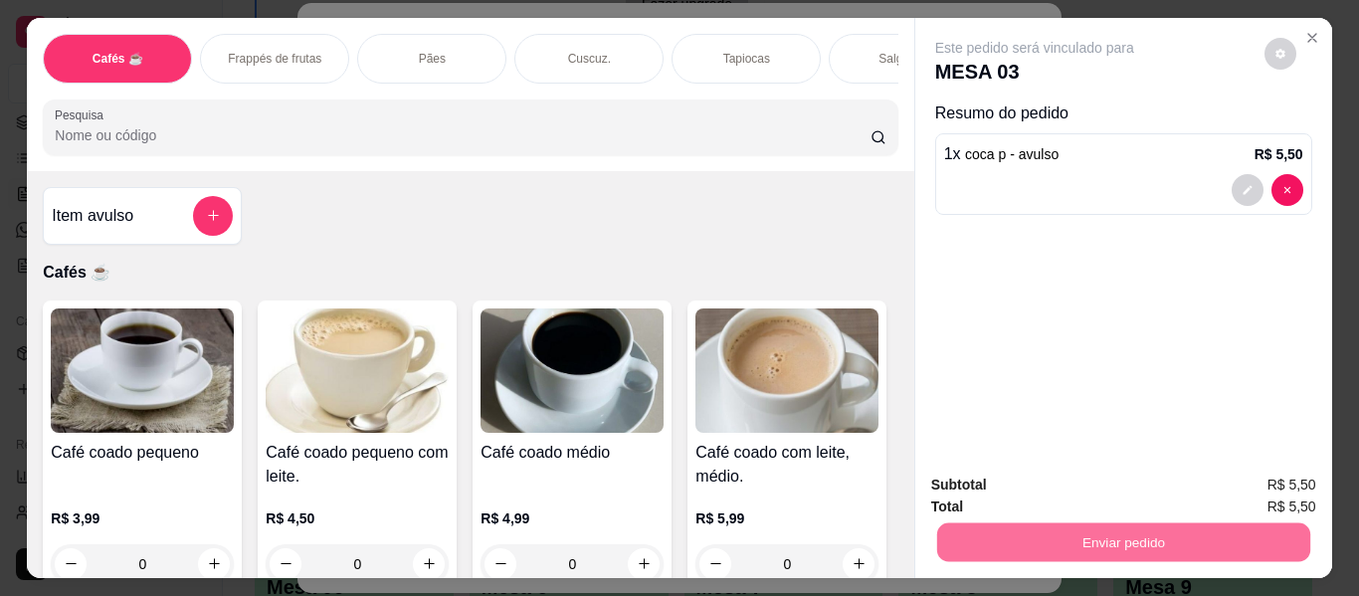
click at [1243, 477] on button "Enviar pedido" at bounding box center [1264, 486] width 112 height 38
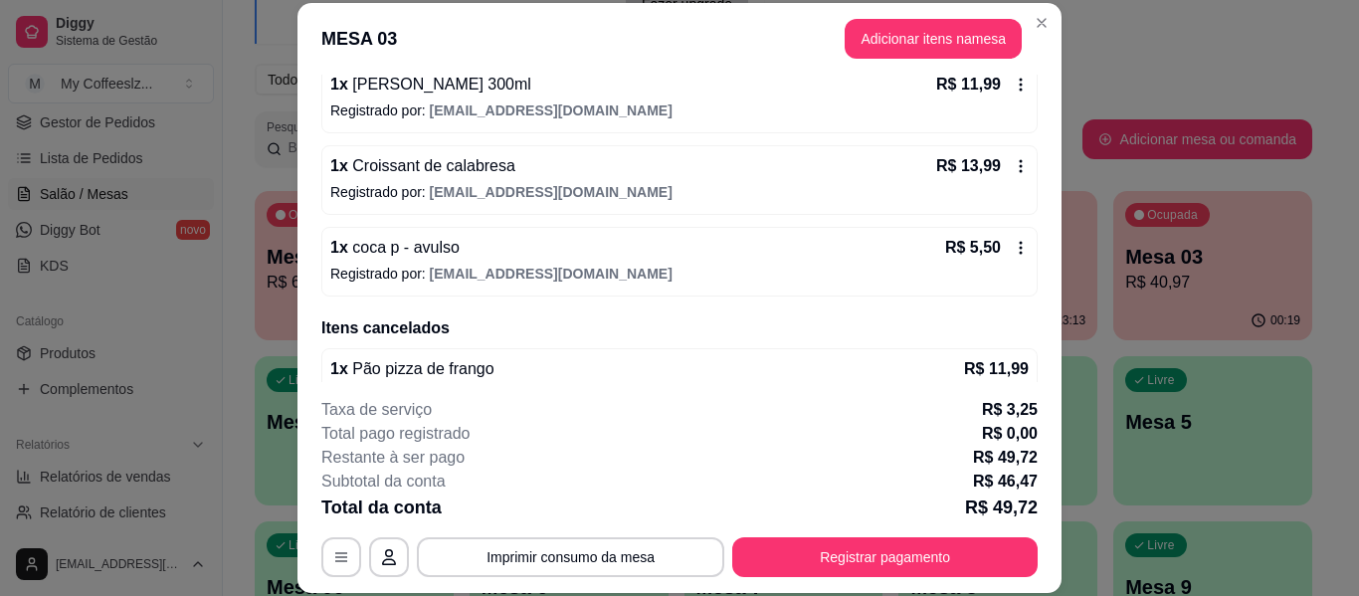
scroll to position [390, 0]
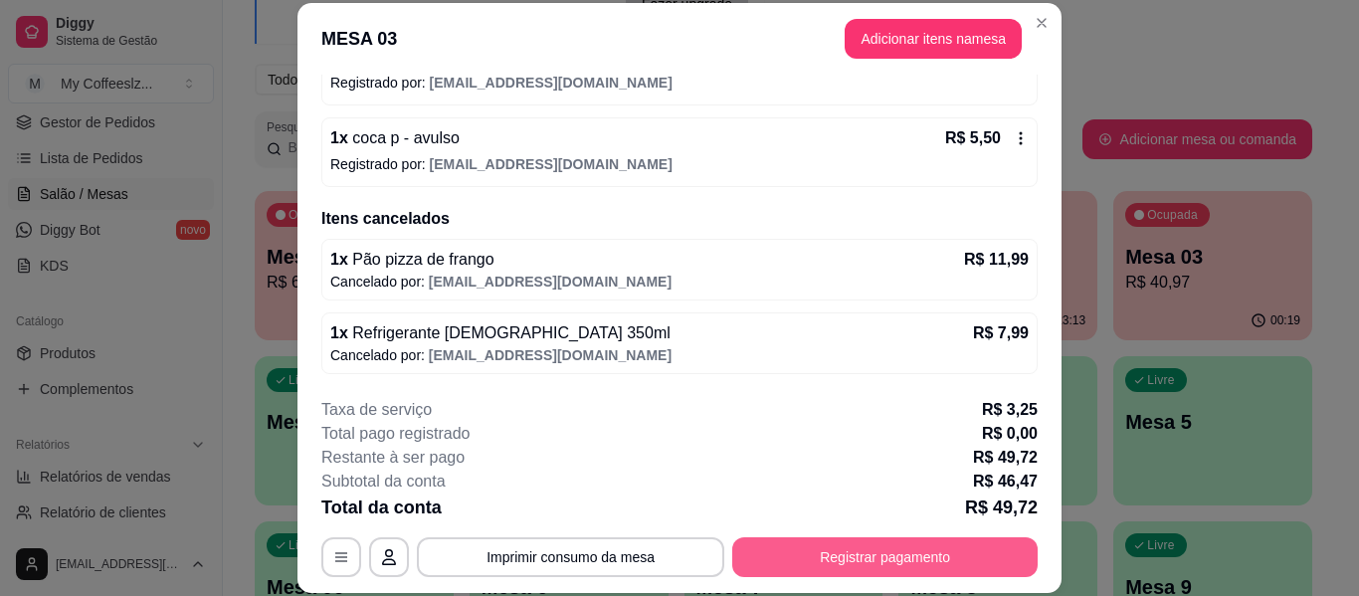
click at [836, 556] on button "Registrar pagamento" at bounding box center [884, 557] width 305 height 40
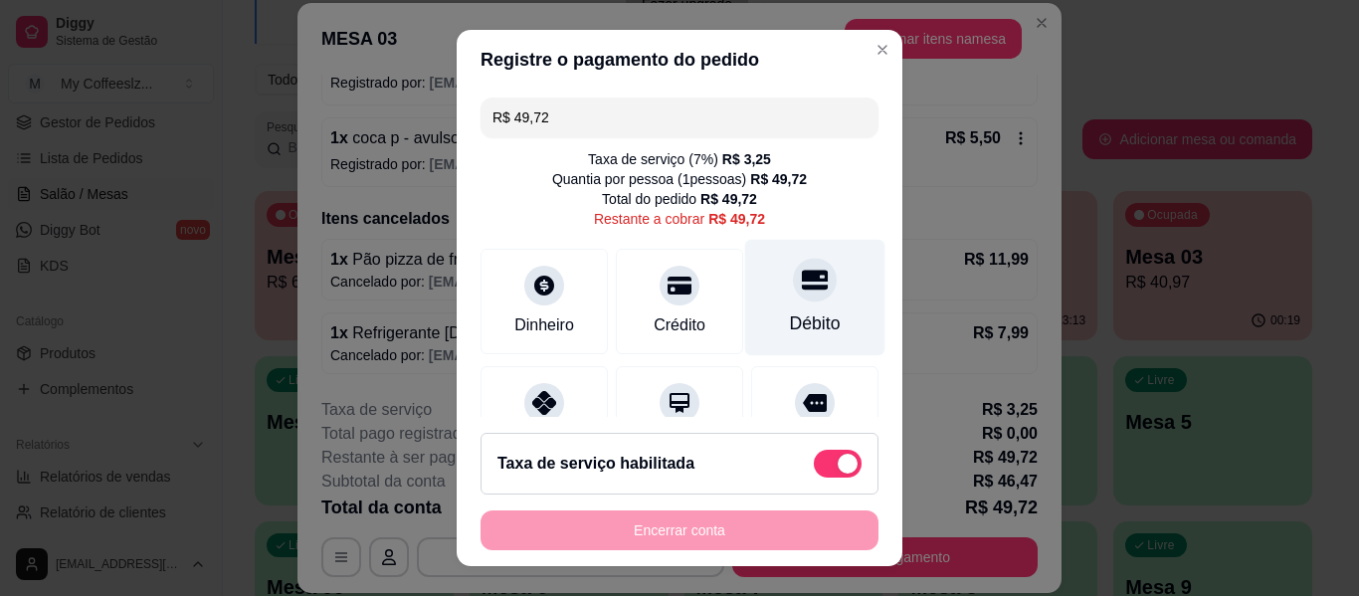
click at [802, 290] on icon at bounding box center [815, 280] width 26 height 26
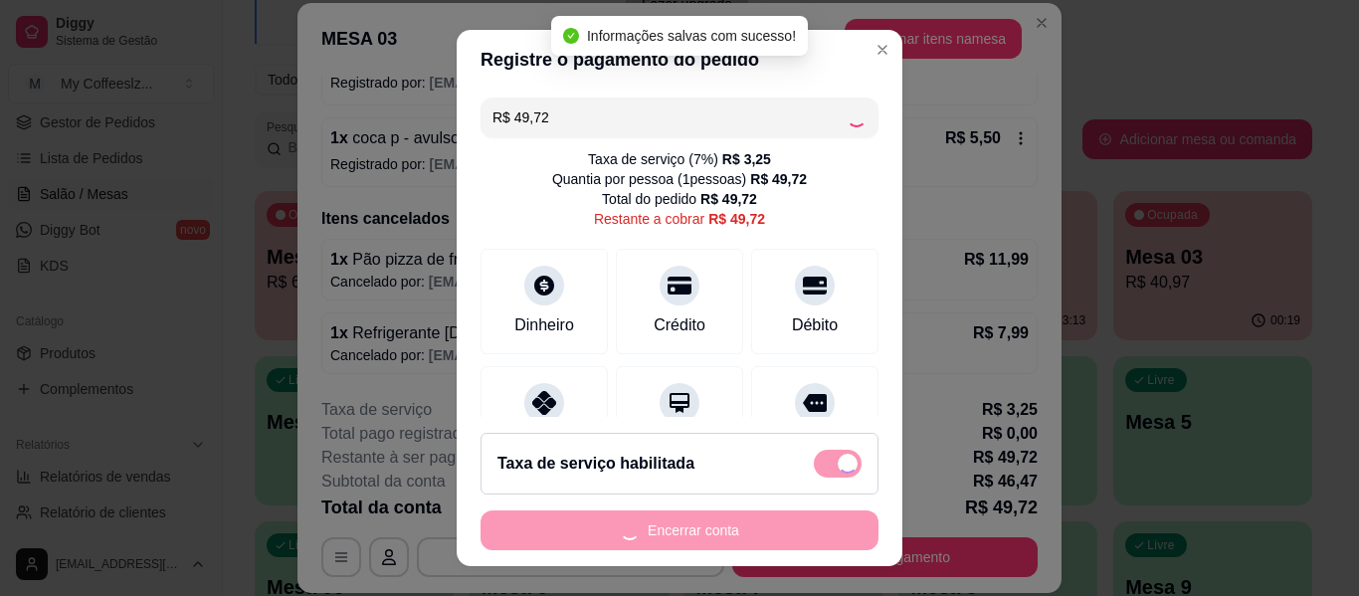
type input "R$ 0,00"
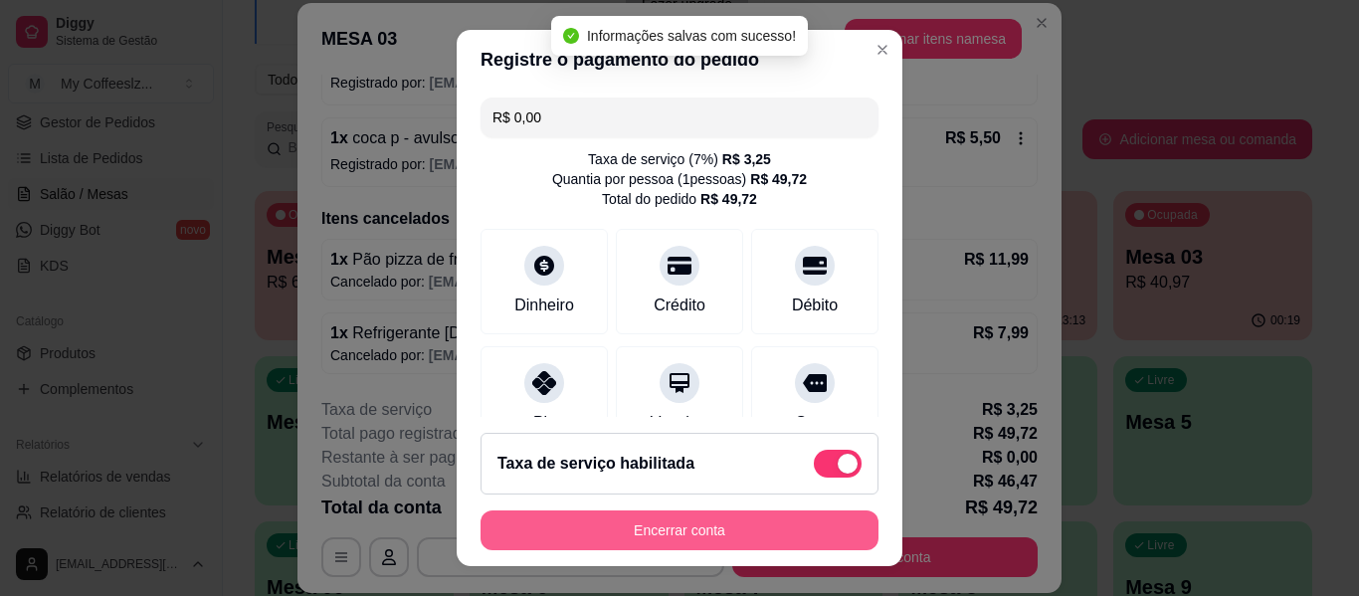
click at [664, 532] on button "Encerrar conta" at bounding box center [680, 530] width 398 height 40
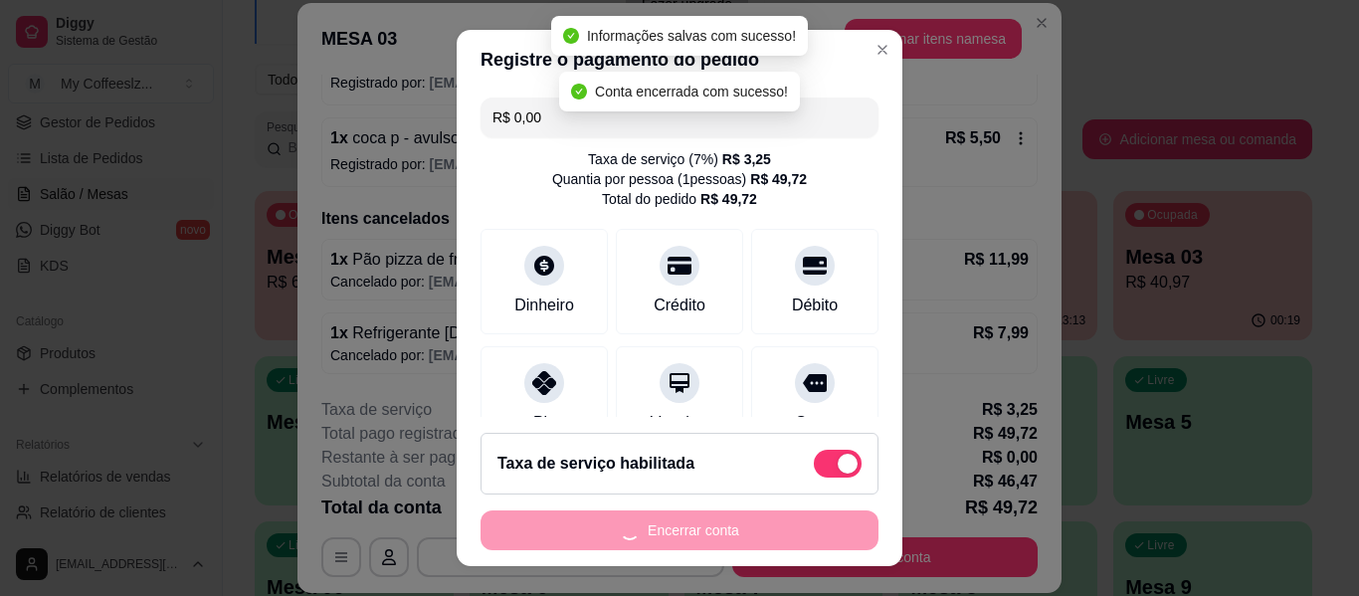
scroll to position [0, 0]
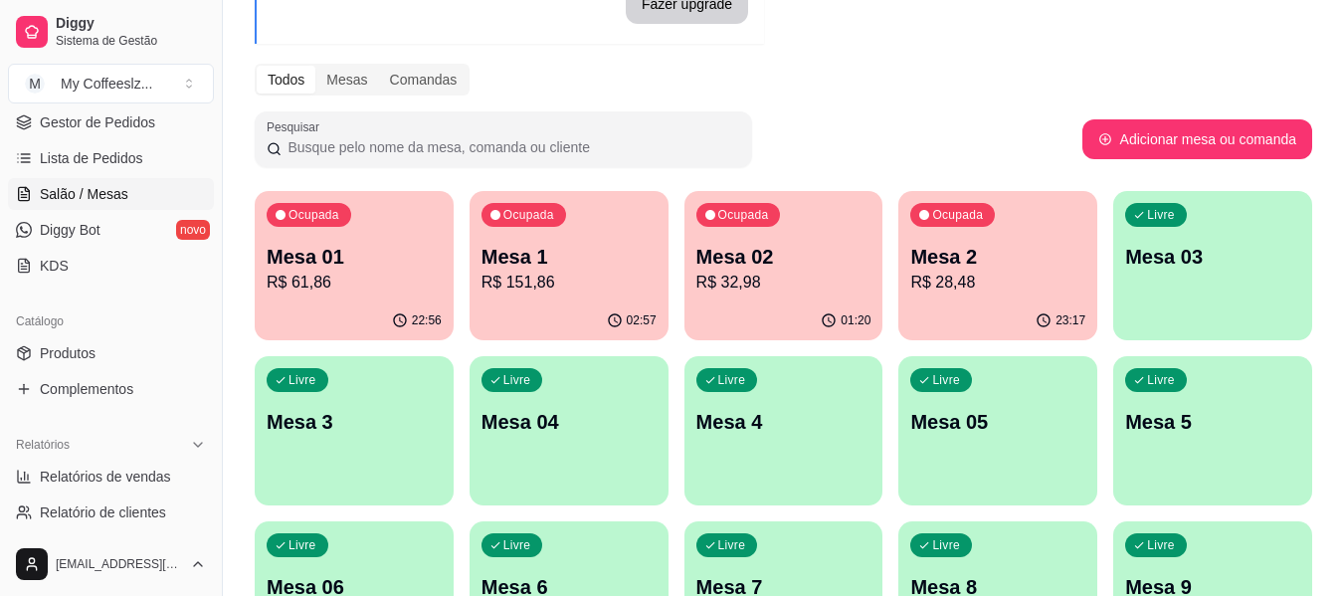
click at [944, 319] on div "23:17" at bounding box center [997, 320] width 199 height 39
click at [1244, 241] on div "Livre Mesa 03" at bounding box center [1212, 253] width 199 height 125
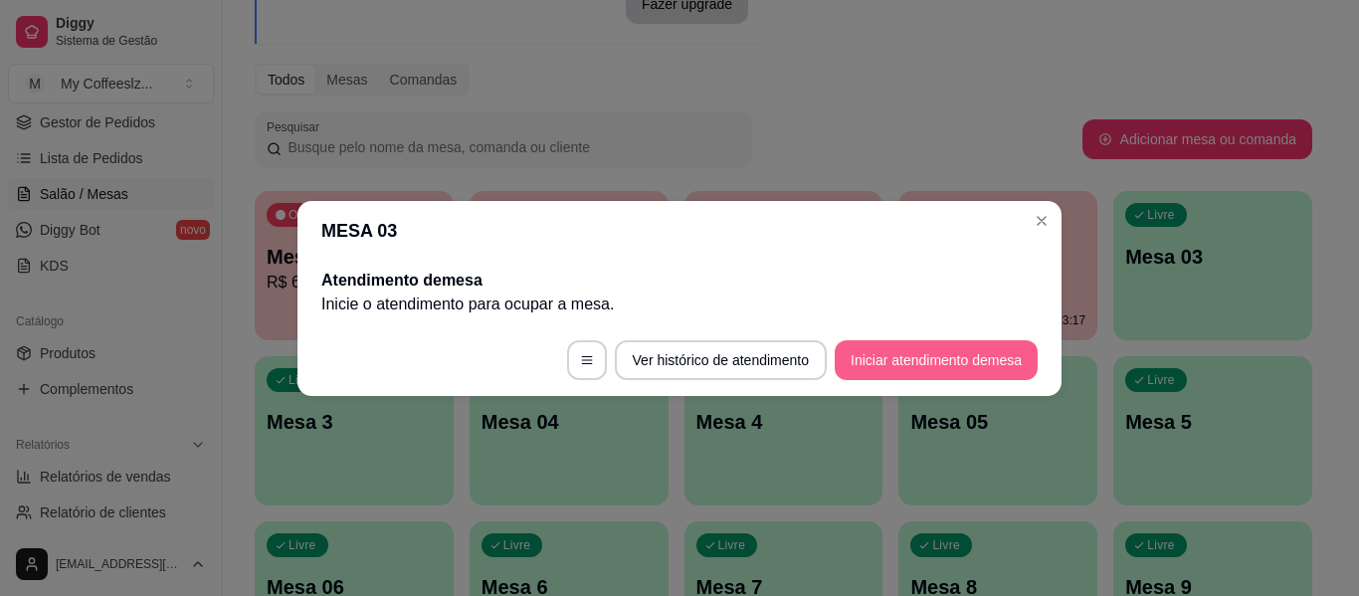
click at [962, 347] on button "Iniciar atendimento de mesa" at bounding box center [936, 360] width 203 height 40
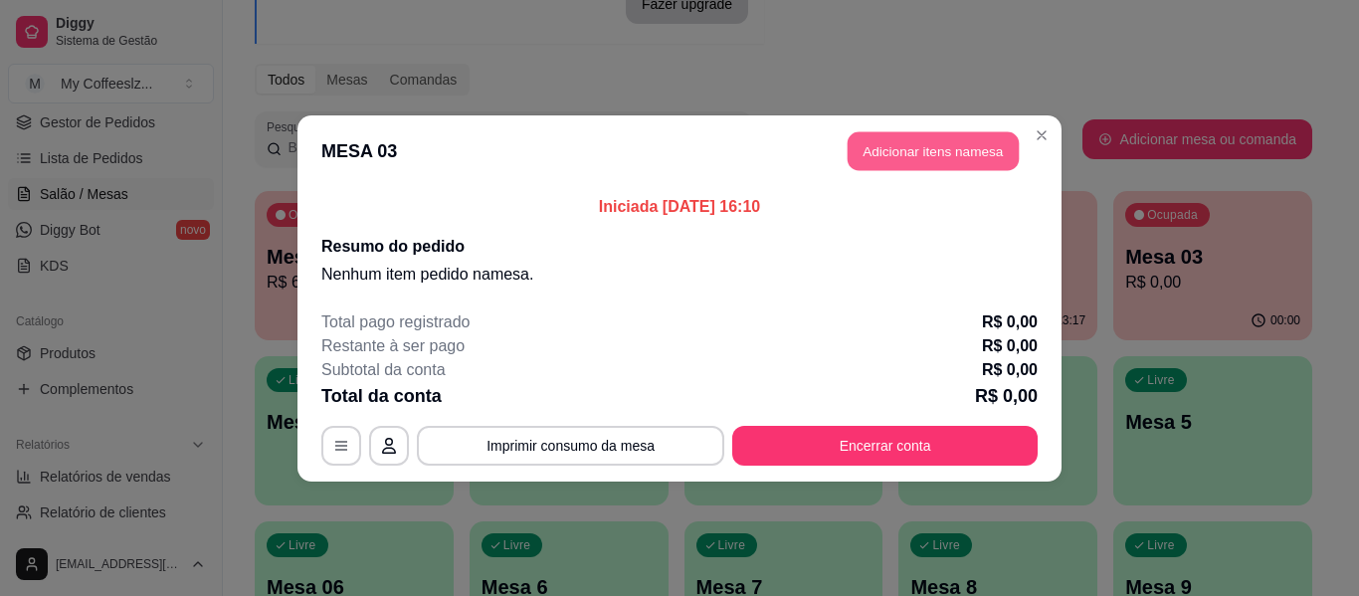
click at [923, 155] on button "Adicionar itens na mesa" at bounding box center [933, 150] width 171 height 39
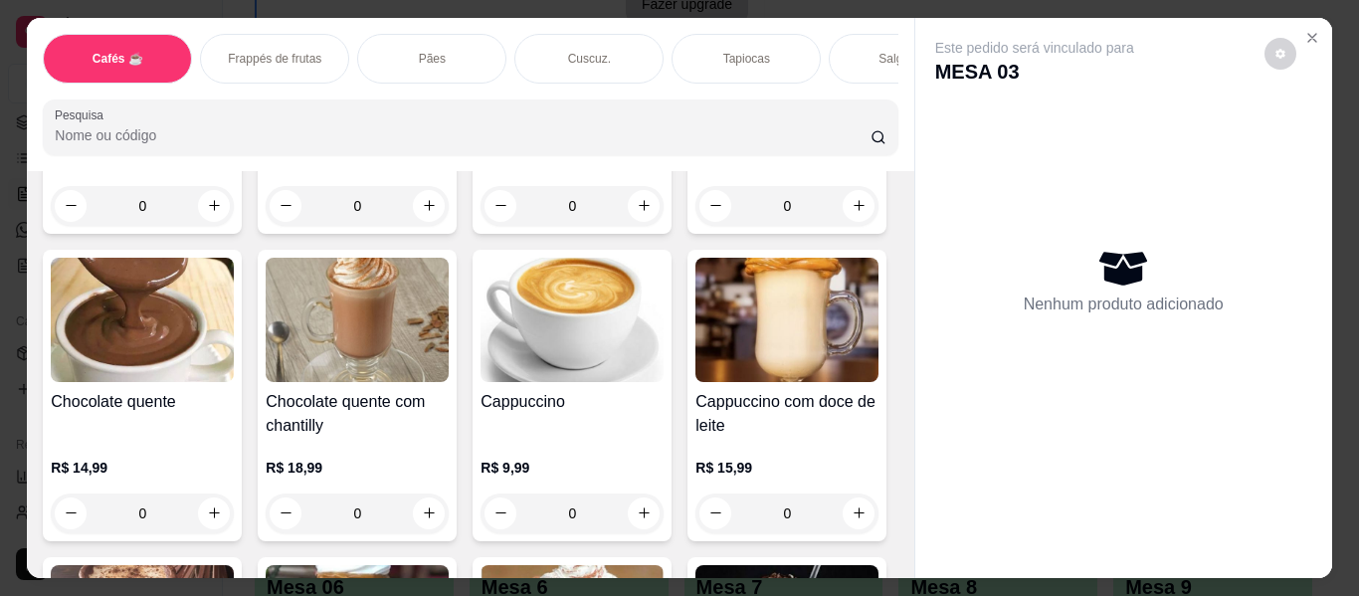
scroll to position [1592, 0]
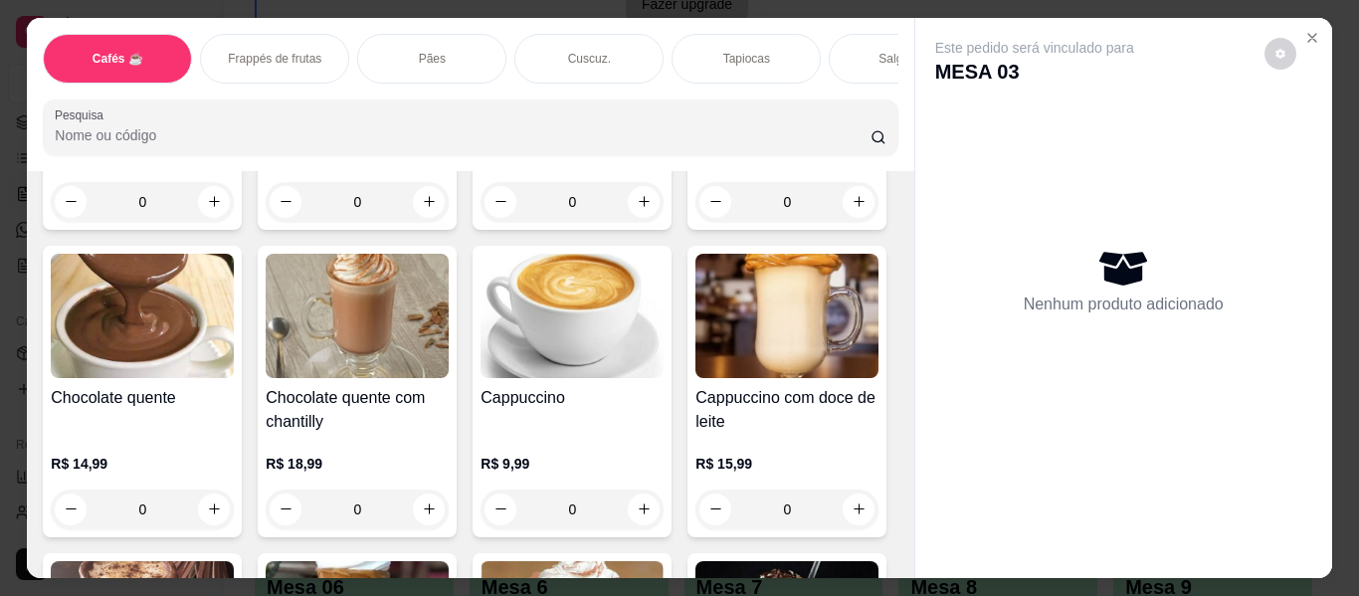
click at [847, 395] on div "Café coado pequeno R$ 3,99 0 Café coado pequeno com leite. R$ 4,50 0 Café coado…" at bounding box center [470, 84] width 855 height 2751
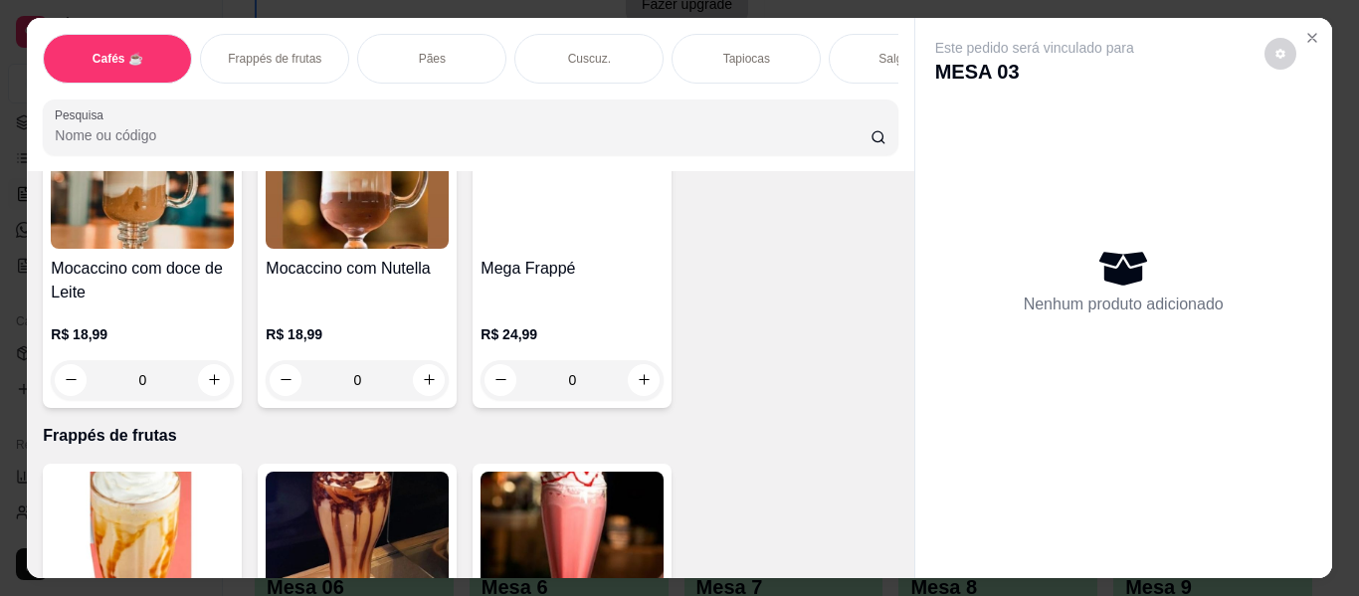
scroll to position [2885, 0]
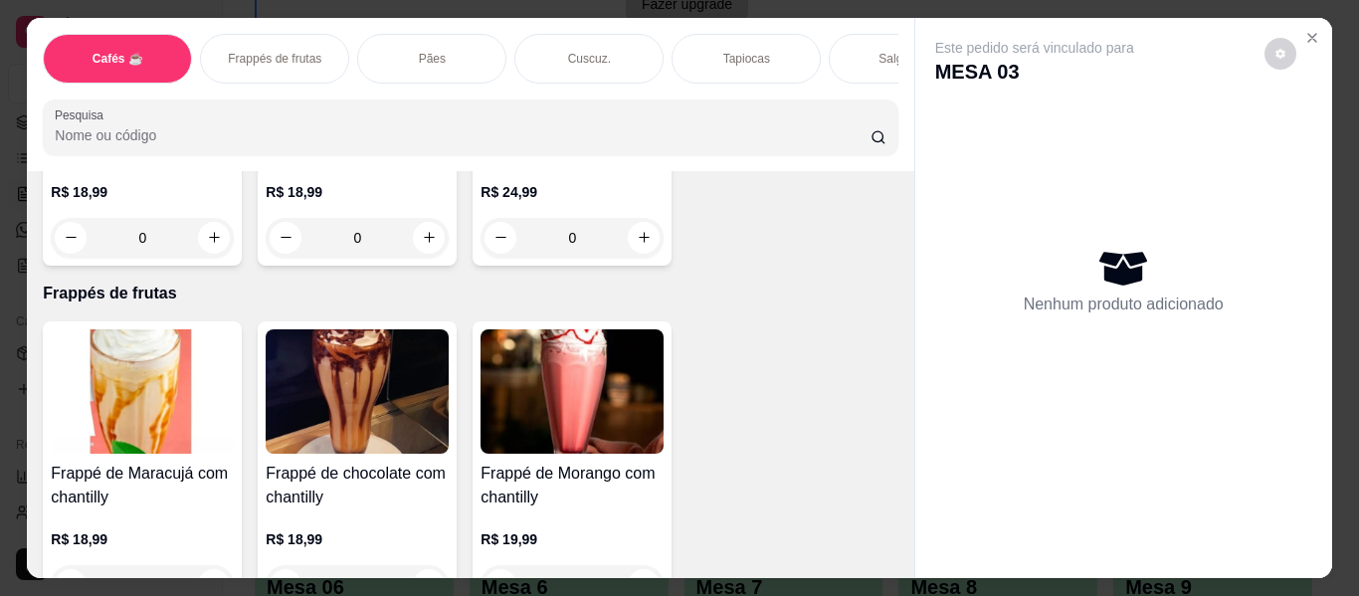
click at [853, 51] on div "Salgados" at bounding box center [903, 59] width 149 height 50
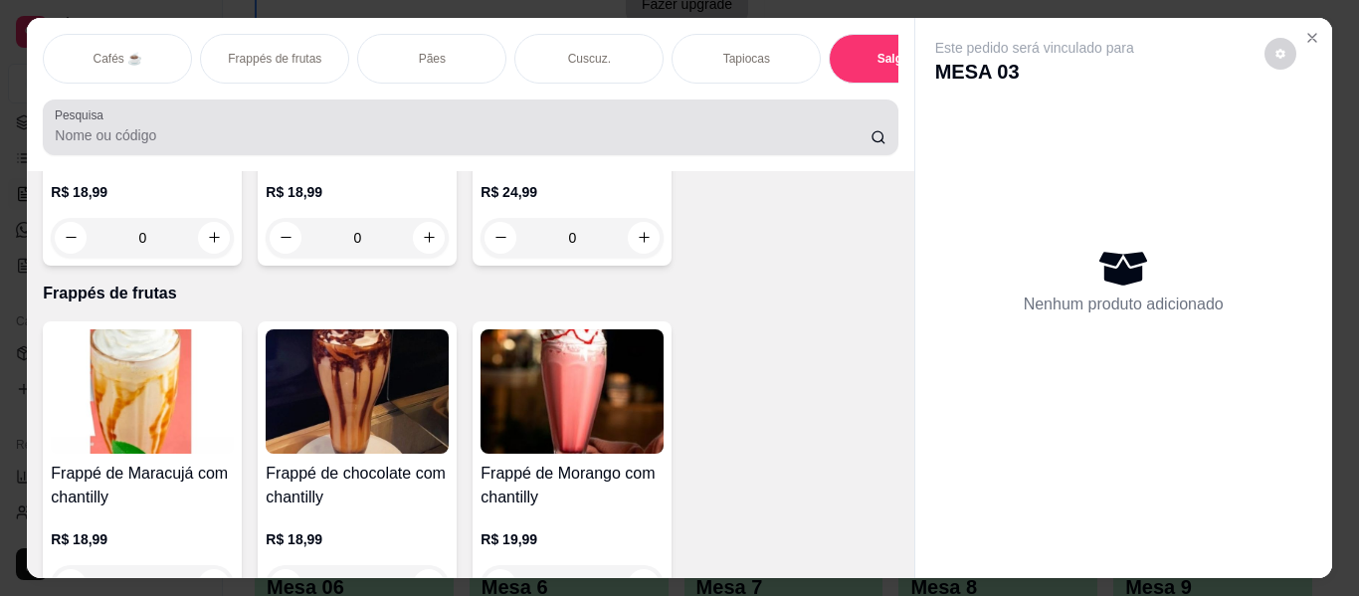
scroll to position [54, 0]
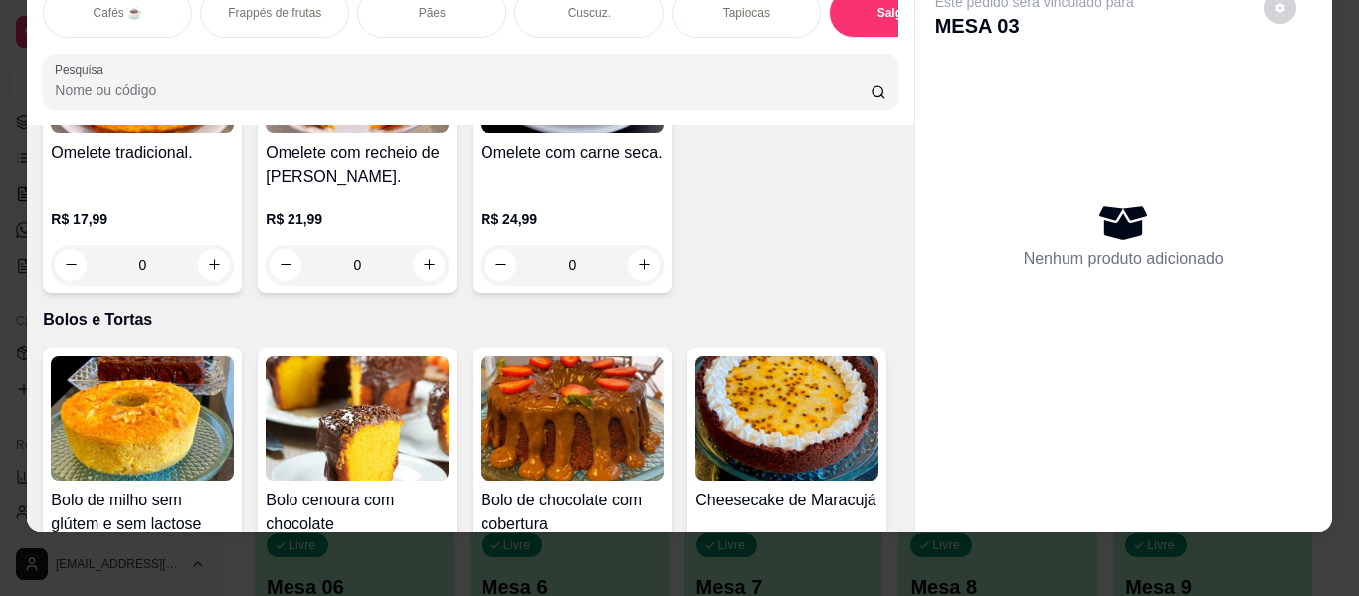
type input "1"
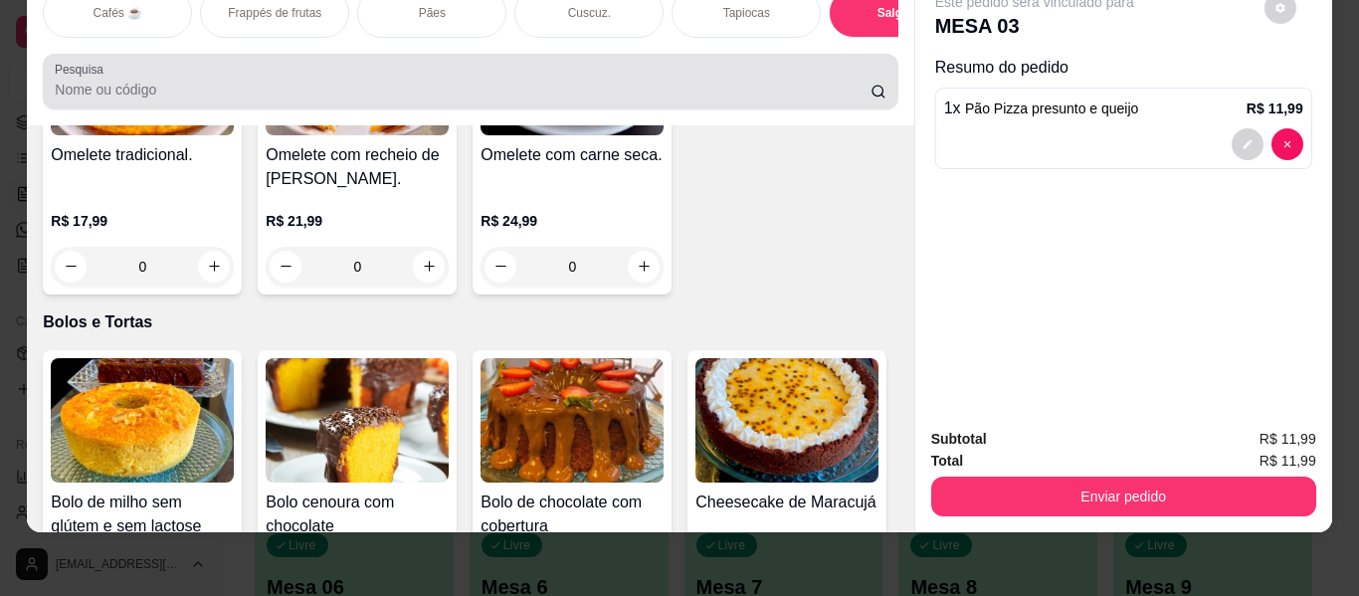
scroll to position [0, 0]
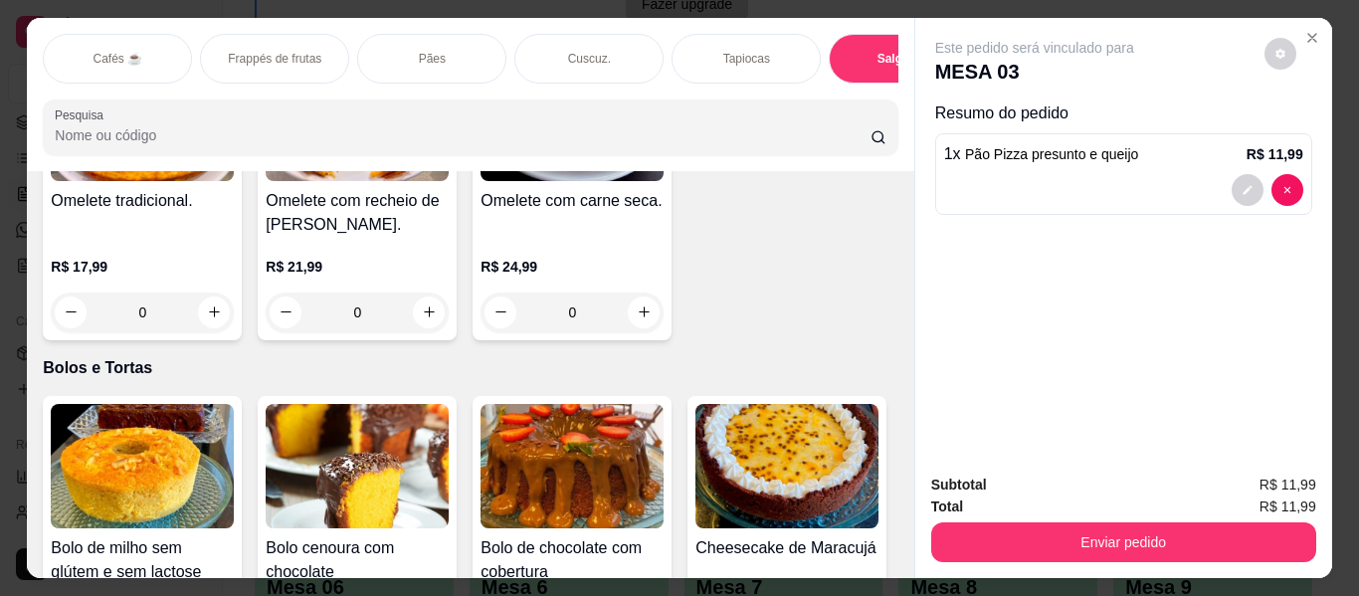
click at [128, 51] on p "Cafés ☕" at bounding box center [118, 59] width 50 height 16
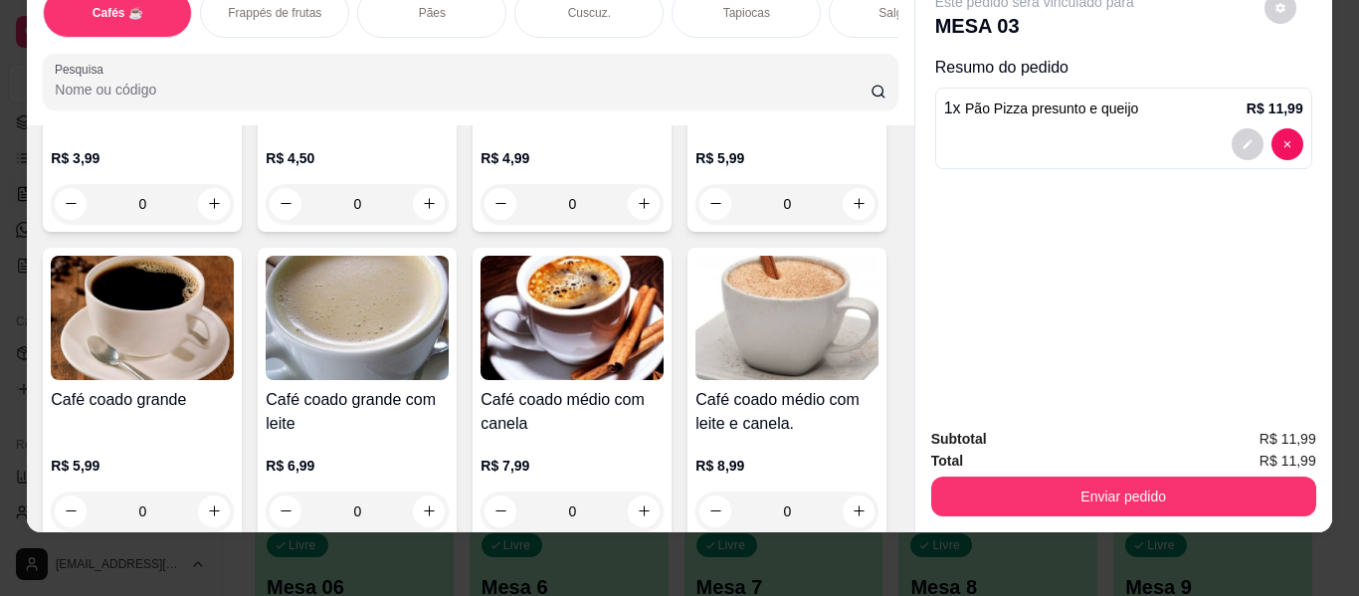
scroll to position [388, 0]
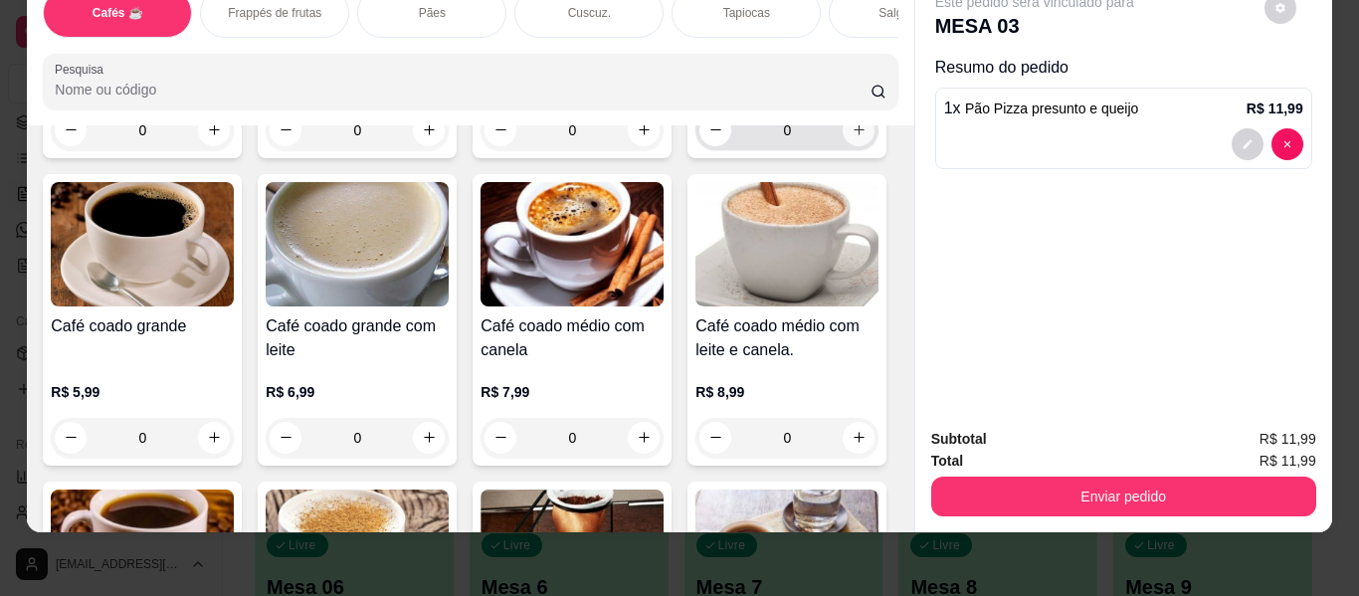
click at [852, 137] on icon "increase-product-quantity" at bounding box center [859, 129] width 15 height 15
type input "1"
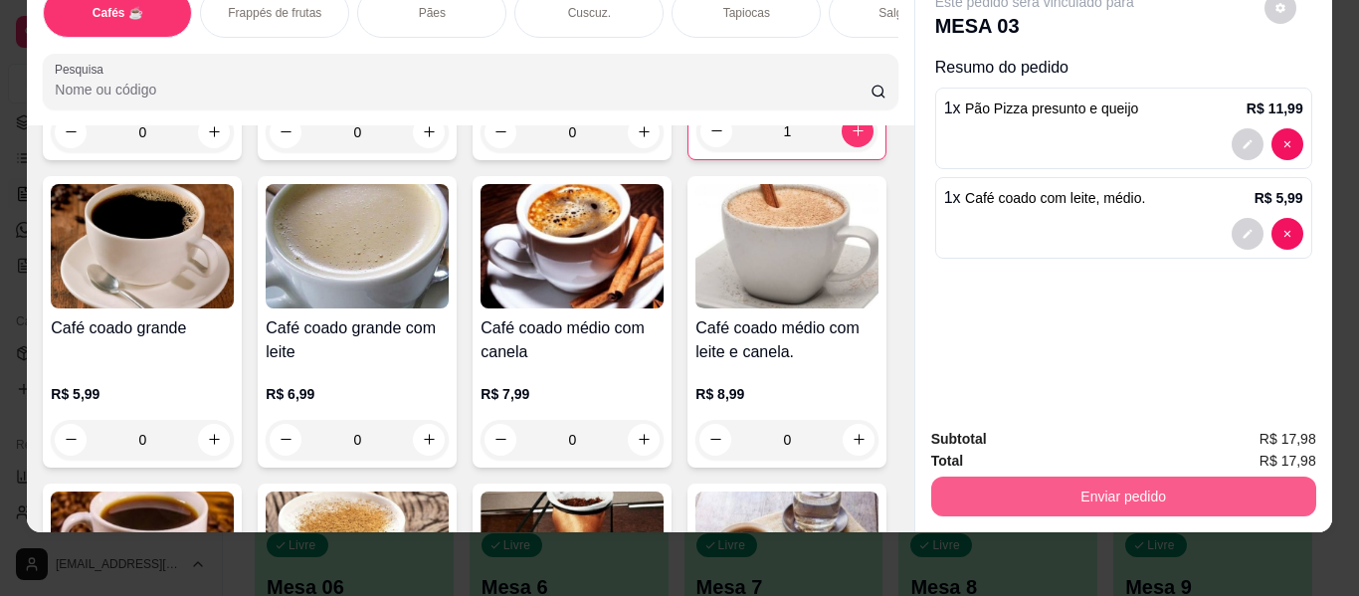
click at [1030, 487] on button "Enviar pedido" at bounding box center [1123, 497] width 385 height 40
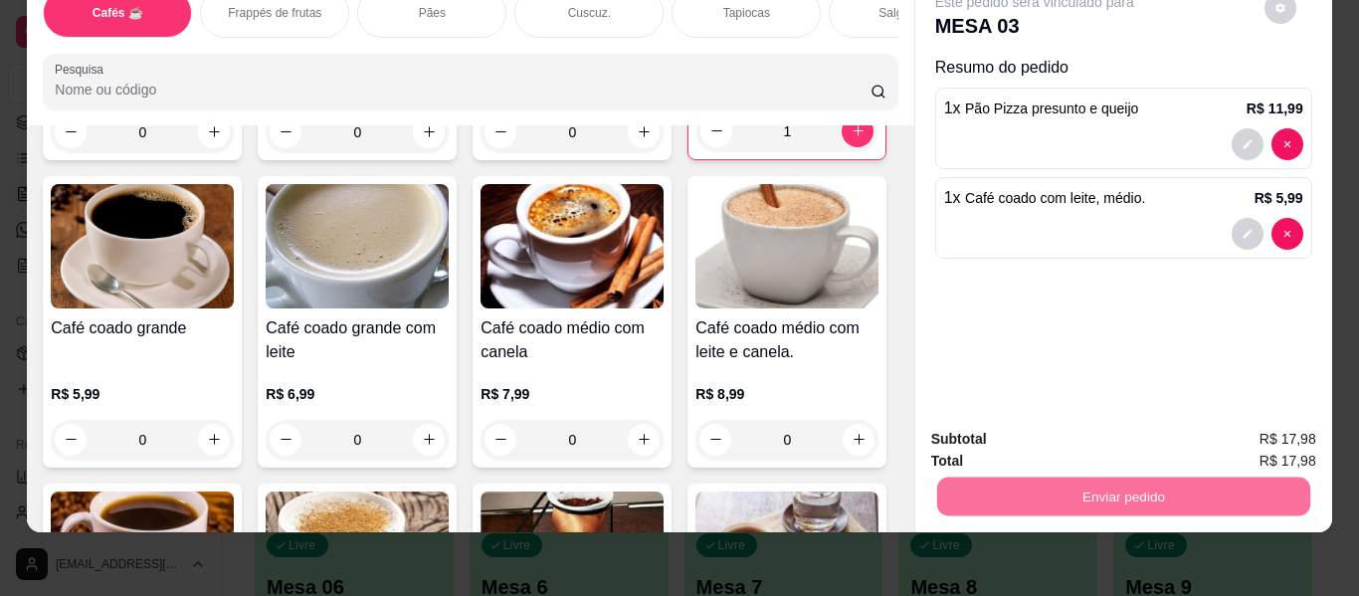
click at [1238, 428] on button "Enviar pedido" at bounding box center [1264, 432] width 112 height 38
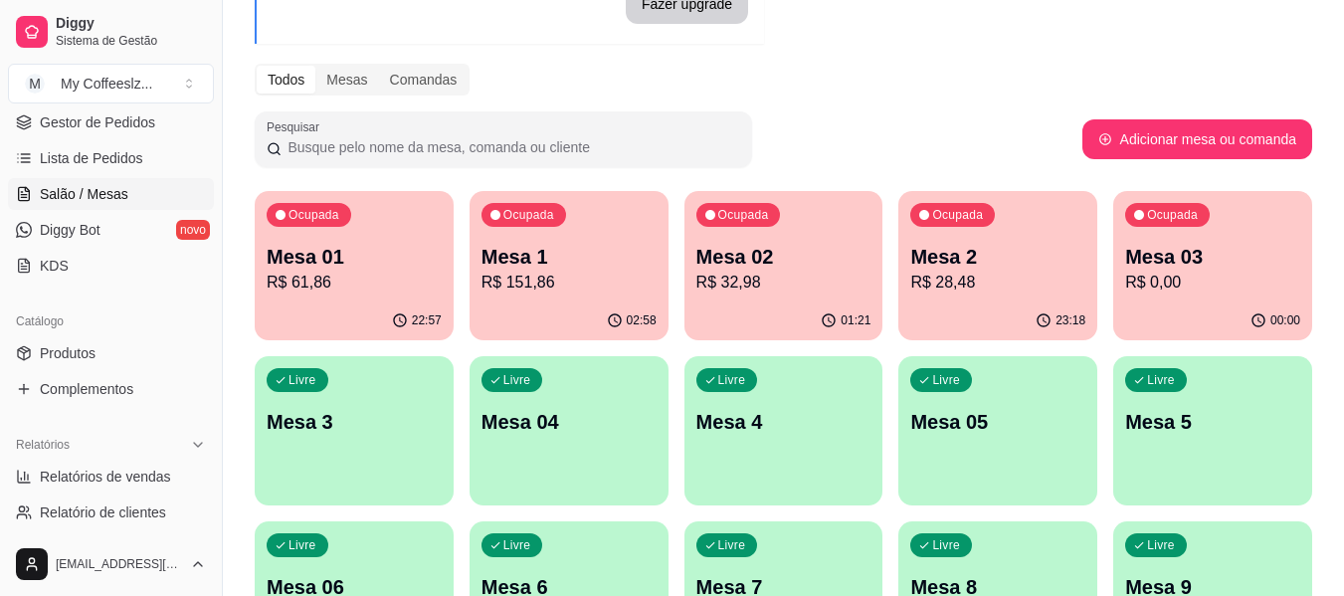
click at [282, 286] on p "R$ 61,86" at bounding box center [354, 283] width 175 height 24
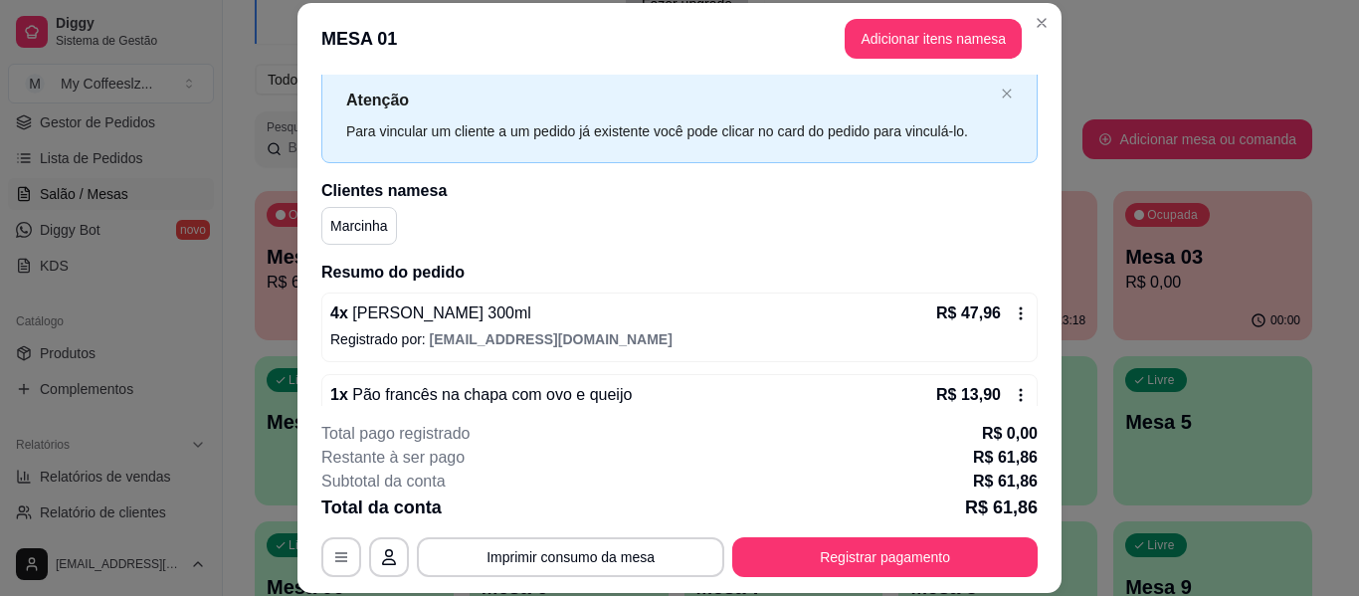
scroll to position [97, 0]
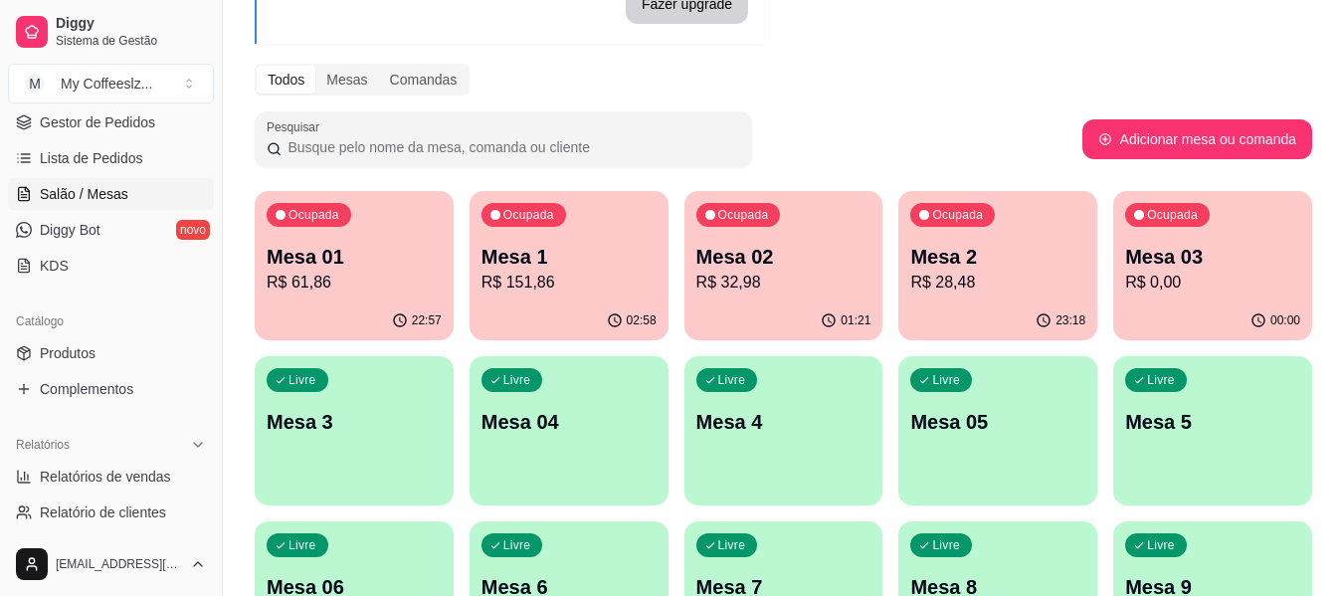
click at [518, 299] on div "Ocupada Mesa 1 R$ 151,86" at bounding box center [569, 246] width 199 height 110
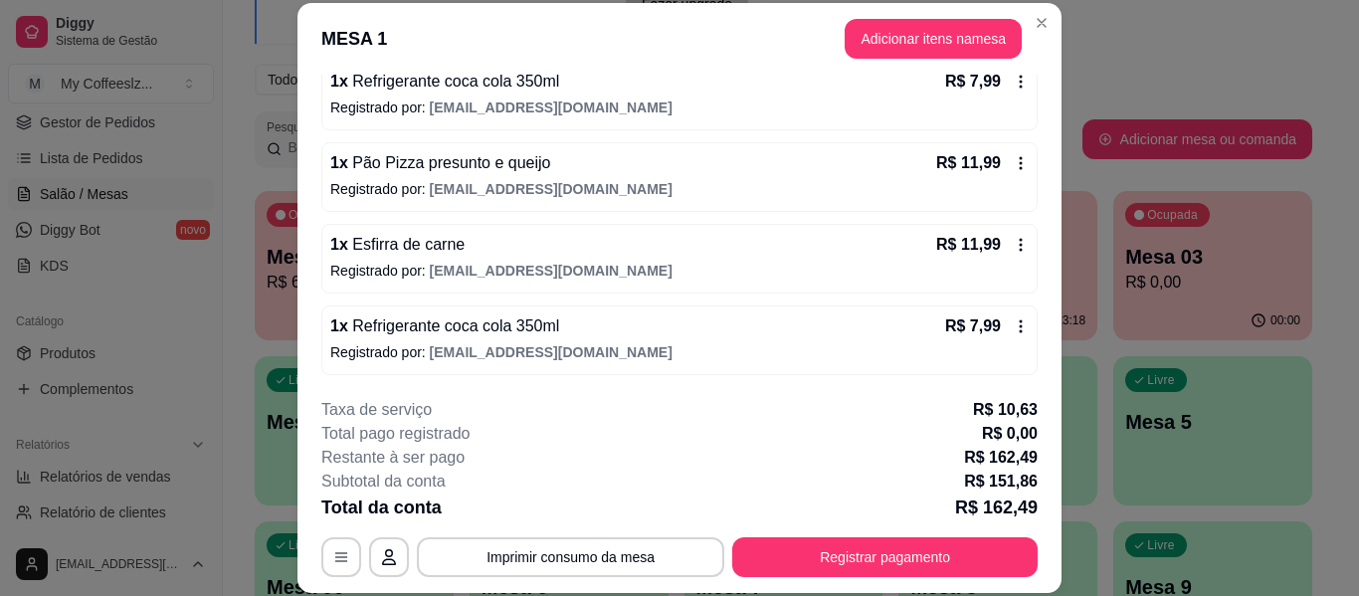
scroll to position [1100, 0]
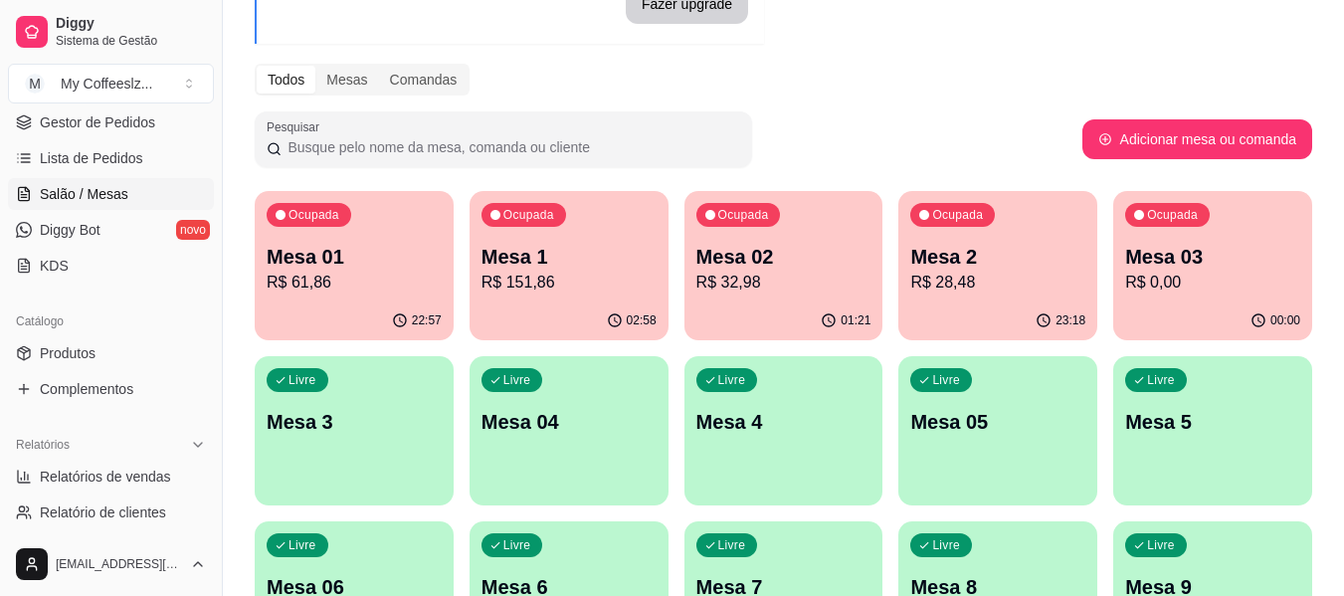
click at [763, 299] on div "Ocupada Mesa 02 R$ 32,98" at bounding box center [783, 246] width 199 height 110
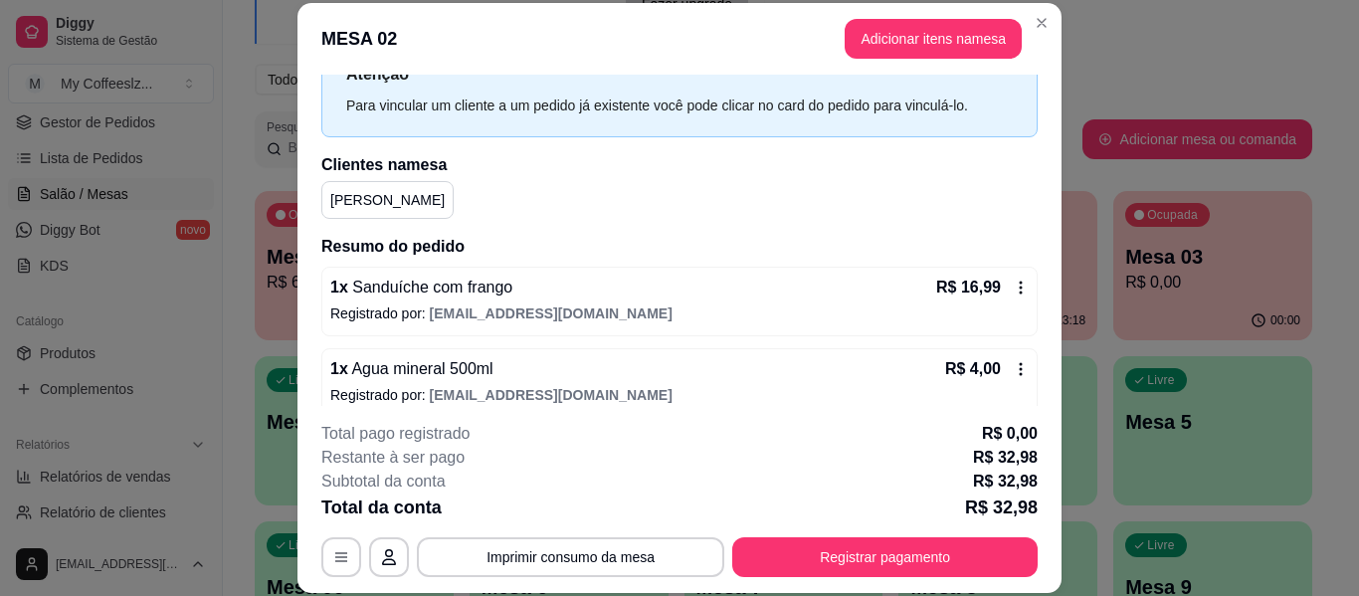
scroll to position [179, 0]
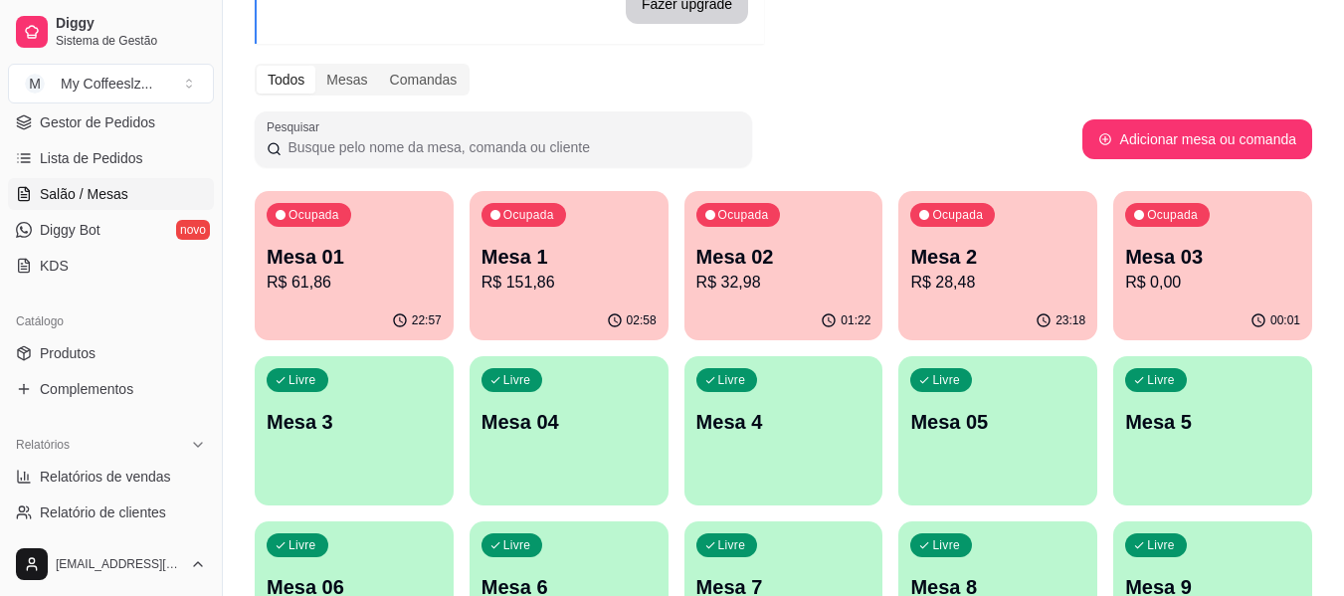
click at [986, 310] on div "23:18" at bounding box center [997, 320] width 199 height 39
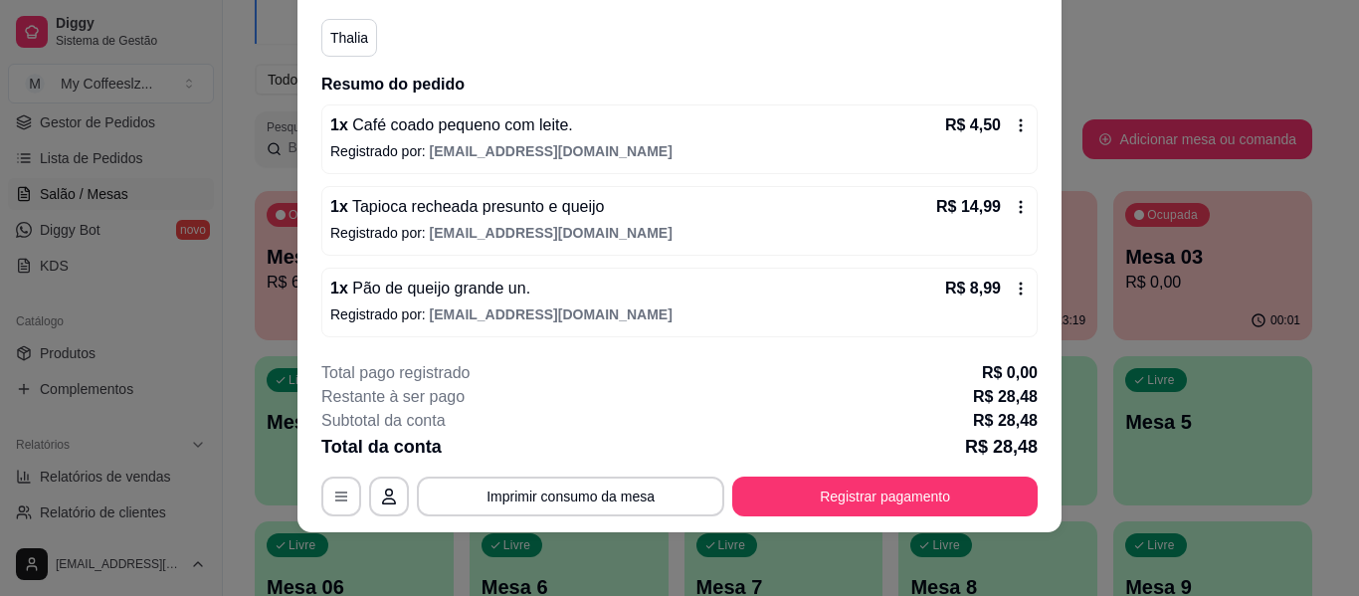
scroll to position [0, 0]
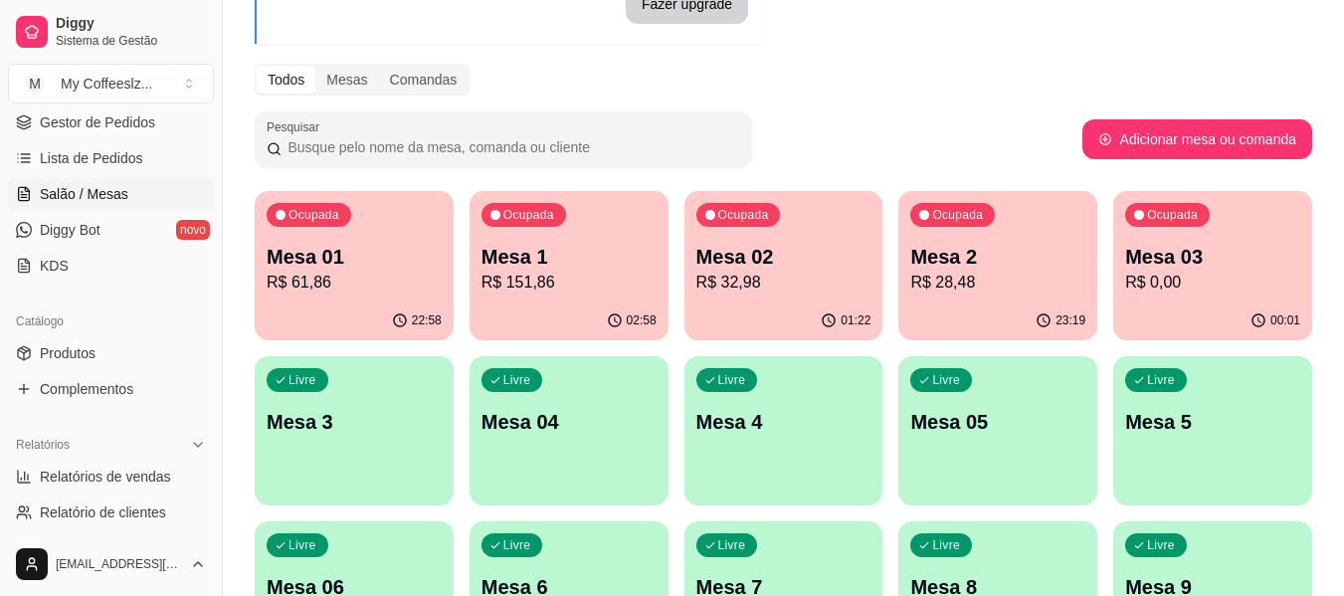
click at [1234, 293] on p "R$ 0,00" at bounding box center [1212, 283] width 175 height 24
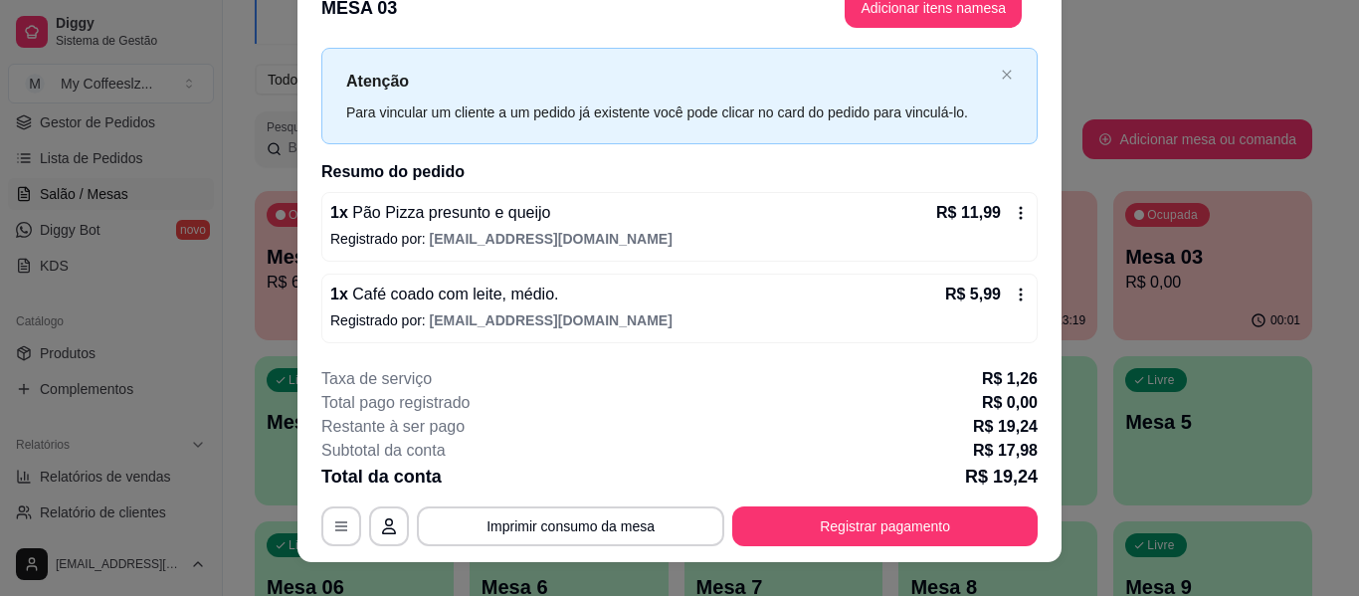
scroll to position [61, 0]
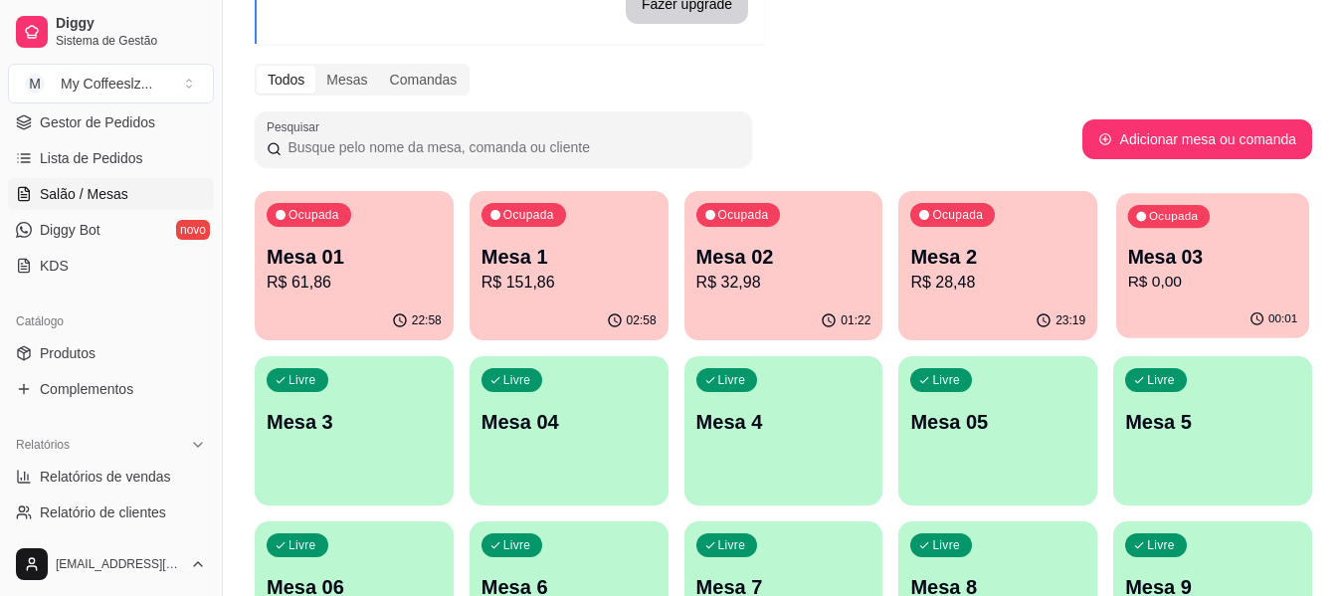
click at [1190, 257] on p "Mesa 03" at bounding box center [1213, 257] width 170 height 27
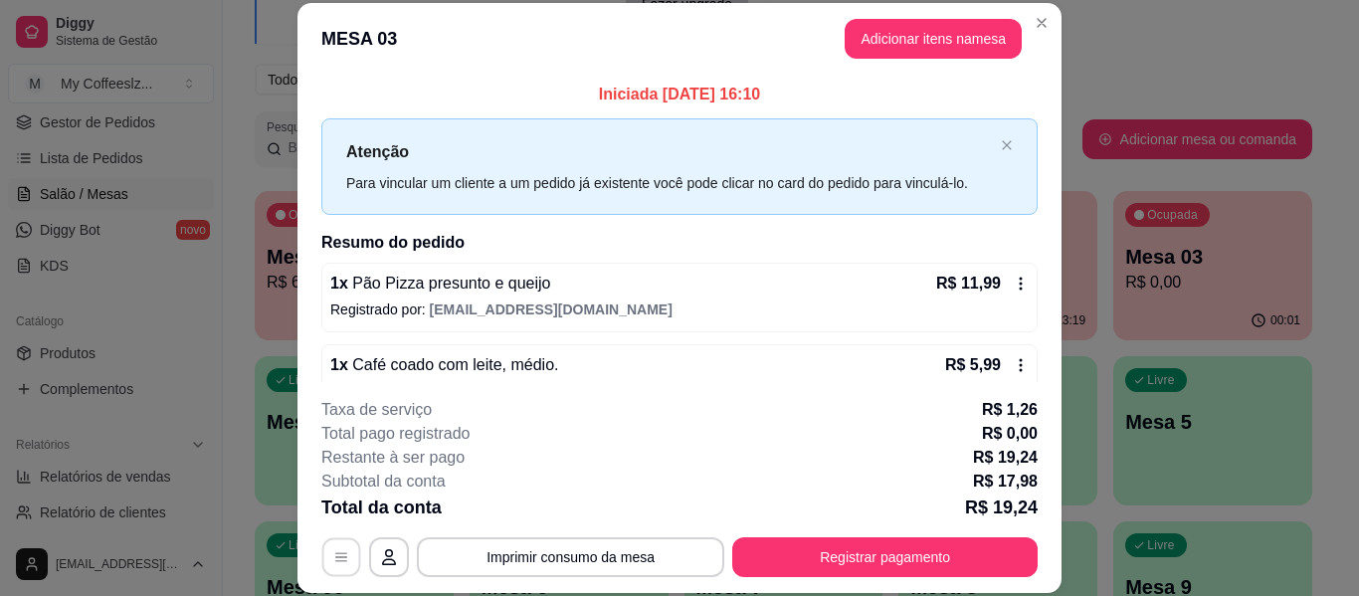
click at [342, 555] on button "button" at bounding box center [341, 557] width 39 height 39
click at [383, 553] on icon "button" at bounding box center [389, 557] width 16 height 16
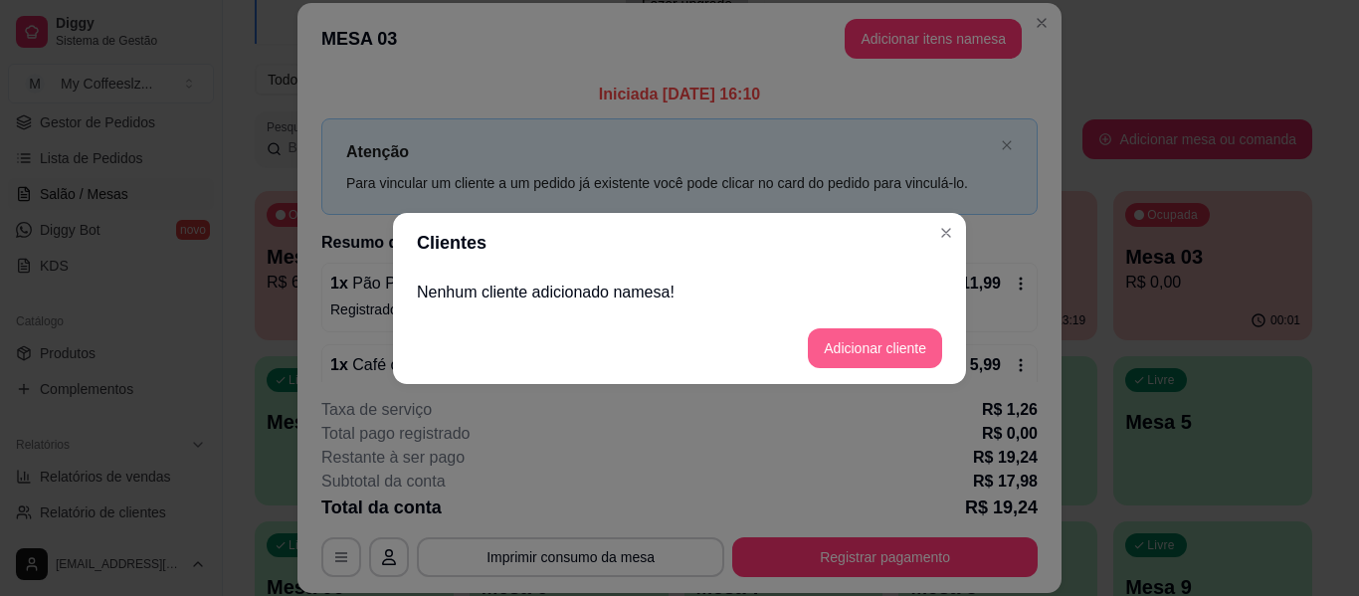
click at [835, 349] on button "Adicionar cliente" at bounding box center [875, 348] width 134 height 40
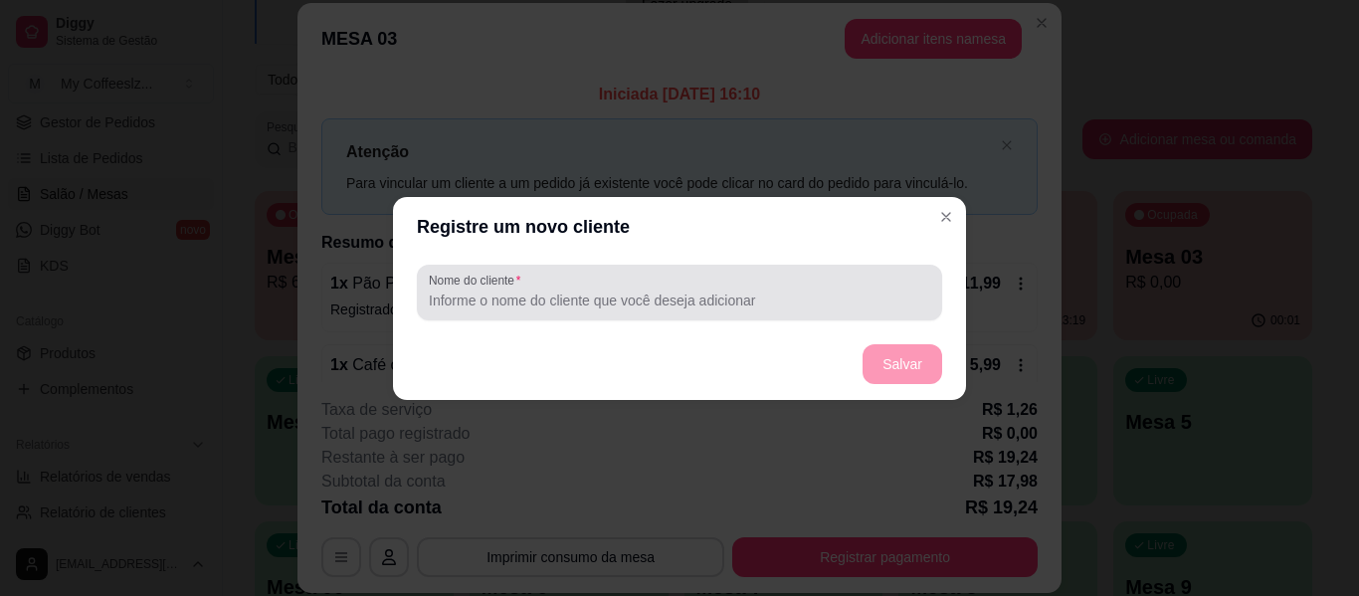
click at [563, 294] on input "Nome do cliente" at bounding box center [679, 301] width 501 height 20
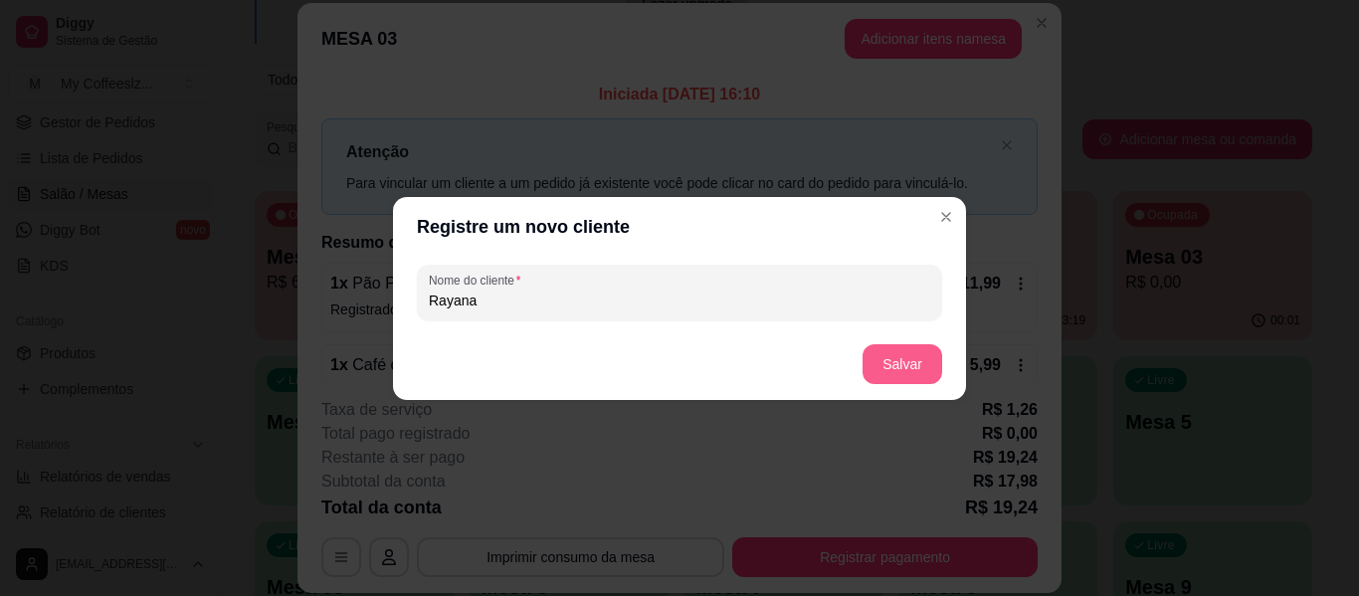
type input "Rayana"
click at [919, 363] on button "Salvar" at bounding box center [903, 364] width 80 height 40
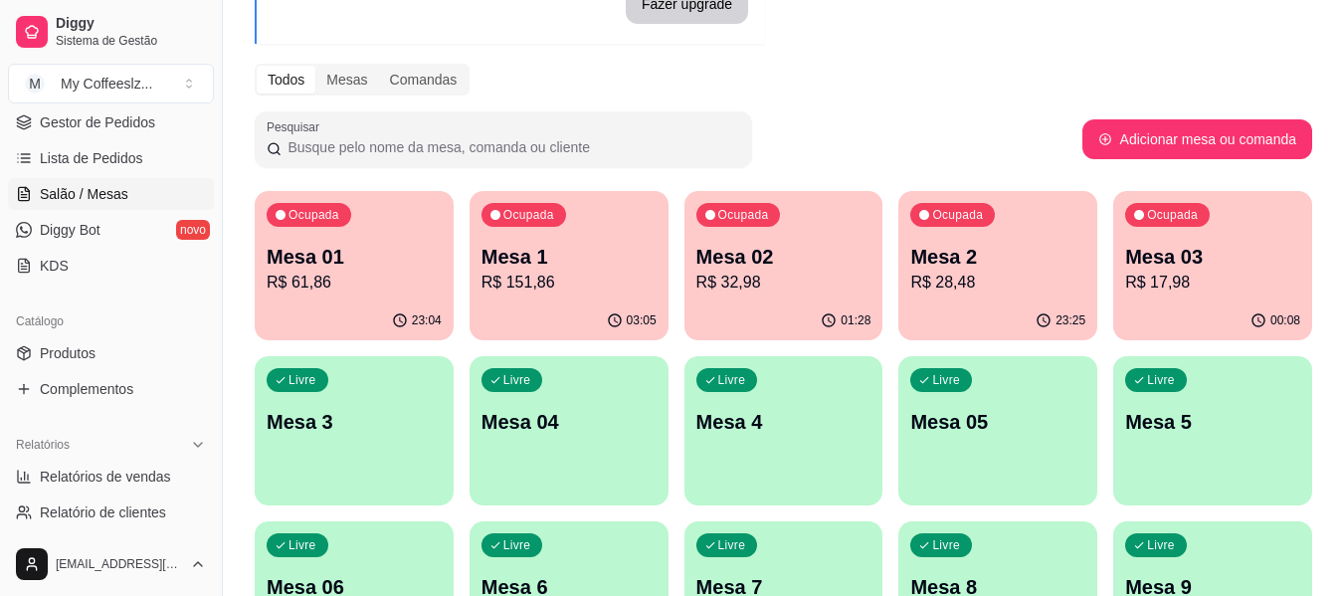
click at [1220, 275] on p "R$ 17,98" at bounding box center [1212, 283] width 175 height 24
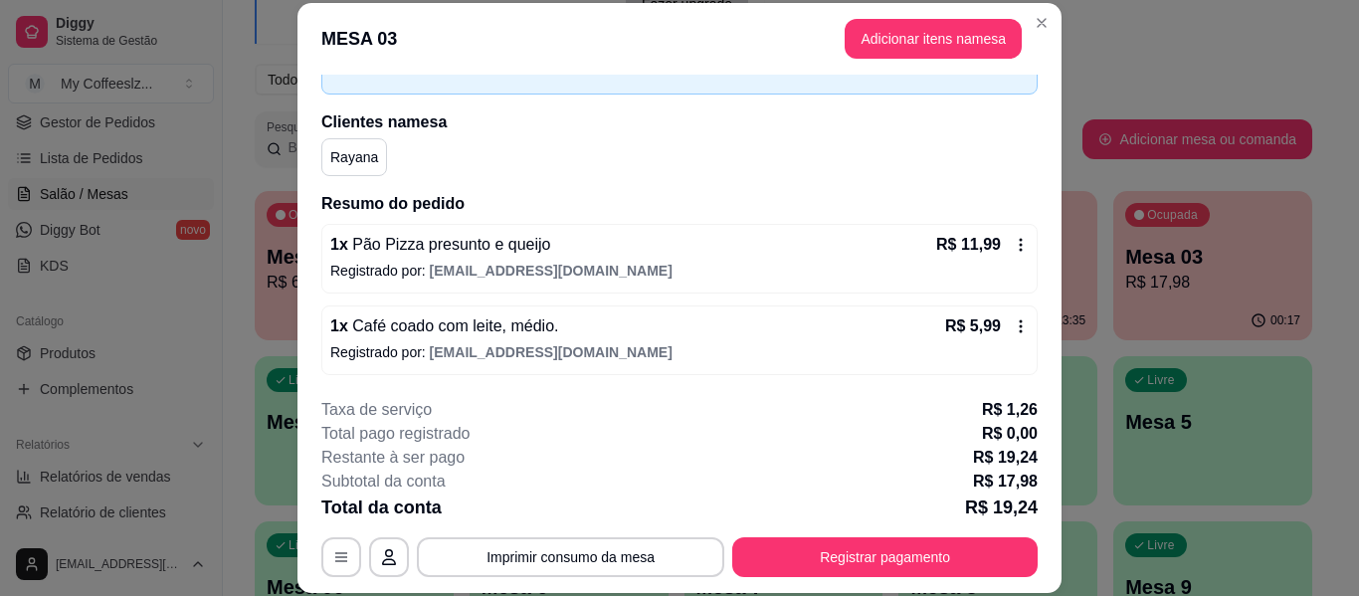
scroll to position [121, 0]
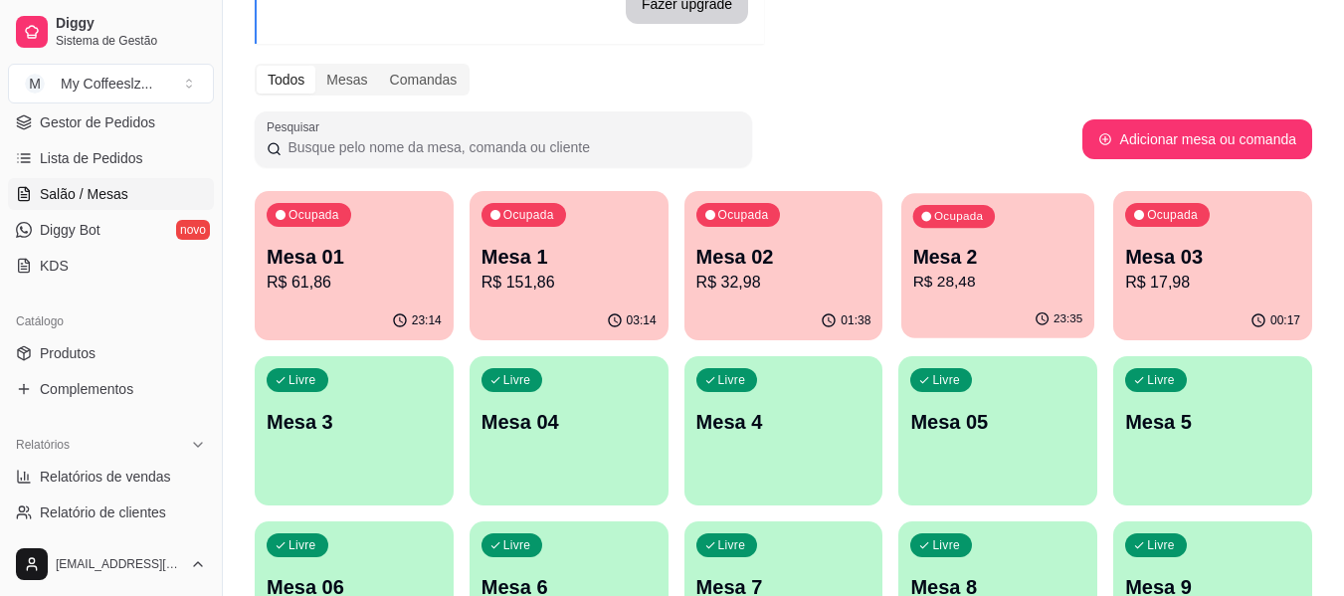
click at [1041, 245] on p "Mesa 2" at bounding box center [998, 257] width 170 height 27
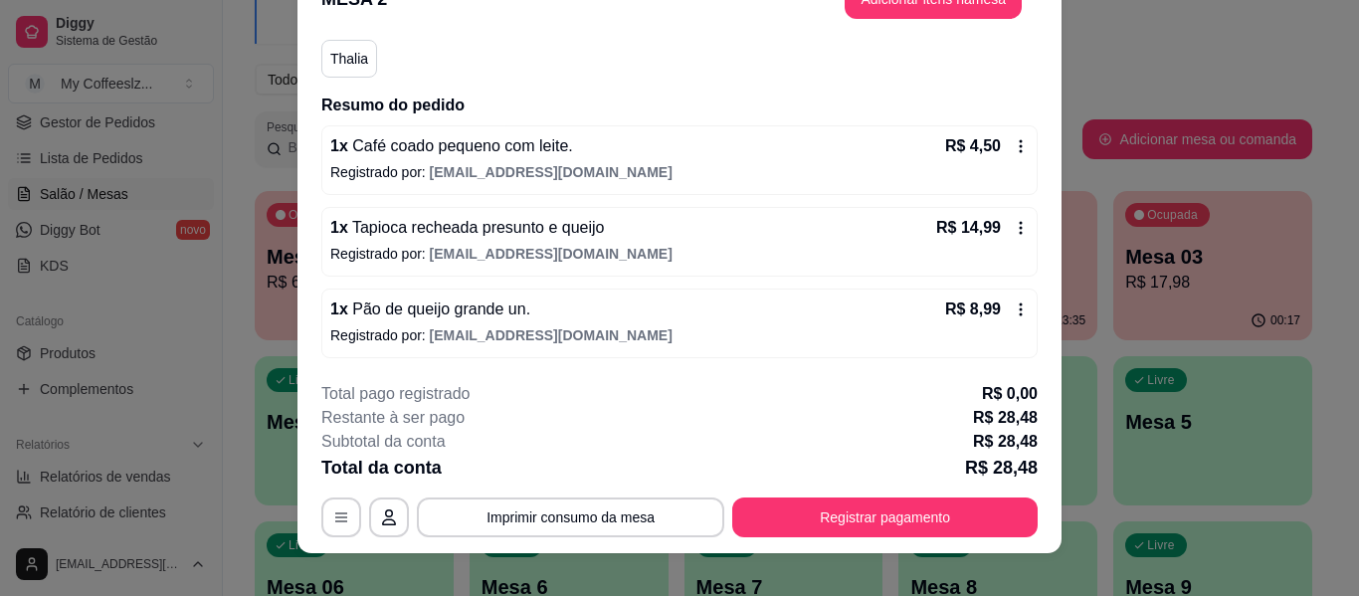
scroll to position [61, 0]
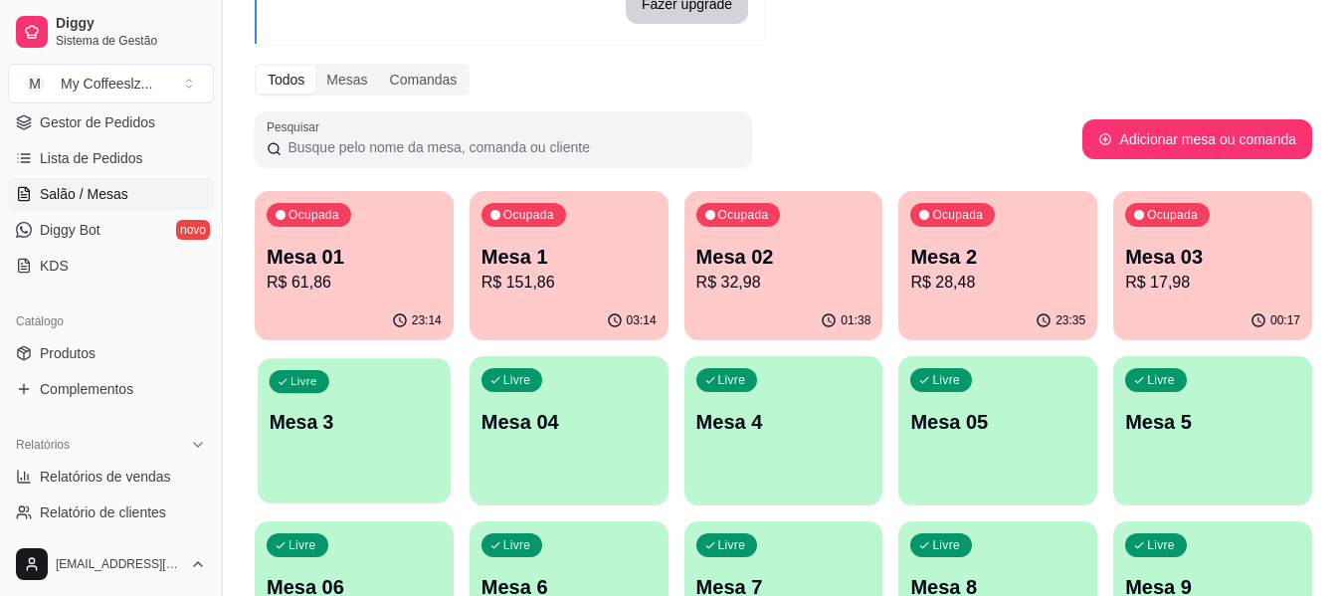
click at [415, 450] on div "Livre Mesa 3" at bounding box center [354, 418] width 193 height 121
click at [989, 128] on div "Pesquisar" at bounding box center [669, 139] width 828 height 56
click at [412, 414] on p "Mesa 3" at bounding box center [354, 422] width 175 height 28
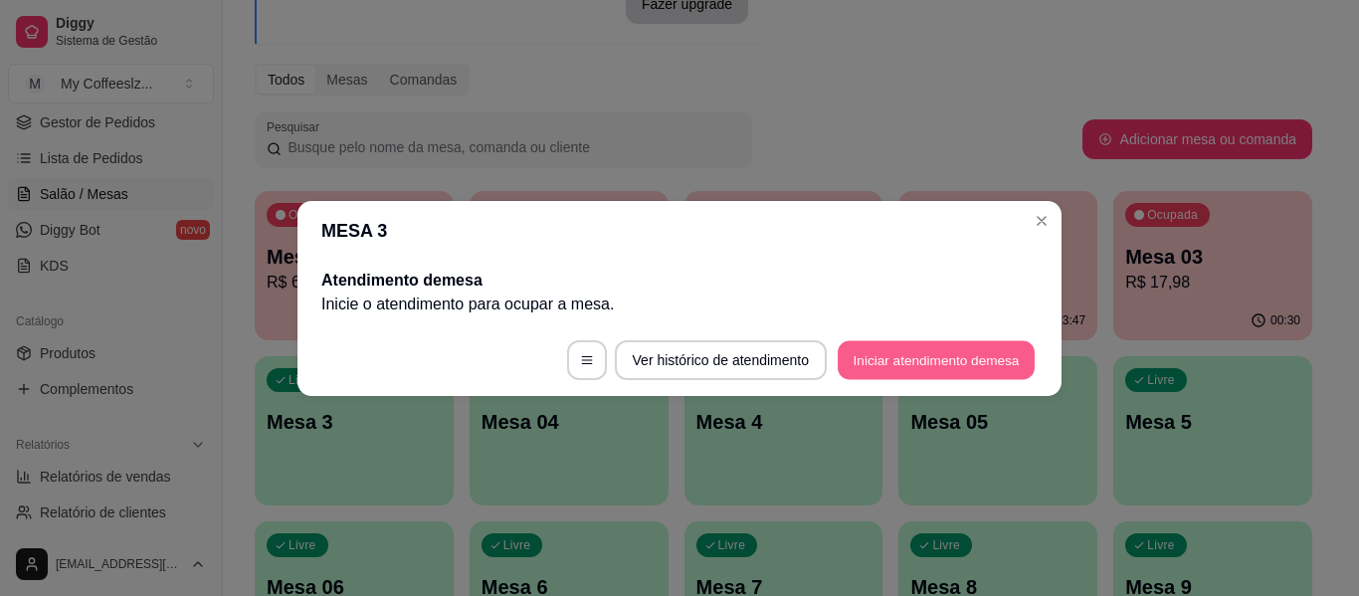
click at [884, 357] on button "Iniciar atendimento de mesa" at bounding box center [936, 359] width 197 height 39
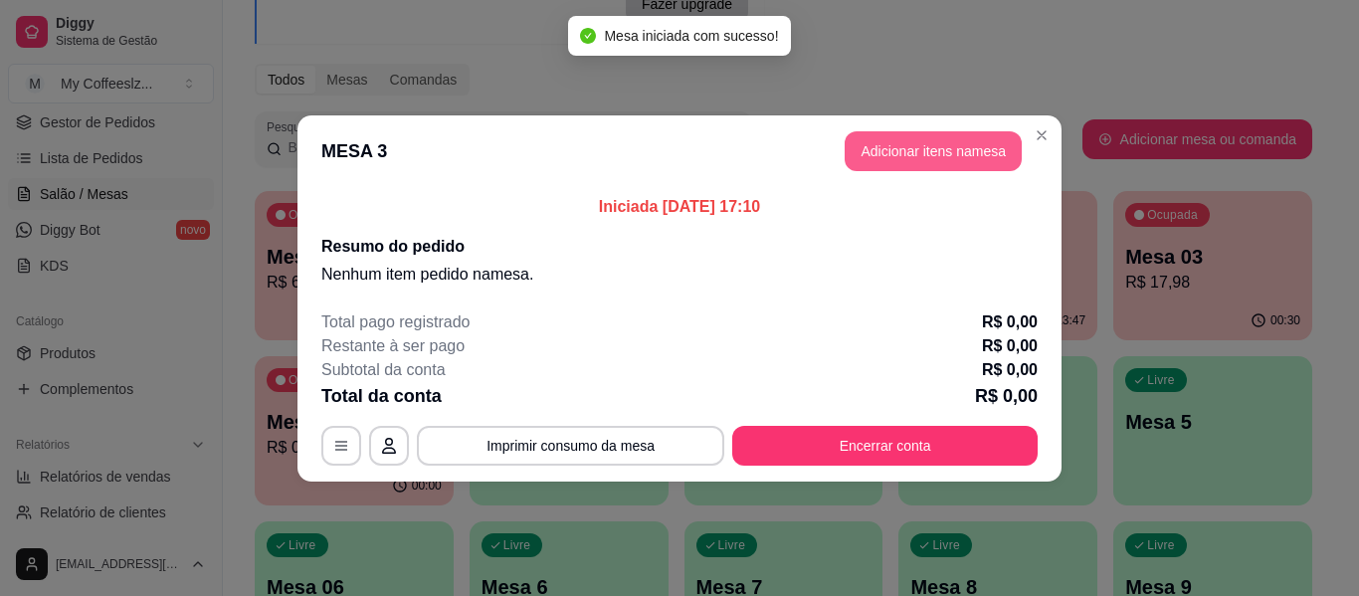
click at [928, 143] on button "Adicionar itens na mesa" at bounding box center [933, 151] width 177 height 40
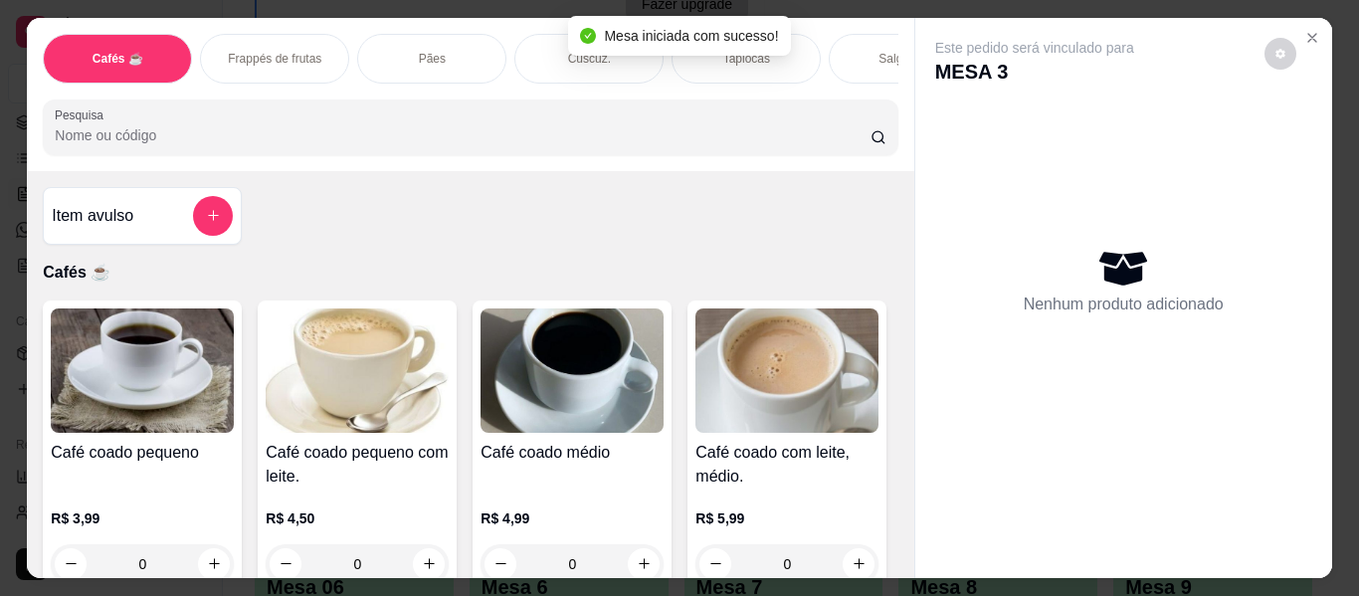
click at [890, 157] on div "Cafés ☕ Frappés de frutas Pães Cuscuz. Tapiocas Salgados Sanduíches Croissant g…" at bounding box center [470, 94] width 886 height 153
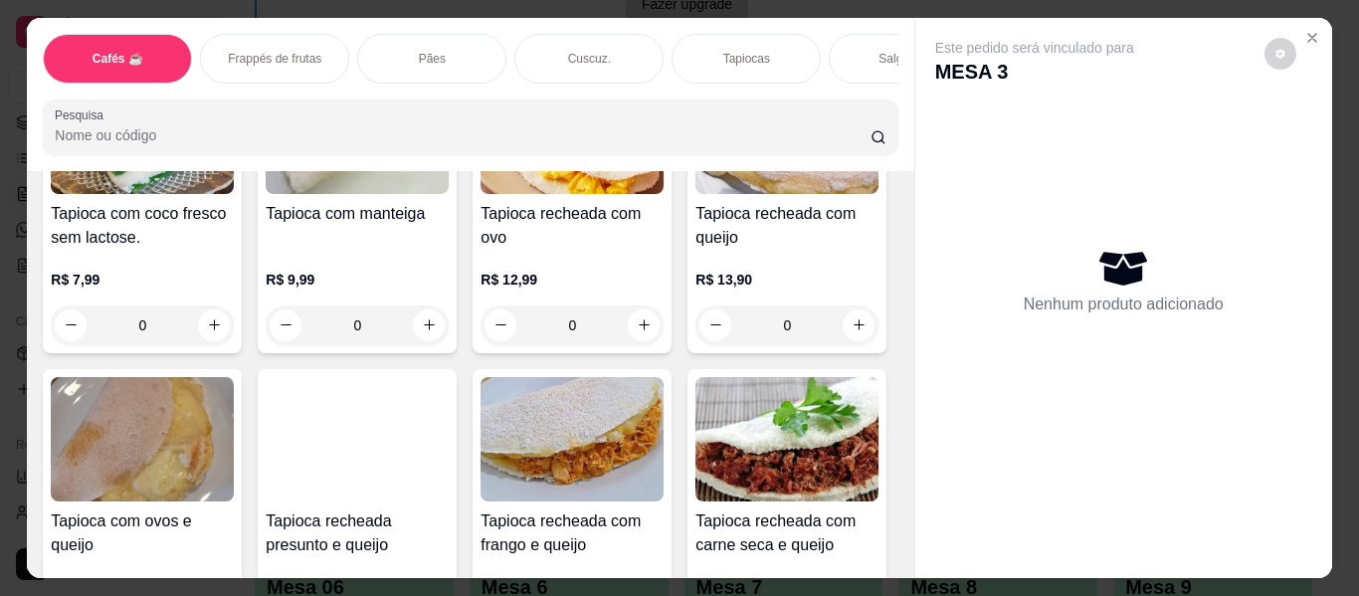
scroll to position [5074, 0]
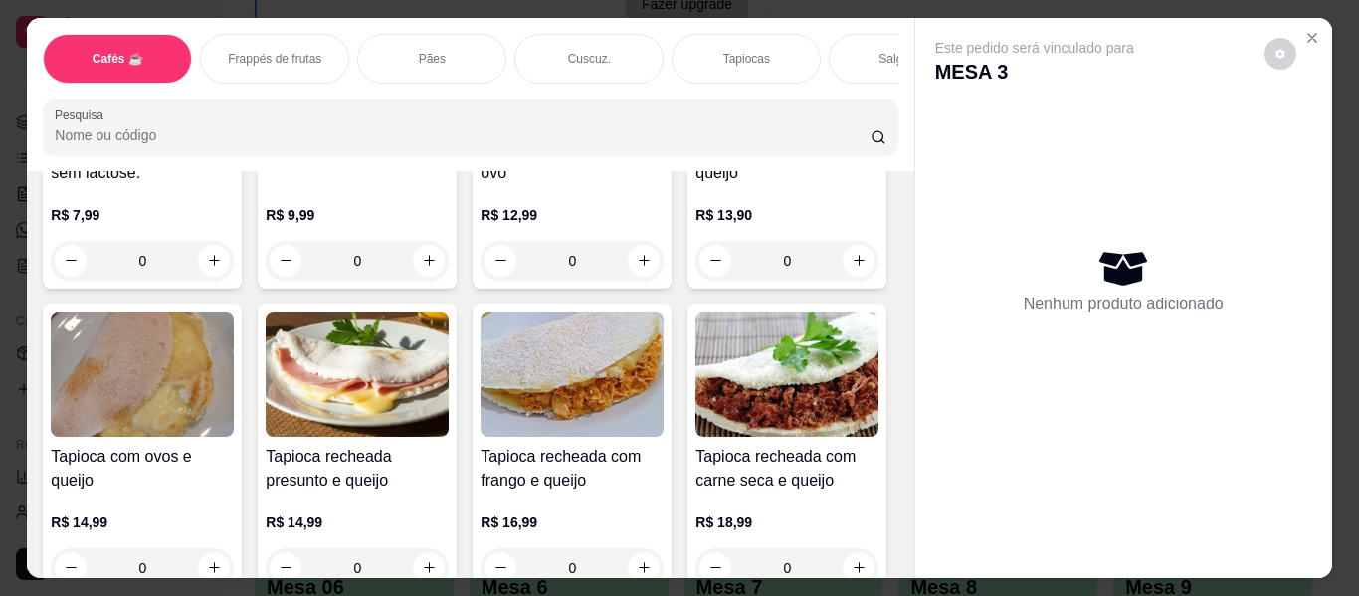
click at [849, 34] on div "Salgados" at bounding box center [903, 59] width 149 height 50
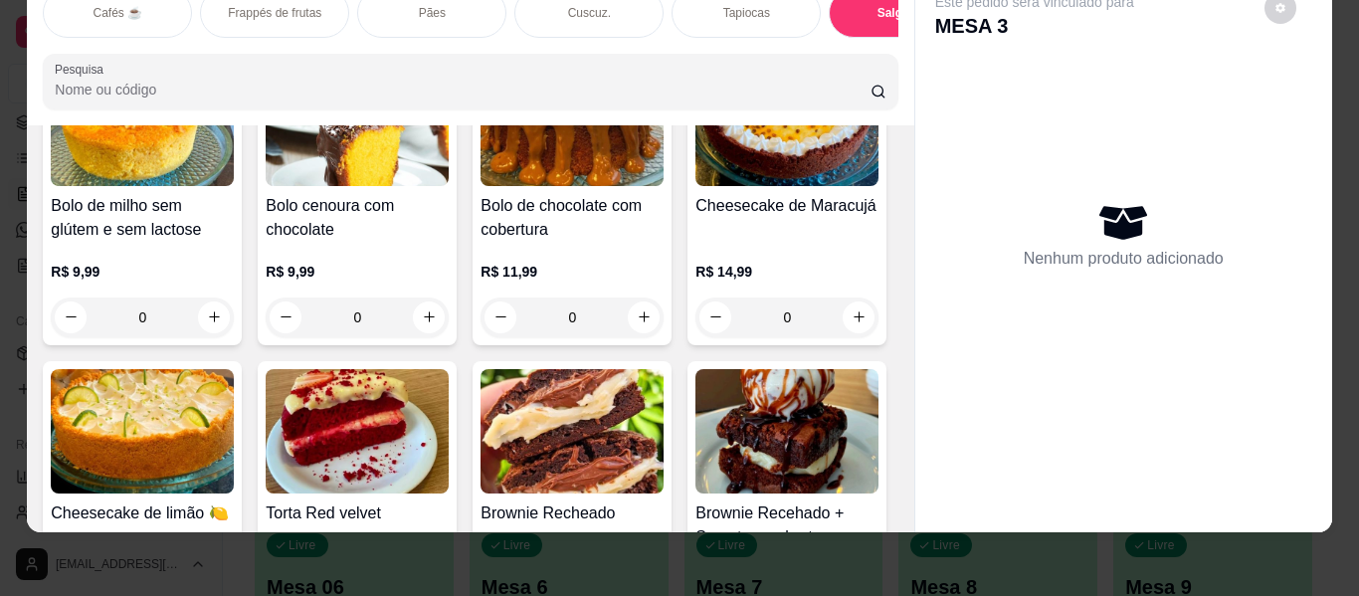
scroll to position [8556, 0]
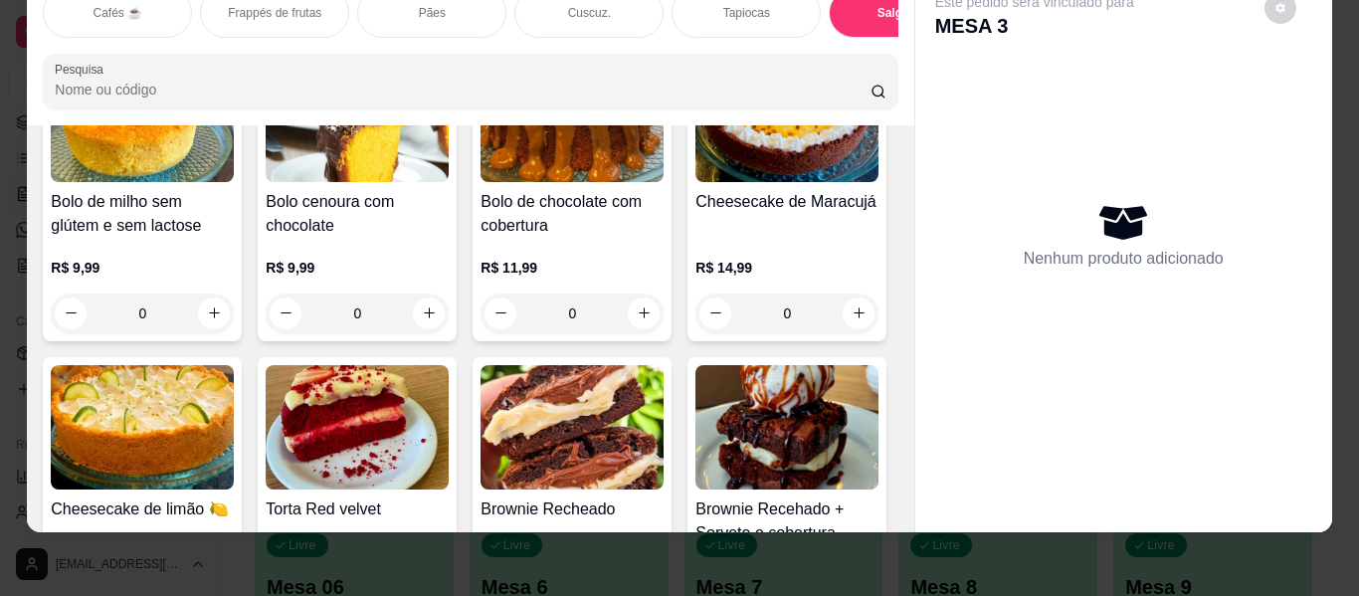
type input "1"
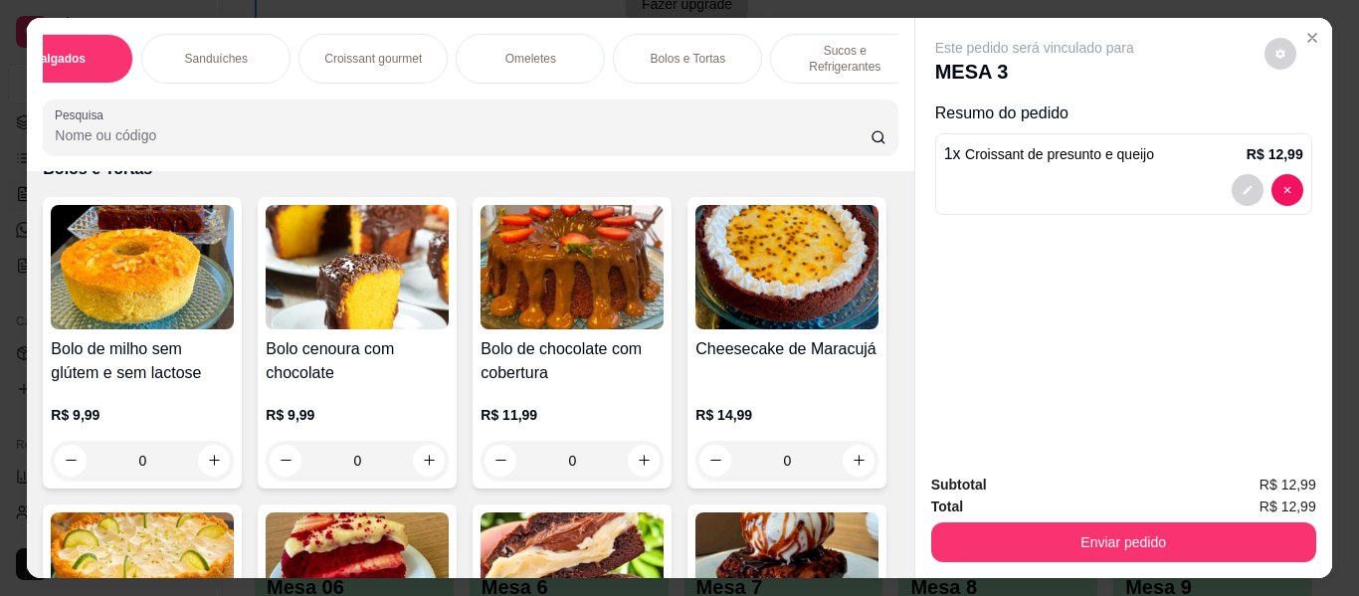
scroll to position [0, 875]
click at [811, 34] on div "Sucos e Refrigerantes" at bounding box center [813, 59] width 149 height 50
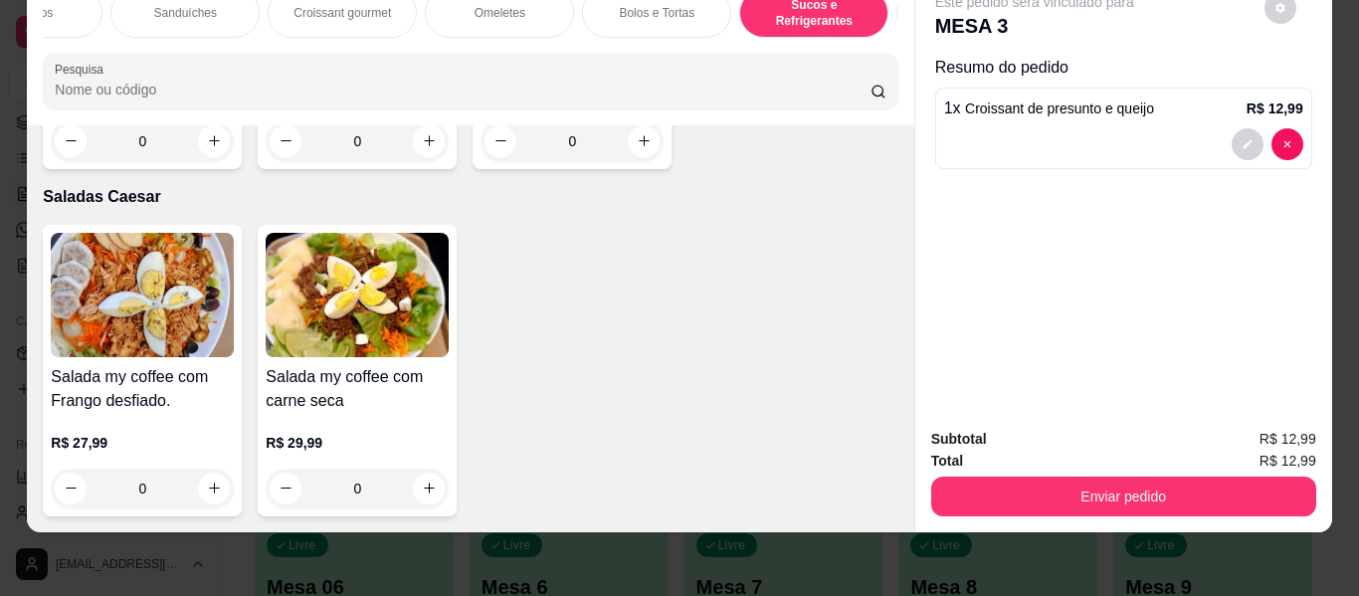
scroll to position [12603, 0]
type input "1"
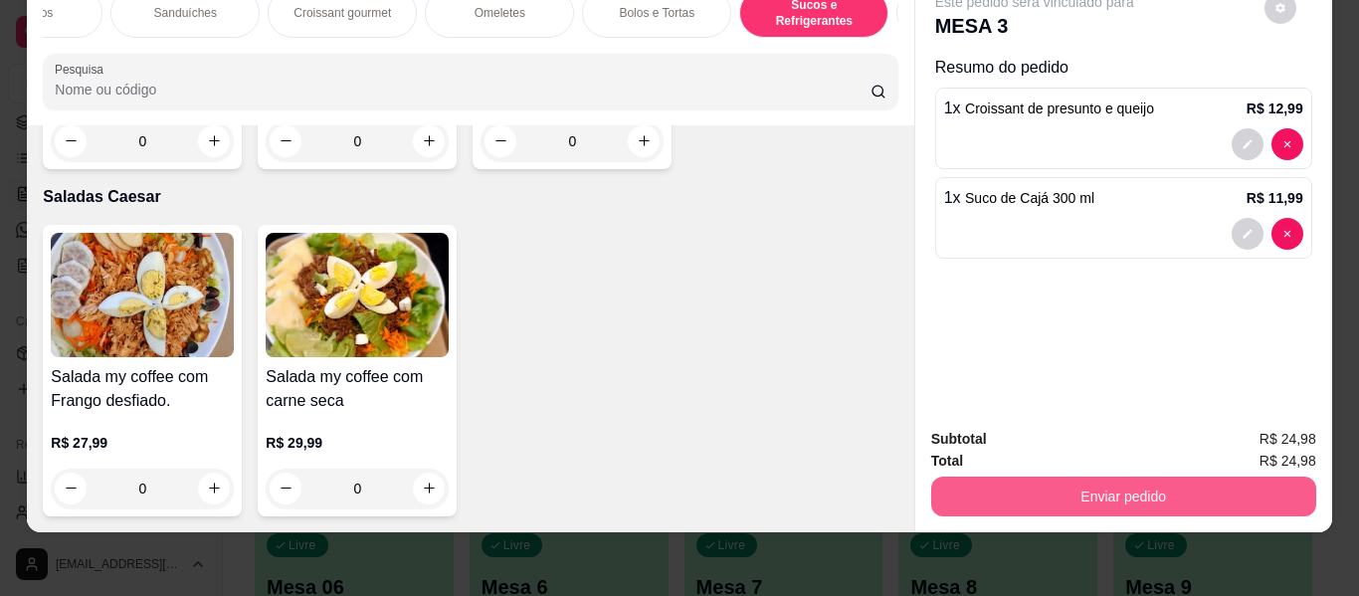
click at [1008, 477] on button "Enviar pedido" at bounding box center [1123, 497] width 385 height 40
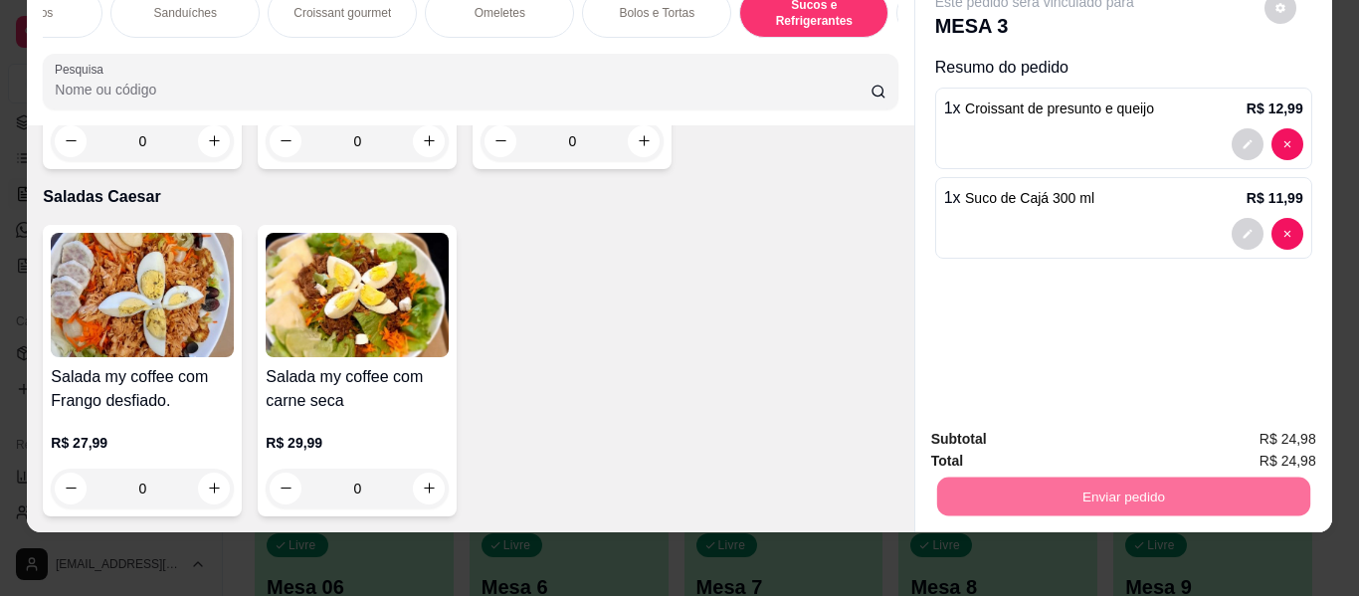
click at [1251, 441] on button "Enviar pedido" at bounding box center [1264, 432] width 112 height 38
